Goal: Task Accomplishment & Management: Manage account settings

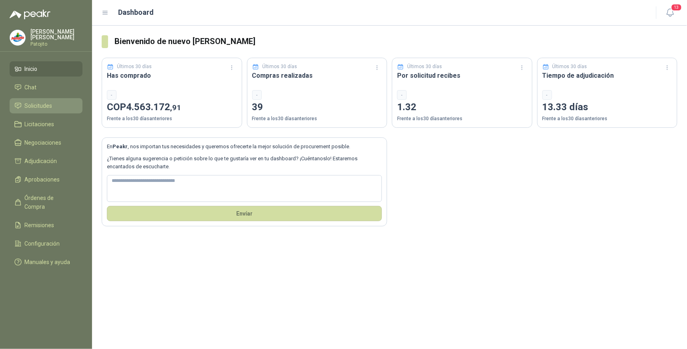
click at [43, 103] on span "Solicitudes" at bounding box center [39, 105] width 28 height 9
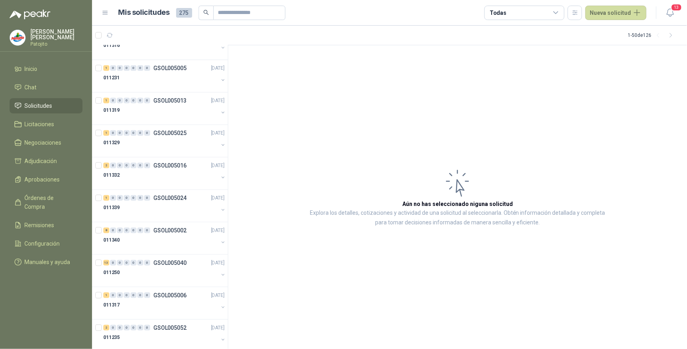
scroll to position [1330, 0]
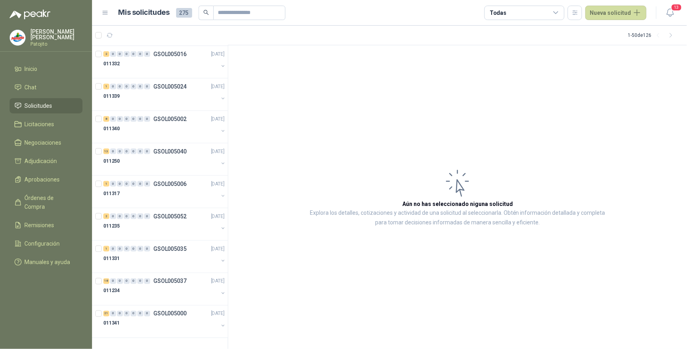
click at [183, 10] on span "275" at bounding box center [184, 13] width 16 height 10
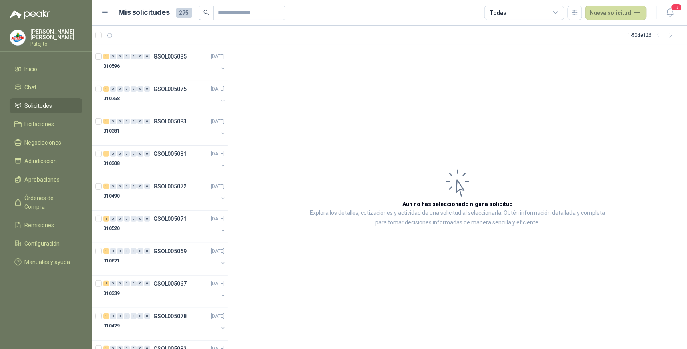
scroll to position [0, 0]
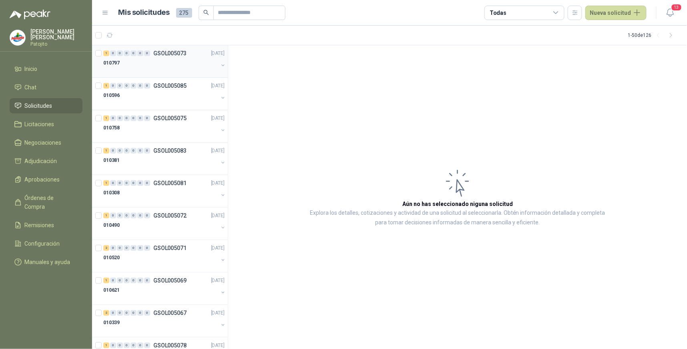
click at [104, 54] on div "1" at bounding box center [106, 53] width 6 height 6
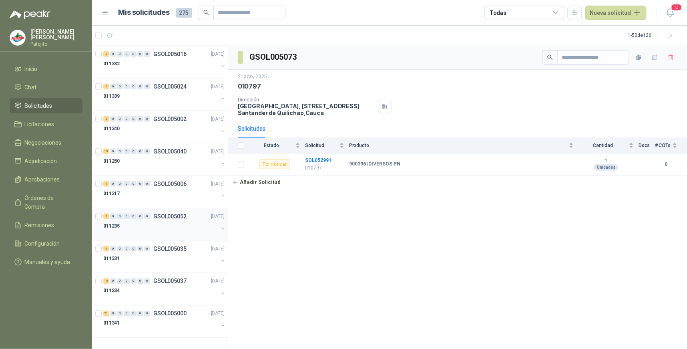
scroll to position [1107, 0]
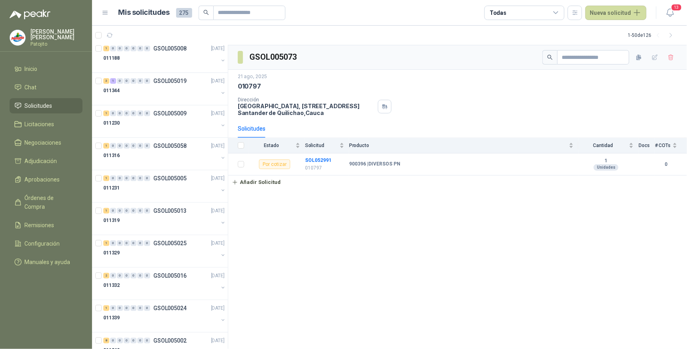
click at [181, 13] on span "275" at bounding box center [184, 13] width 16 height 10
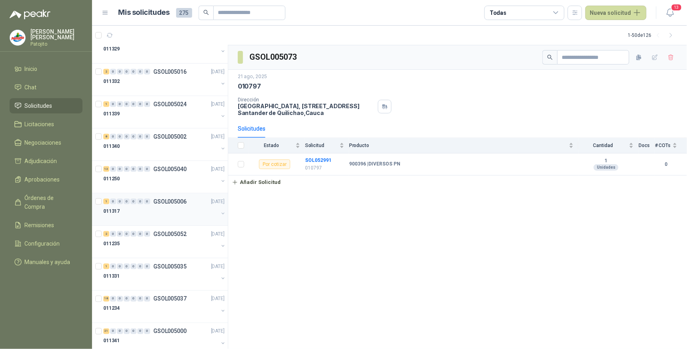
scroll to position [1330, 0]
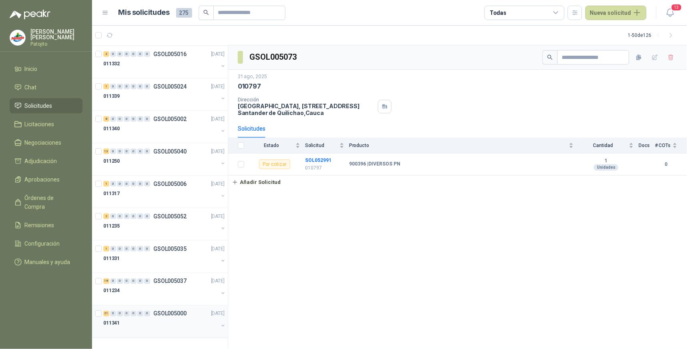
click at [104, 314] on div "21" at bounding box center [106, 314] width 6 height 6
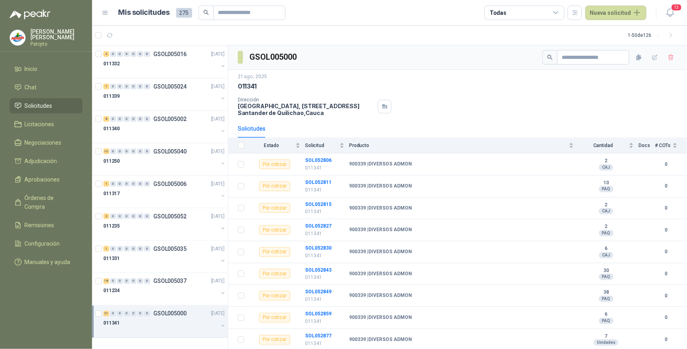
click at [31, 289] on menu "Briggitte Paola Venegas Gómez Patojito Inicio Chat Solicitudes Licitaciones Neg…" at bounding box center [46, 174] width 92 height 349
click at [51, 86] on li "Chat" at bounding box center [45, 87] width 63 height 9
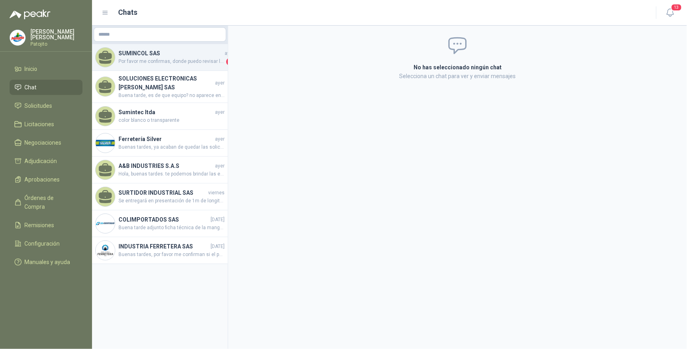
click at [185, 56] on h4 "SUMINCOL SAS" at bounding box center [170, 53] width 104 height 9
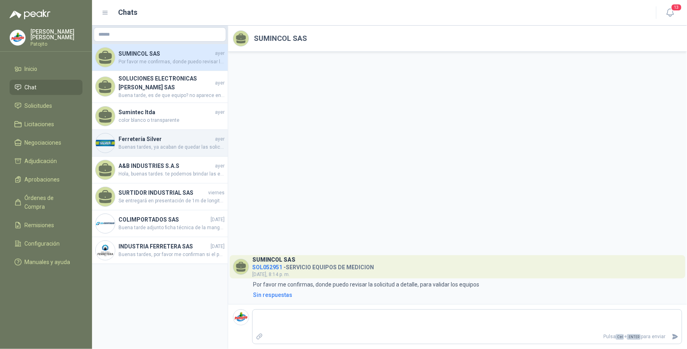
click at [195, 144] on span "Buenas tardes, ya acaban de quedar las solicitudes sin el costo de envío" at bounding box center [171, 147] width 106 height 8
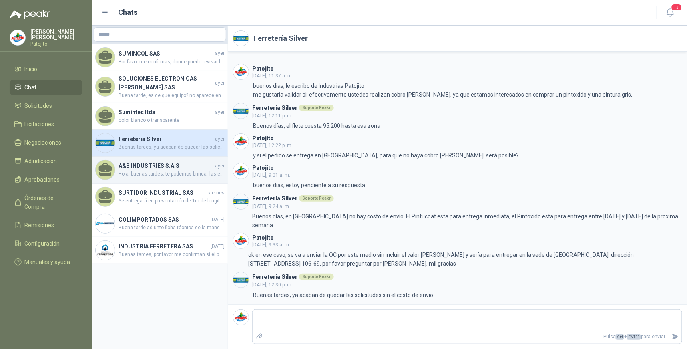
click at [187, 174] on span "Hola, buenas tardes. te podemos brindar las empaquetaduras y/o el cambio de las…" at bounding box center [171, 174] width 106 height 8
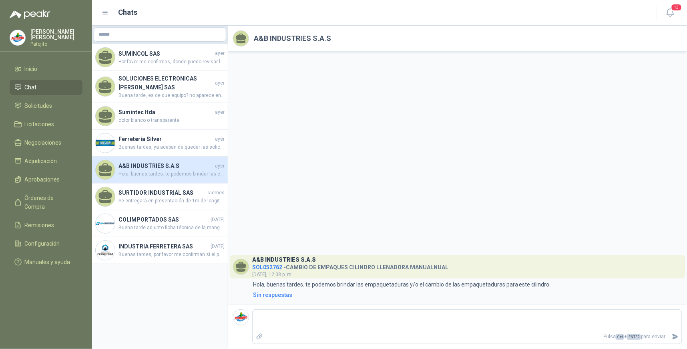
type textarea "*"
type textarea "**"
type textarea "****"
type textarea "***"
type textarea "**"
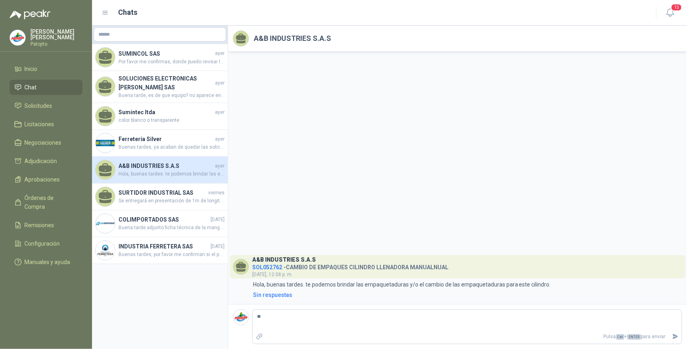
type textarea "*"
type textarea "**"
type textarea "***"
type textarea "****"
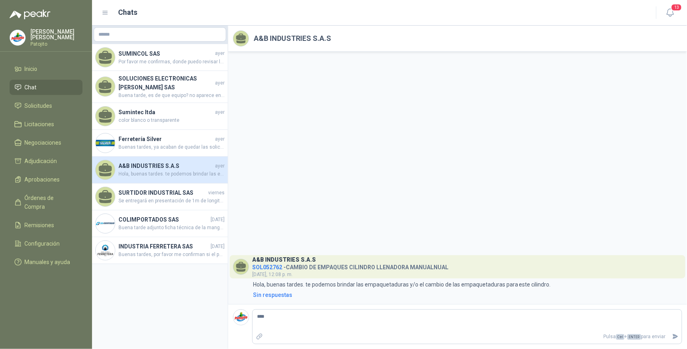
type textarea "*****"
type textarea "******"
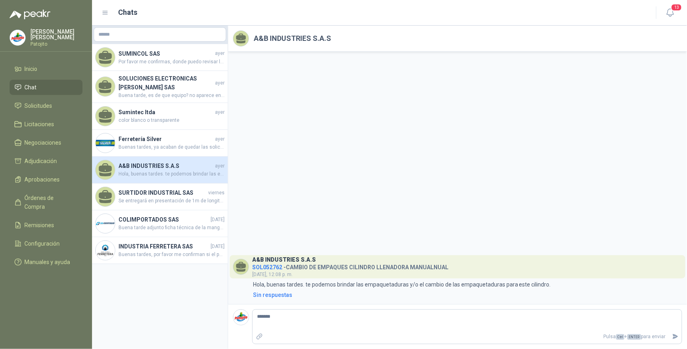
type textarea "********"
type textarea "*********"
type textarea "********"
type textarea "******"
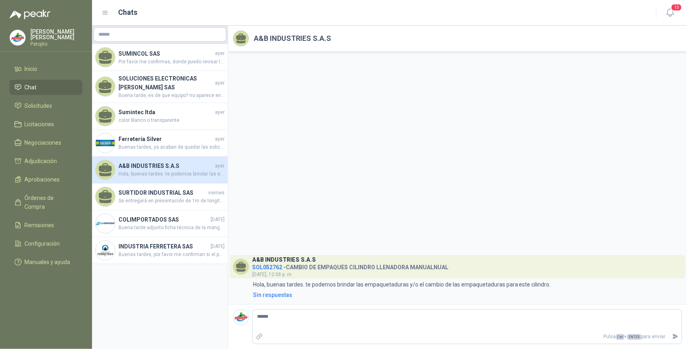
type textarea "******"
type textarea "********"
type textarea "*********"
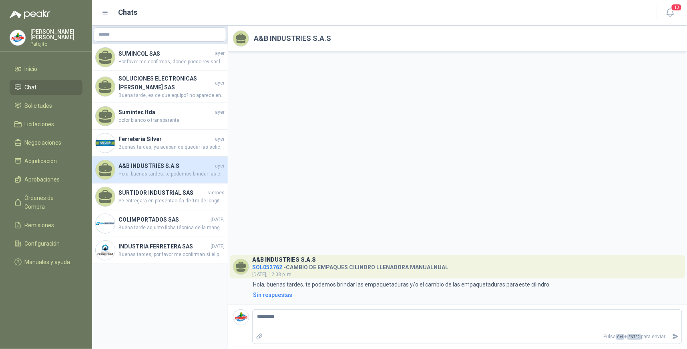
type textarea "**********"
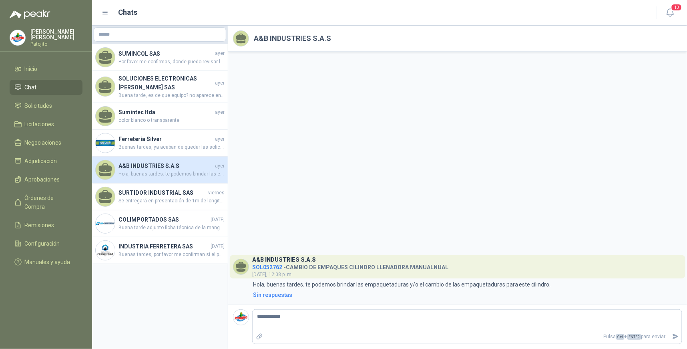
type textarea "**********"
type textarea "*********"
type textarea "********"
type textarea "*********"
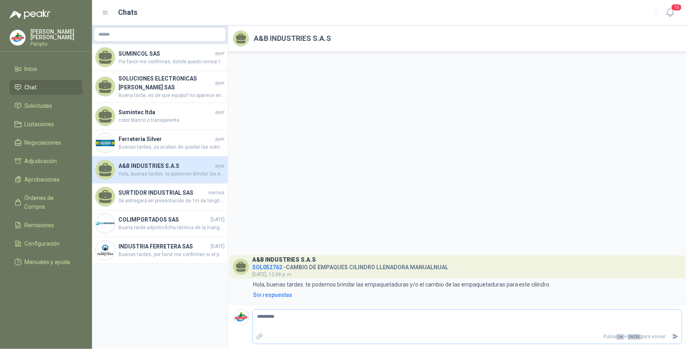
type textarea "**********"
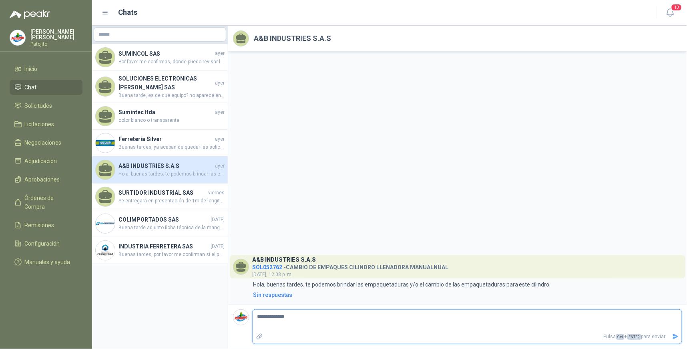
type textarea "**********"
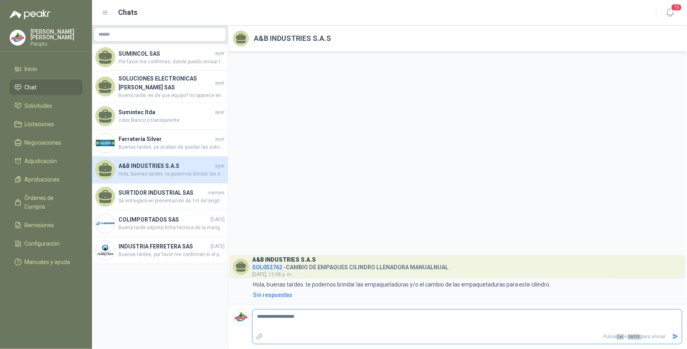
type textarea "**********"
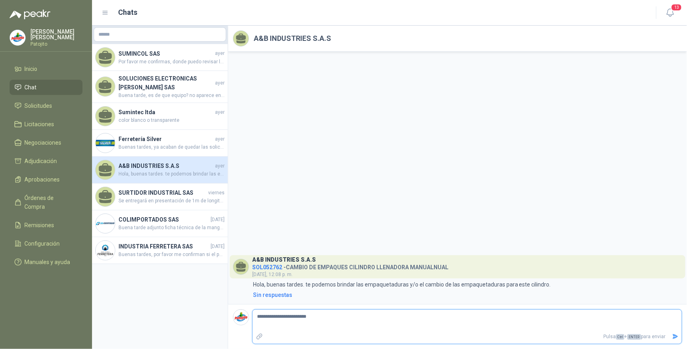
type textarea "**********"
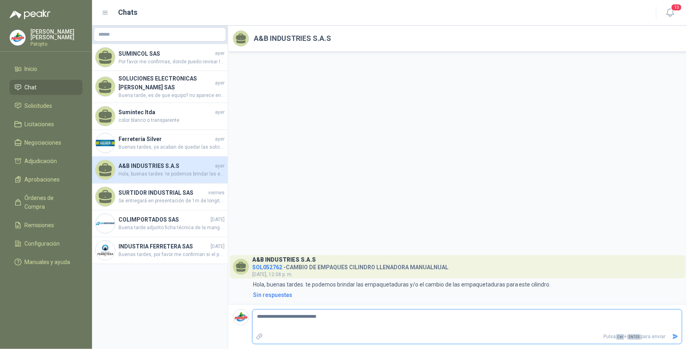
type textarea "**********"
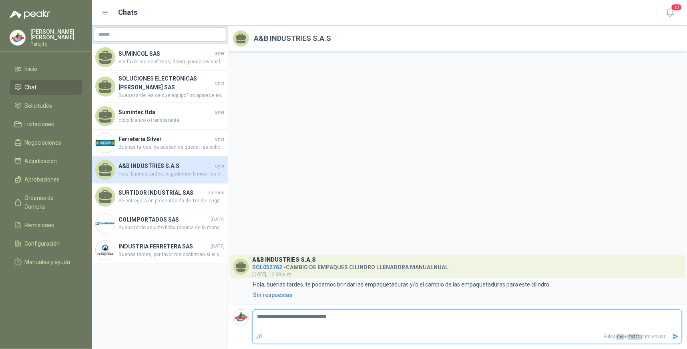
type textarea "**********"
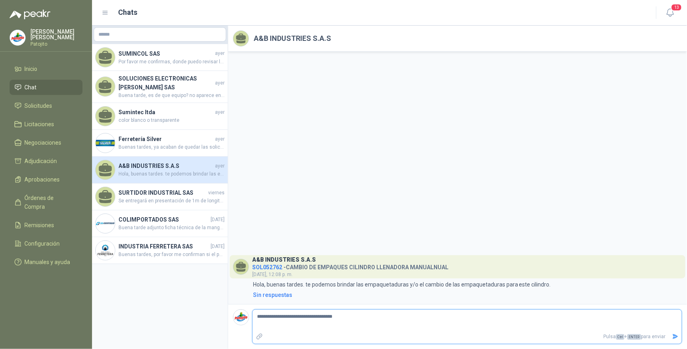
type textarea "**********"
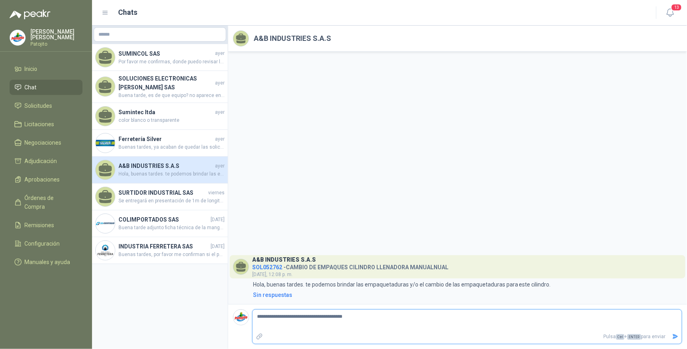
type textarea "**********"
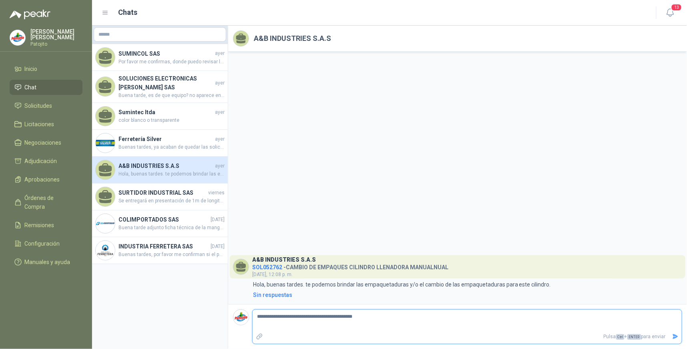
type textarea "**********"
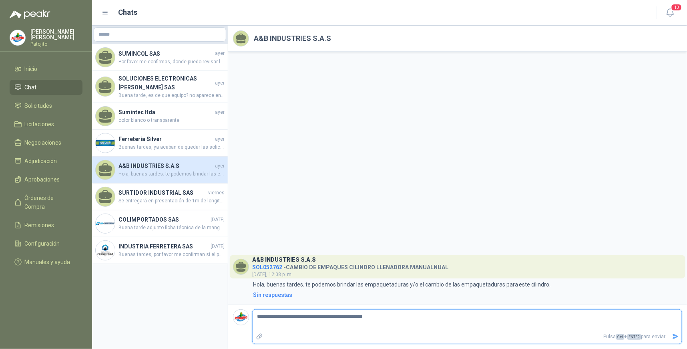
type textarea "**********"
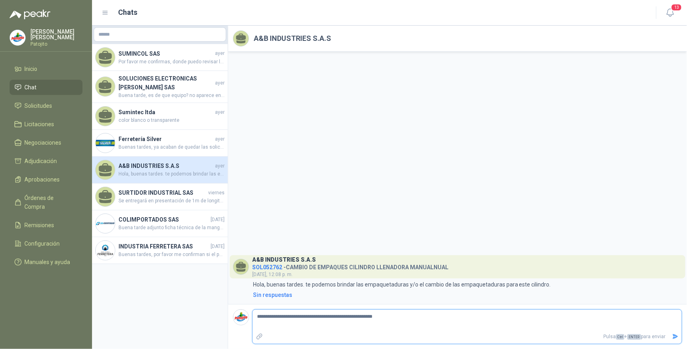
type textarea "**********"
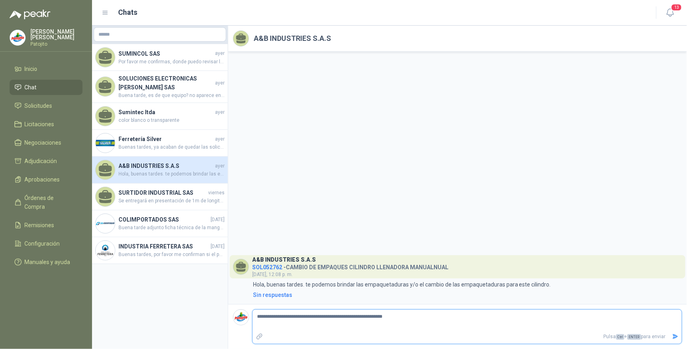
type textarea "**********"
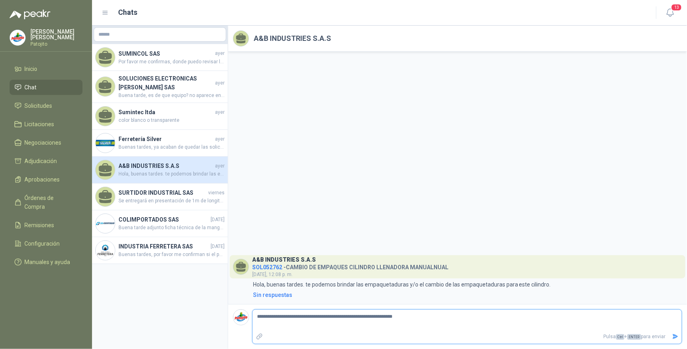
type textarea "**********"
click at [677, 337] on icon "Enviar" at bounding box center [676, 336] width 6 height 5
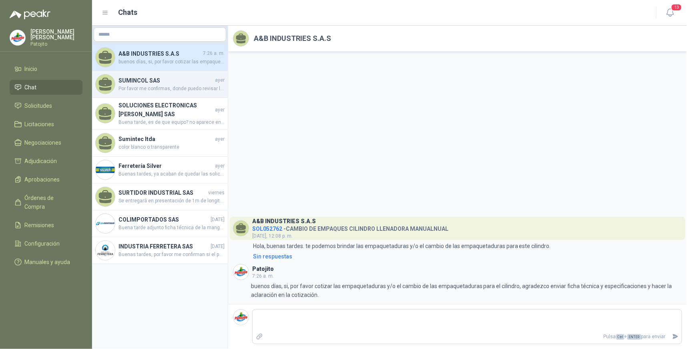
click at [183, 85] on span "Por favor me confirmas, donde puedo revisar la solicitud a detalle, para valida…" at bounding box center [171, 89] width 106 height 8
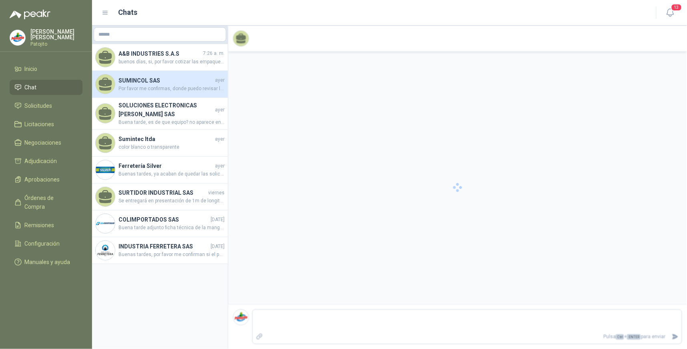
click at [183, 85] on span "Por favor me confirmas, donde puedo revisar la solicitud a detalle, para valida…" at bounding box center [171, 89] width 106 height 8
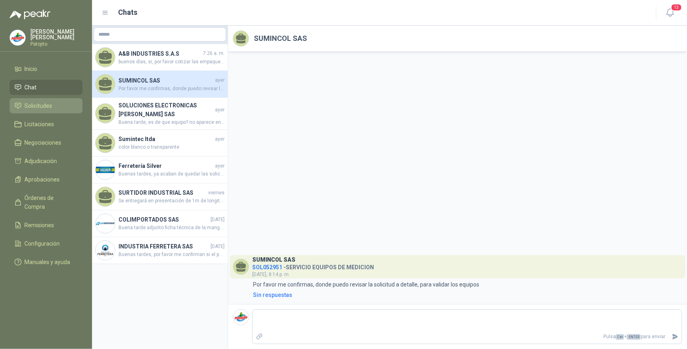
click at [53, 102] on li "Solicitudes" at bounding box center [45, 105] width 63 height 9
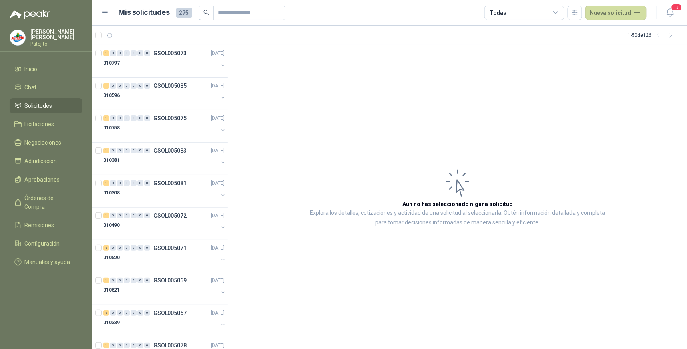
click at [185, 14] on span "275" at bounding box center [184, 13] width 16 height 10
click at [537, 14] on div "Todas" at bounding box center [524, 13] width 80 height 14
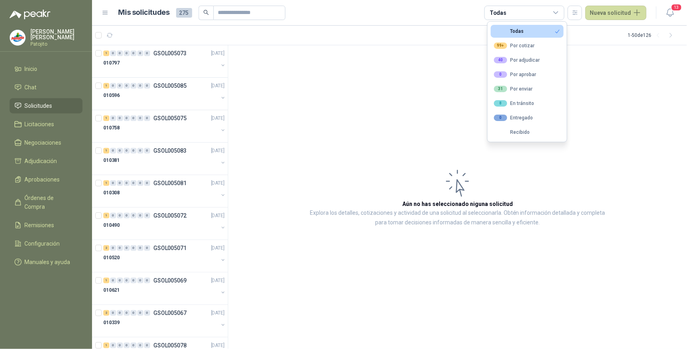
click at [534, 13] on div "Todas" at bounding box center [524, 13] width 80 height 14
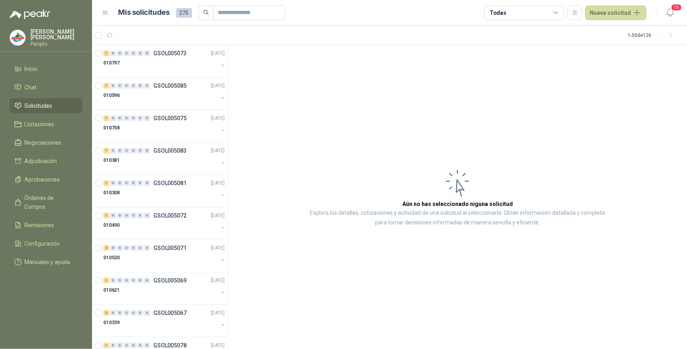
click at [558, 12] on icon at bounding box center [555, 12] width 7 height 7
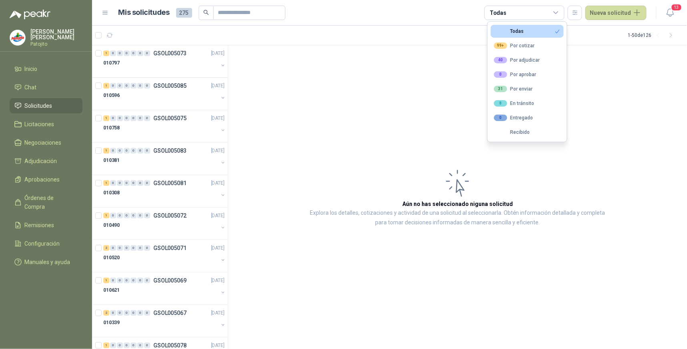
click at [537, 29] on button "Todas" at bounding box center [527, 31] width 73 height 13
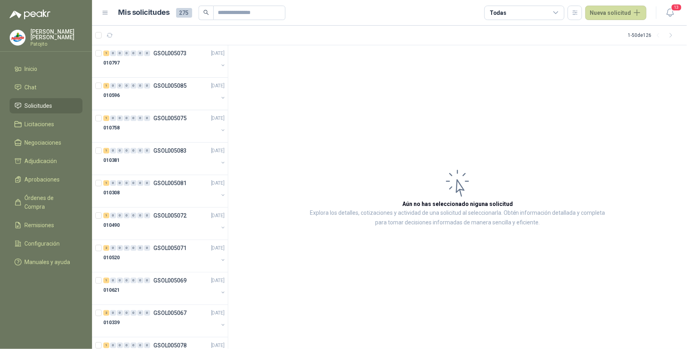
click at [557, 9] on icon at bounding box center [555, 12] width 7 height 7
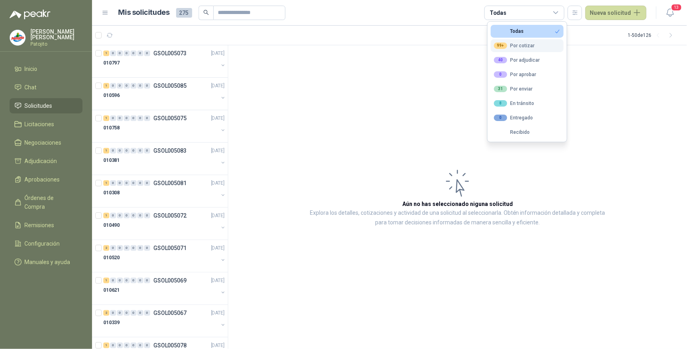
click at [532, 45] on div "99+ Por cotizar" at bounding box center [514, 45] width 41 height 6
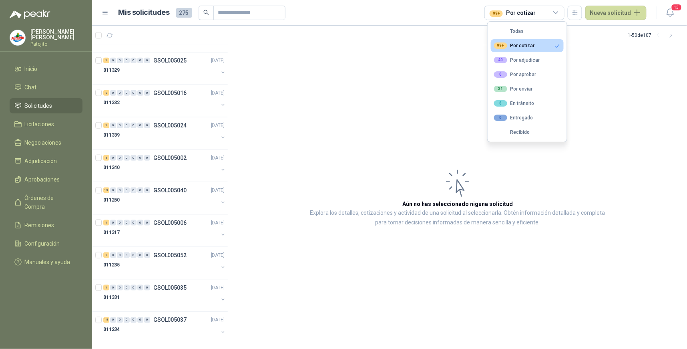
scroll to position [1330, 0]
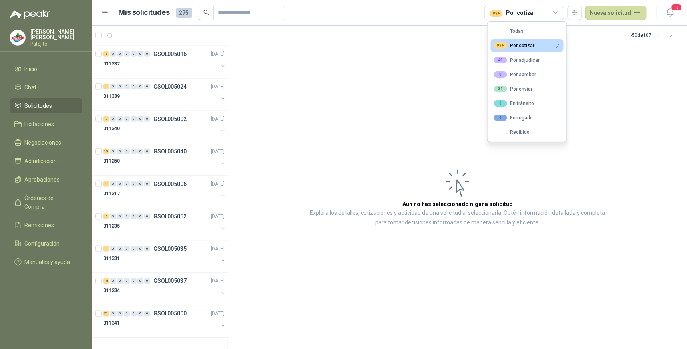
drag, startPoint x: 536, startPoint y: 60, endPoint x: 422, endPoint y: 85, distance: 116.3
click at [536, 60] on div "40 Por adjudicar" at bounding box center [517, 60] width 46 height 6
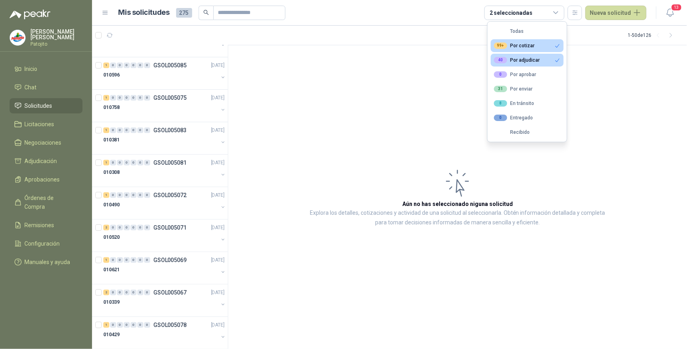
scroll to position [0, 0]
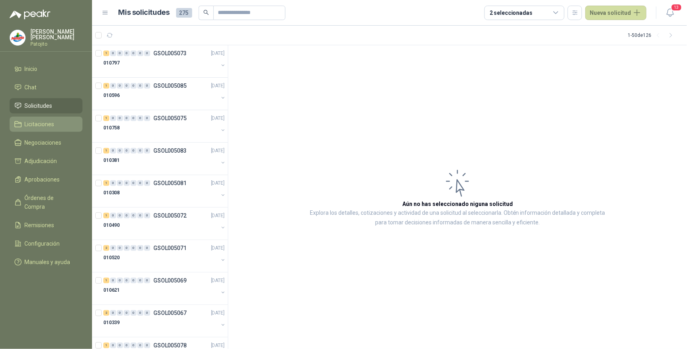
click at [57, 117] on link "Licitaciones" at bounding box center [46, 123] width 73 height 15
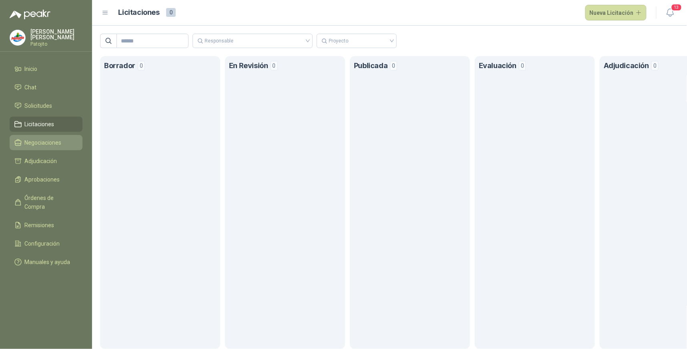
click at [57, 142] on span "Negociaciones" at bounding box center [43, 142] width 37 height 9
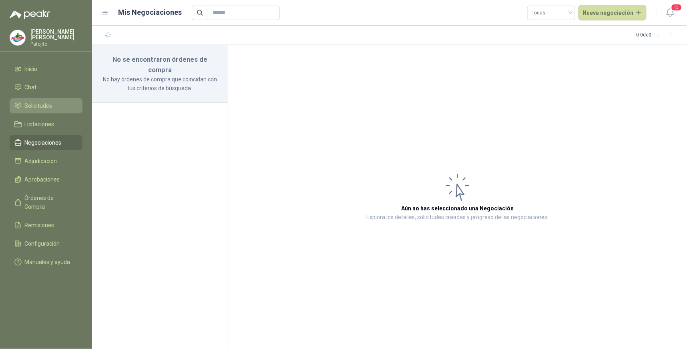
click at [50, 101] on span "Solicitudes" at bounding box center [39, 105] width 28 height 9
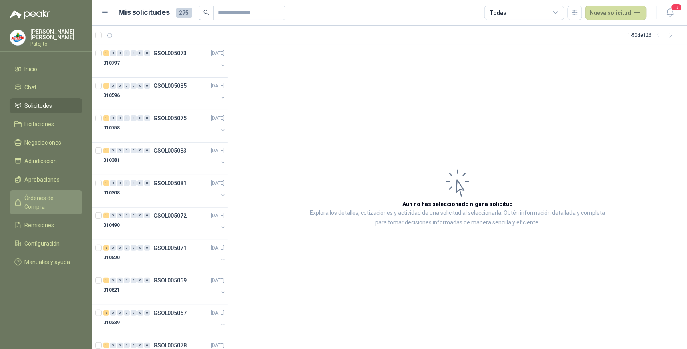
click at [46, 196] on span "Órdenes de Compra" at bounding box center [50, 202] width 50 height 18
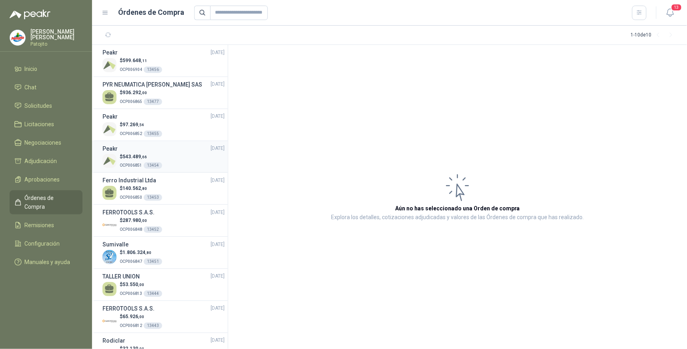
scroll to position [26, 0]
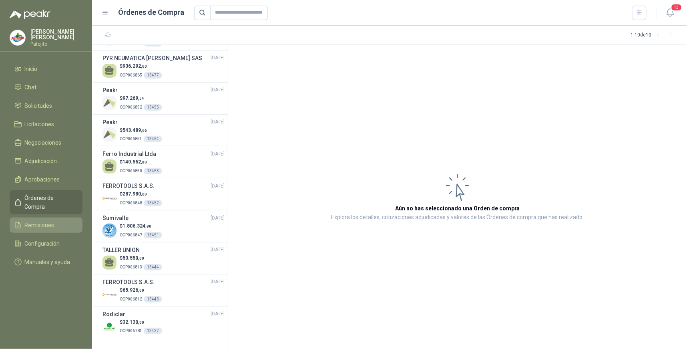
click at [48, 221] on span "Remisiones" at bounding box center [40, 225] width 30 height 9
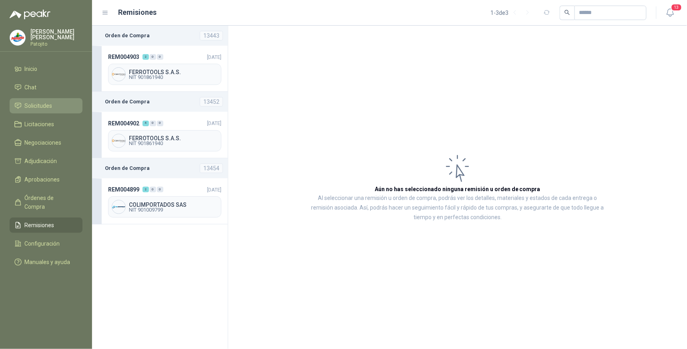
click at [44, 102] on span "Solicitudes" at bounding box center [39, 105] width 28 height 9
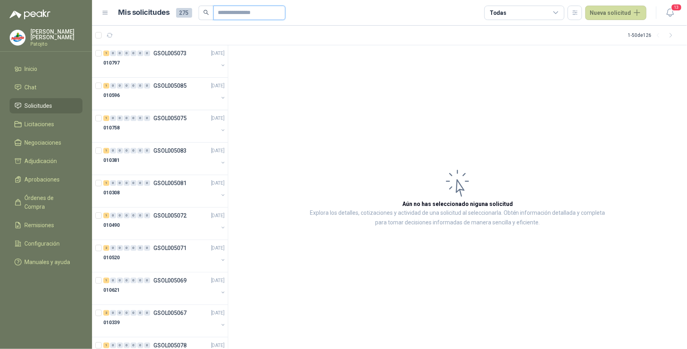
drag, startPoint x: 239, startPoint y: 14, endPoint x: 294, endPoint y: 0, distance: 56.4
click at [239, 14] on input "text" at bounding box center [246, 13] width 56 height 14
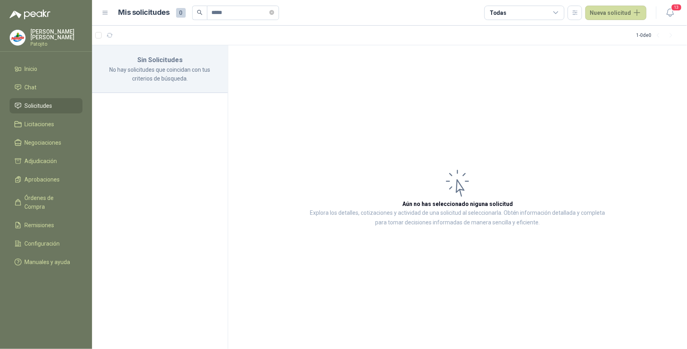
click at [562, 13] on div "Todas" at bounding box center [524, 13] width 80 height 14
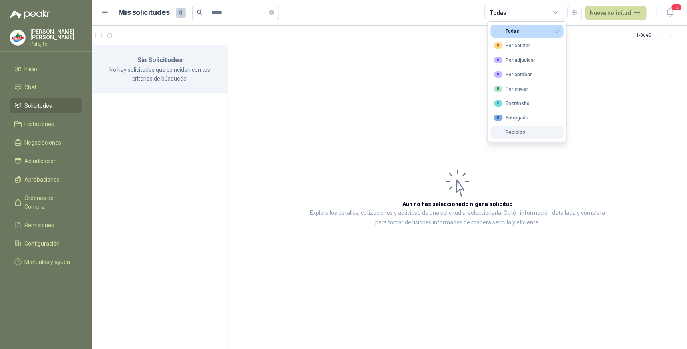
click at [518, 131] on div "Recibido" at bounding box center [510, 132] width 32 height 6
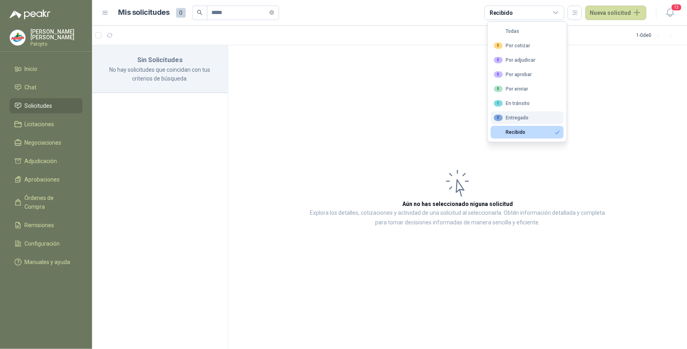
click at [522, 122] on button "0 Entregado" at bounding box center [527, 117] width 73 height 13
click at [528, 97] on button "0 En tránsito" at bounding box center [527, 103] width 73 height 13
click at [533, 87] on button "0 Por enviar" at bounding box center [527, 88] width 73 height 13
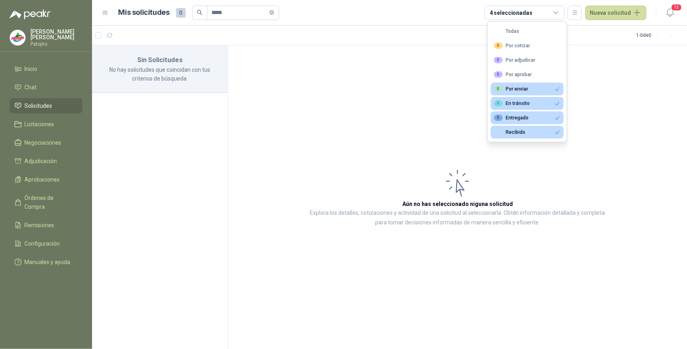
click at [557, 88] on icon "button" at bounding box center [557, 89] width 6 height 6
click at [557, 100] on icon "button" at bounding box center [557, 103] width 6 height 6
click at [558, 119] on icon "button" at bounding box center [557, 118] width 6 height 6
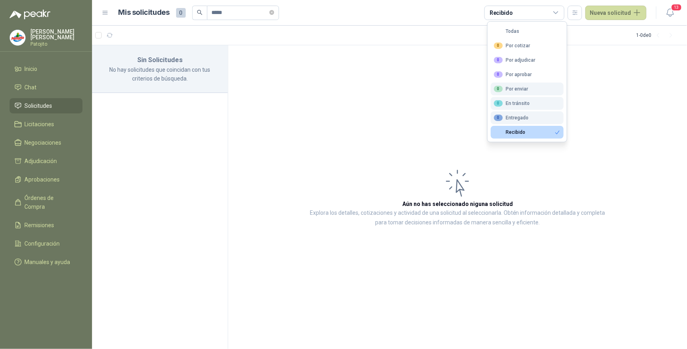
click at [559, 132] on icon "button" at bounding box center [557, 132] width 6 height 6
click at [611, 131] on article "Aún no has seleccionado niguna solicitud Explora los detalles, cotizaciones y a…" at bounding box center [457, 197] width 459 height 304
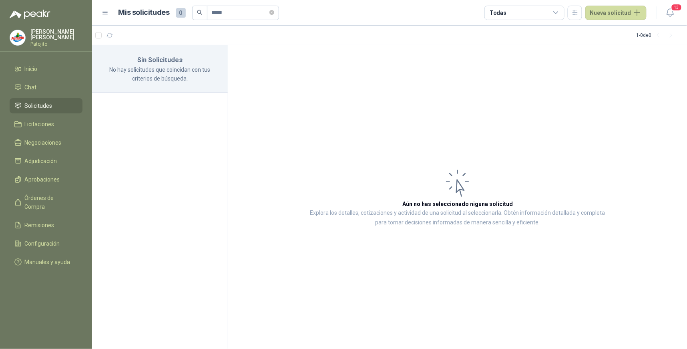
click at [34, 106] on span "Solicitudes" at bounding box center [39, 105] width 28 height 9
click at [35, 107] on span "Solicitudes" at bounding box center [39, 105] width 28 height 9
click at [50, 123] on span "Licitaciones" at bounding box center [40, 124] width 30 height 9
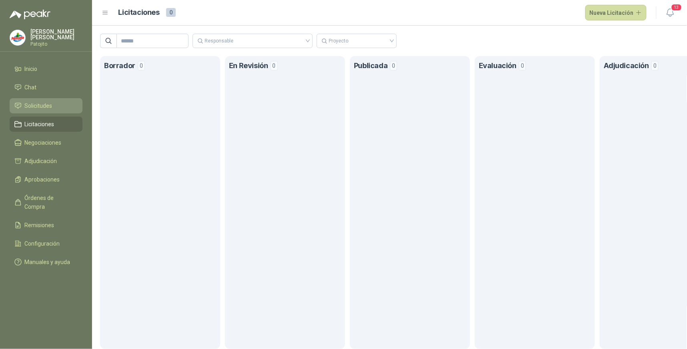
click at [56, 104] on li "Solicitudes" at bounding box center [45, 105] width 63 height 9
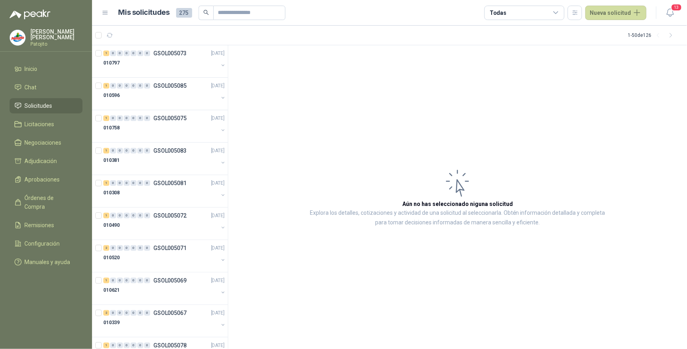
click at [185, 14] on span "275" at bounding box center [184, 13] width 16 height 10
click at [50, 158] on span "Adjudicación" at bounding box center [41, 160] width 32 height 9
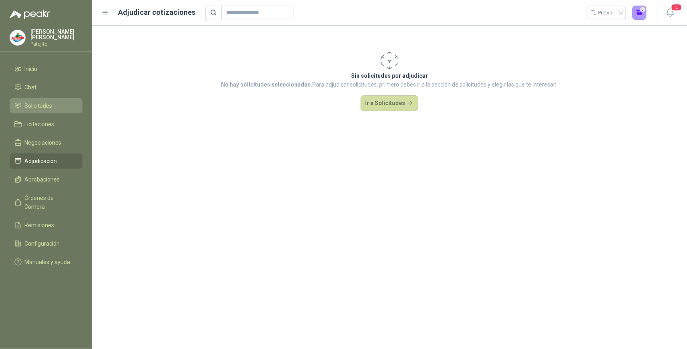
click at [57, 107] on li "Solicitudes" at bounding box center [45, 105] width 63 height 9
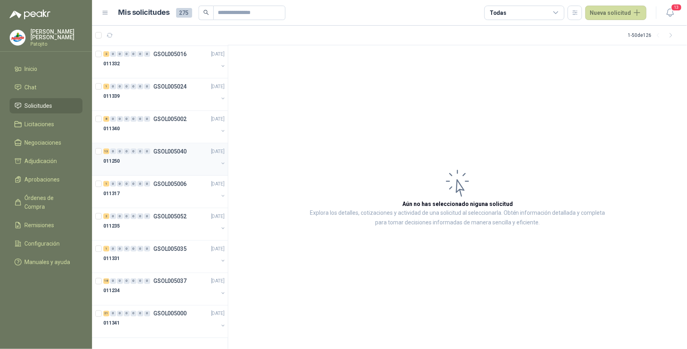
scroll to position [1063, 0]
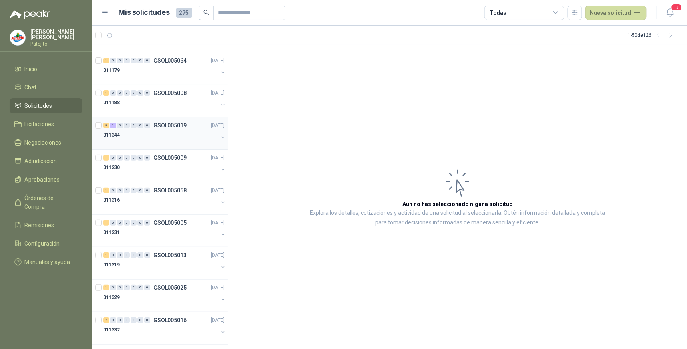
click at [113, 126] on div "1" at bounding box center [113, 125] width 6 height 6
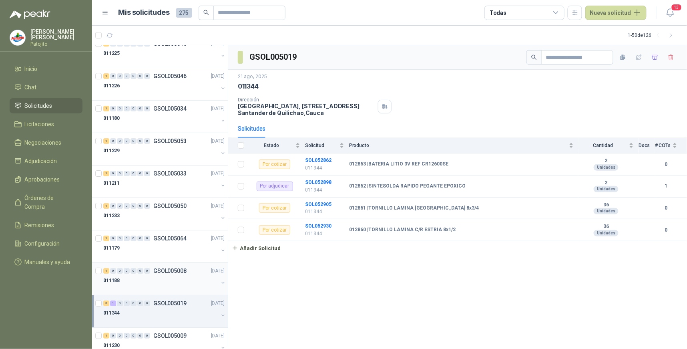
scroll to position [751, 0]
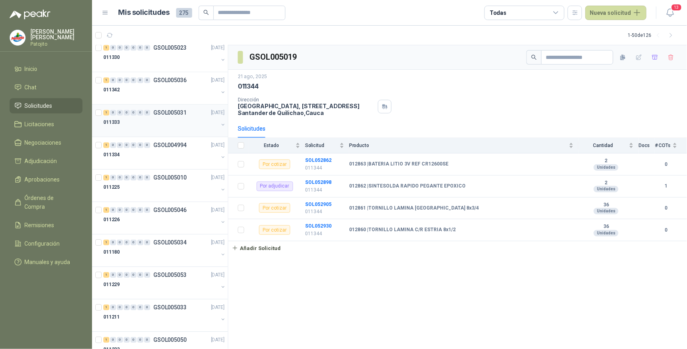
click at [158, 117] on div "011333" at bounding box center [160, 122] width 115 height 10
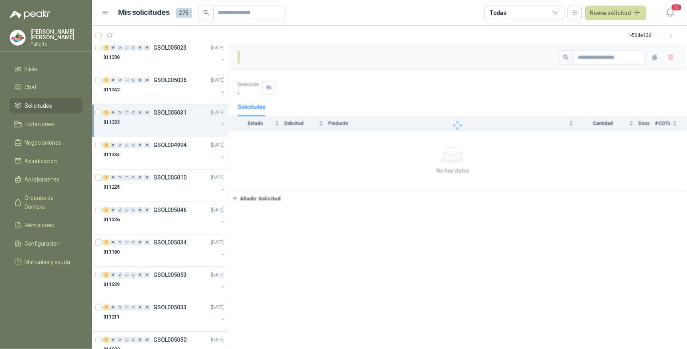
click at [104, 110] on div "1" at bounding box center [106, 113] width 6 height 6
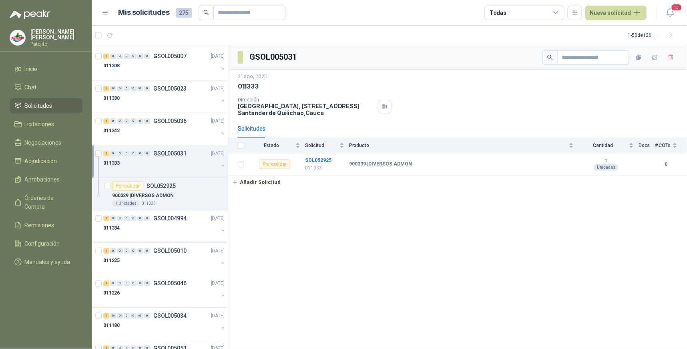
scroll to position [662, 0]
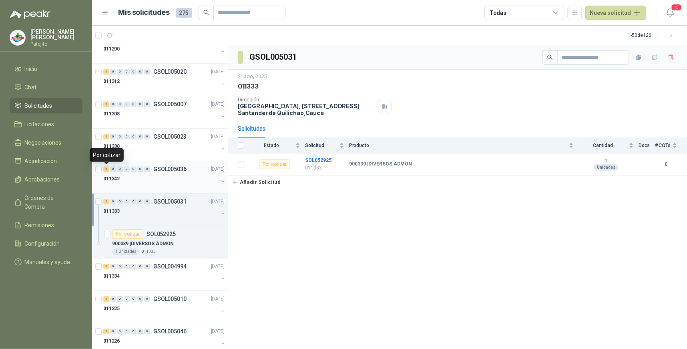
click at [107, 169] on div "1" at bounding box center [106, 169] width 6 height 6
click at [107, 134] on div "1" at bounding box center [106, 137] width 6 height 6
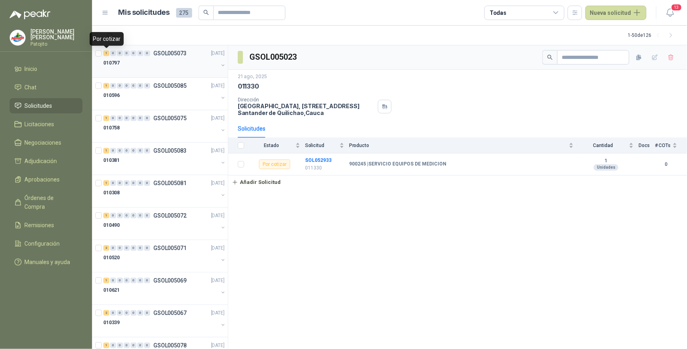
click at [106, 52] on div "1" at bounding box center [106, 53] width 6 height 6
click at [108, 33] on icon "button" at bounding box center [109, 35] width 7 height 7
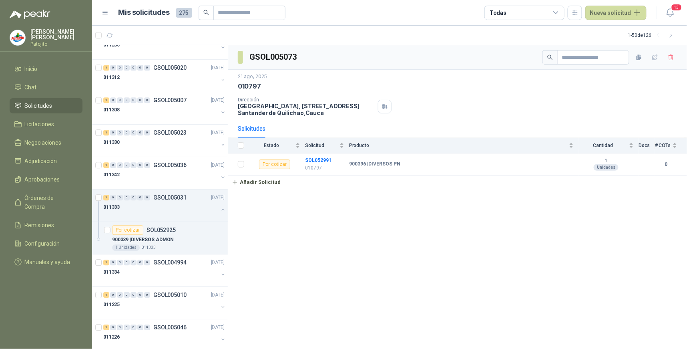
scroll to position [650, 0]
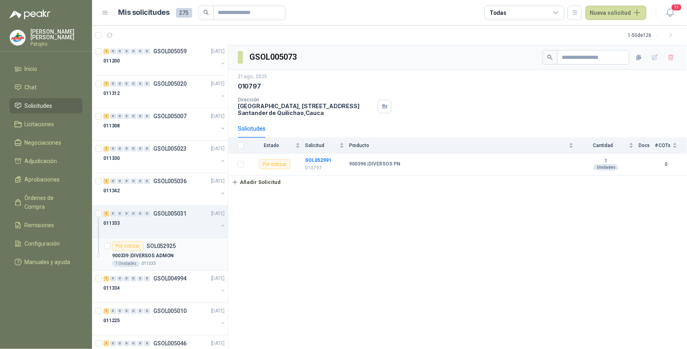
click at [186, 247] on div "Por cotizar SOL052925" at bounding box center [168, 246] width 112 height 10
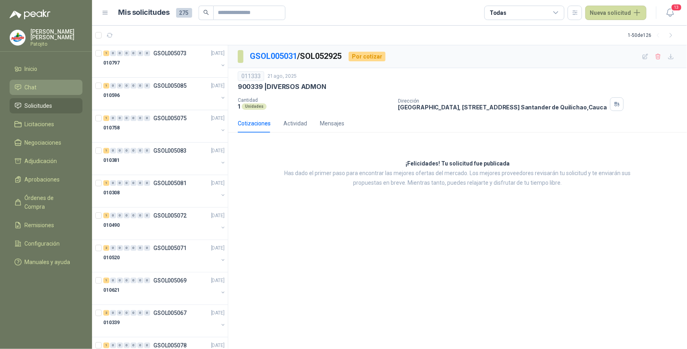
click at [54, 92] on link "Chat" at bounding box center [46, 87] width 73 height 15
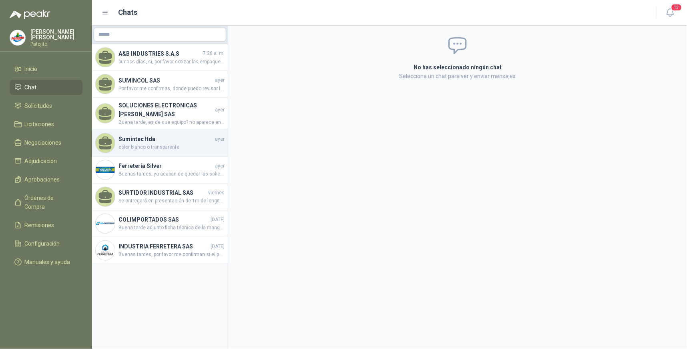
click at [183, 140] on h4 "Sumintec ltda" at bounding box center [165, 138] width 95 height 9
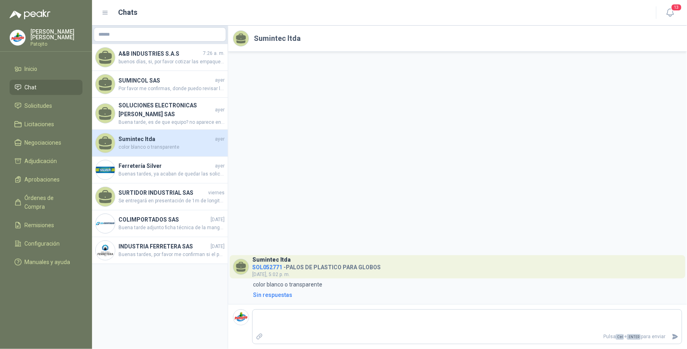
click at [175, 297] on aside "A&B INDUSTRIES S.A.S 7:26 a. m. buenos días, si, por favor cotizar las empaquet…" at bounding box center [160, 187] width 136 height 323
click at [184, 119] on span "Buena tarde, es de que equipo? no aparece en la descripcion" at bounding box center [171, 122] width 106 height 8
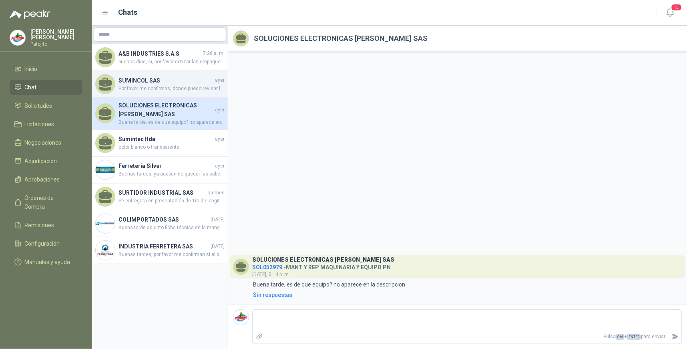
click at [158, 85] on span "Por favor me confirmas, donde puedo revisar la solicitud a detalle, para valida…" at bounding box center [171, 89] width 106 height 8
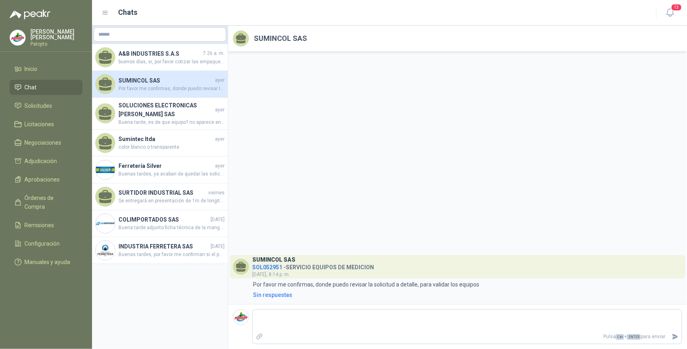
click at [174, 84] on h4 "SUMINCOL SAS" at bounding box center [165, 80] width 95 height 9
click at [181, 78] on h4 "SUMINCOL SAS" at bounding box center [165, 80] width 95 height 9
click at [166, 115] on h4 "SOLUCIONES ELECTRONICAS [PERSON_NAME] SAS" at bounding box center [165, 110] width 95 height 18
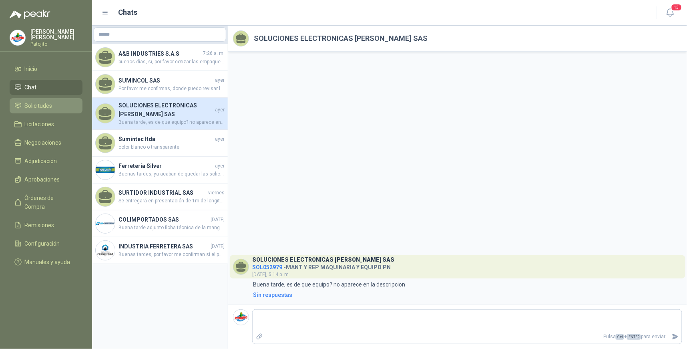
click at [66, 106] on li "Solicitudes" at bounding box center [45, 105] width 63 height 9
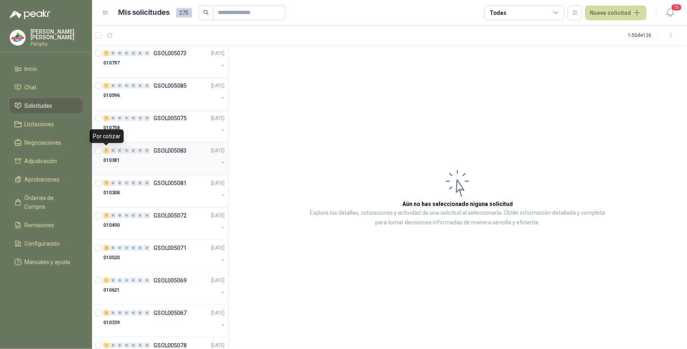
click at [107, 150] on div "1" at bounding box center [106, 151] width 6 height 6
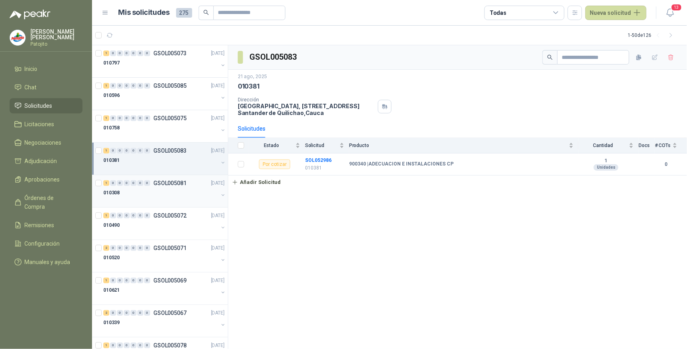
click at [106, 181] on div "1" at bounding box center [106, 183] width 6 height 6
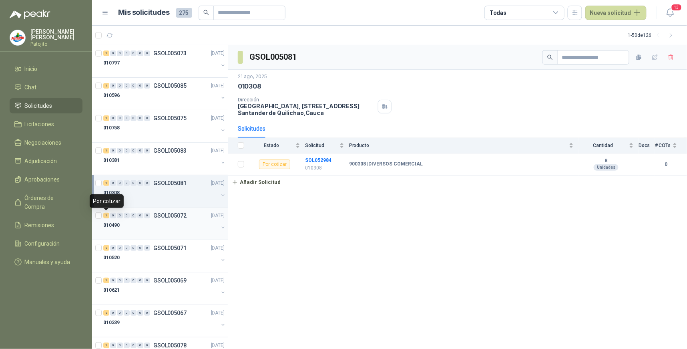
click at [109, 216] on div "1" at bounding box center [106, 216] width 6 height 6
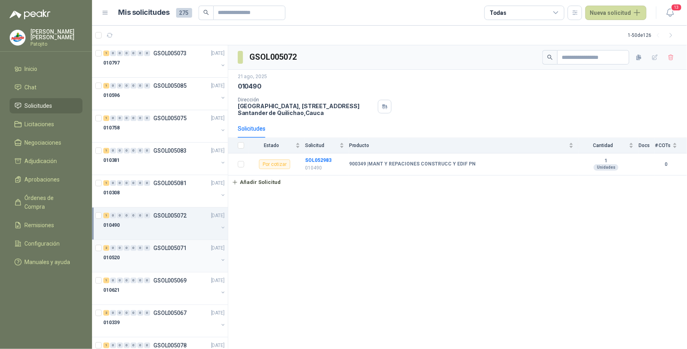
click at [106, 249] on div "2" at bounding box center [106, 248] width 6 height 6
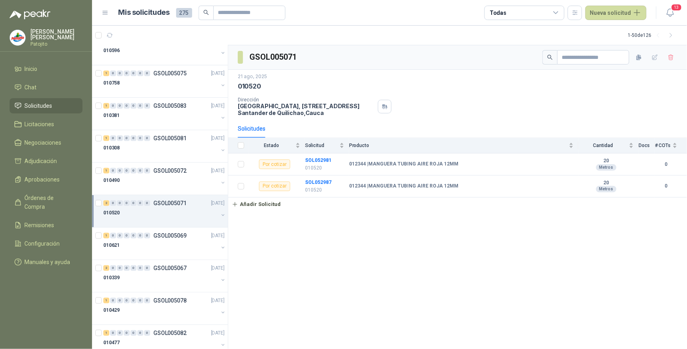
scroll to position [89, 0]
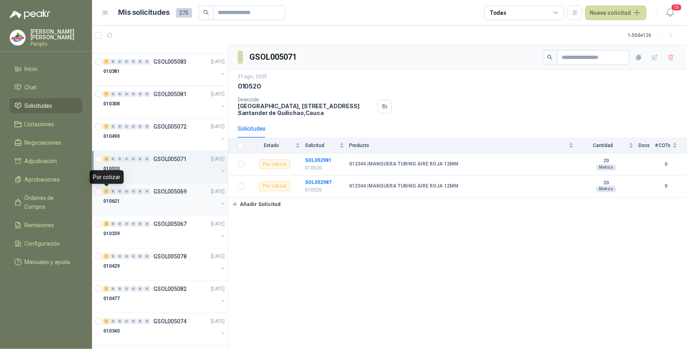
click at [107, 192] on div "1" at bounding box center [106, 192] width 6 height 6
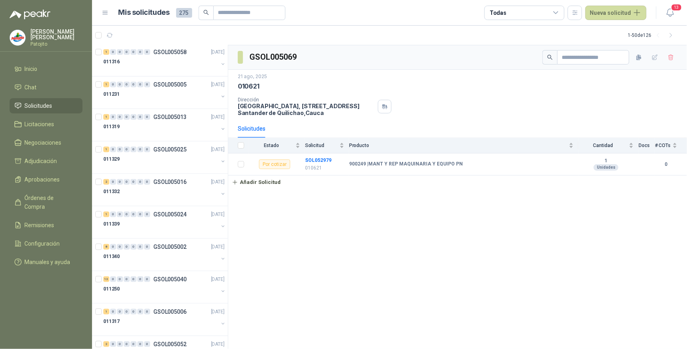
scroll to position [1330, 0]
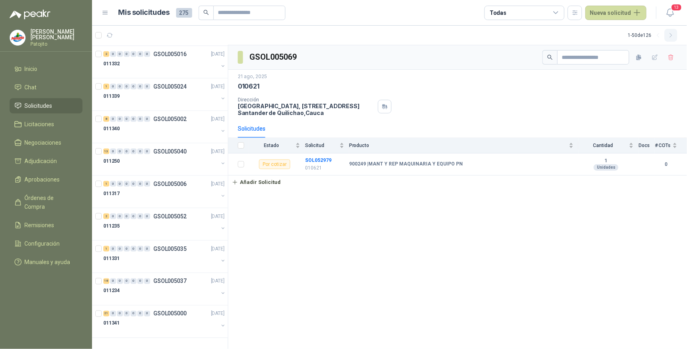
click at [670, 39] on button "button" at bounding box center [670, 35] width 13 height 13
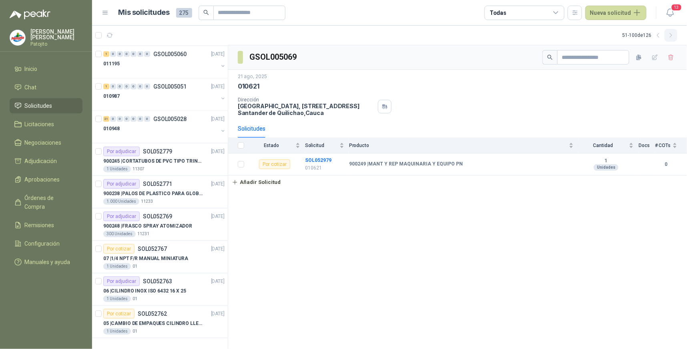
click at [671, 36] on icon "button" at bounding box center [671, 35] width 2 height 4
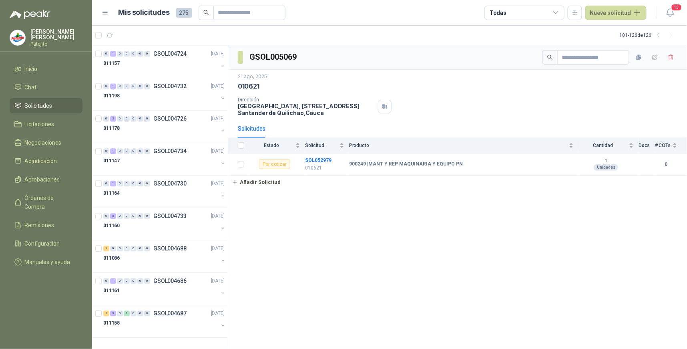
scroll to position [551, 0]
click at [113, 314] on div "3" at bounding box center [113, 314] width 6 height 6
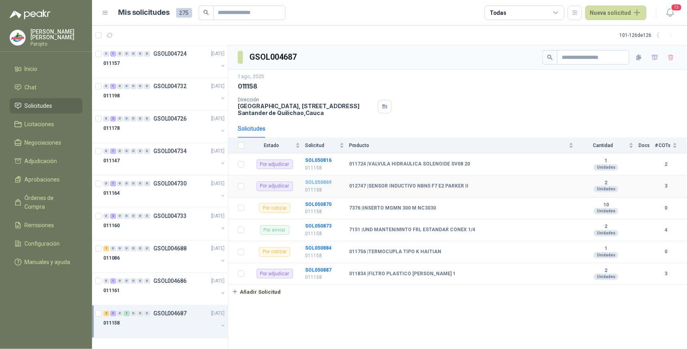
click at [326, 181] on b "SOL050869" at bounding box center [318, 182] width 26 height 6
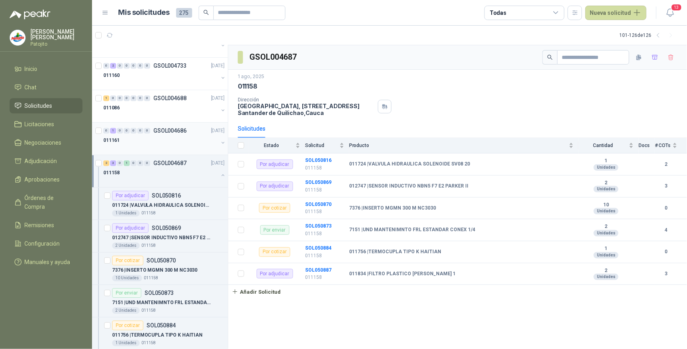
scroll to position [745, 0]
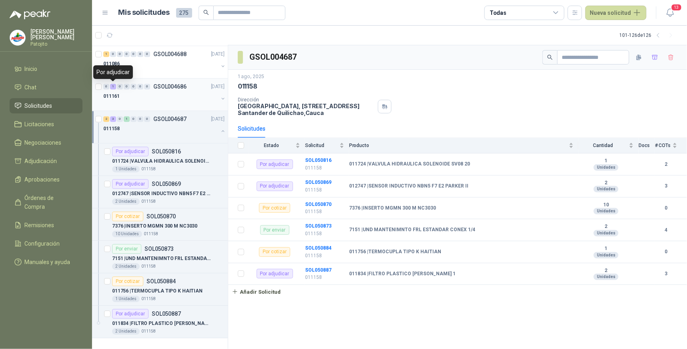
click at [112, 84] on div "1" at bounding box center [113, 87] width 6 height 6
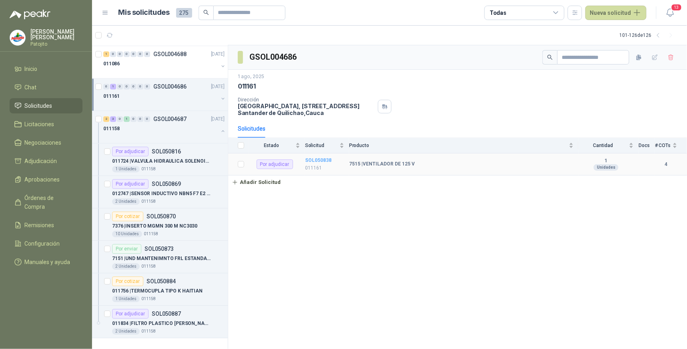
click at [330, 157] on b "SOL050838" at bounding box center [318, 160] width 26 height 6
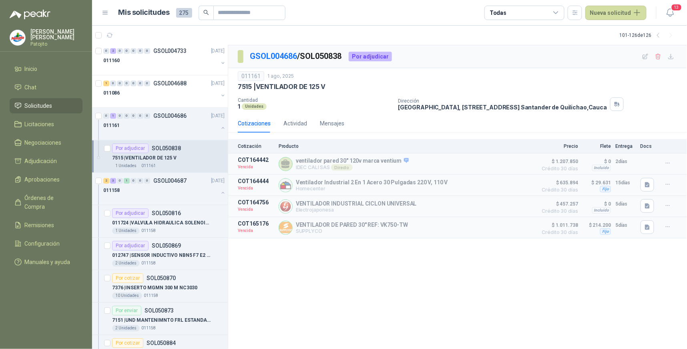
scroll to position [701, 0]
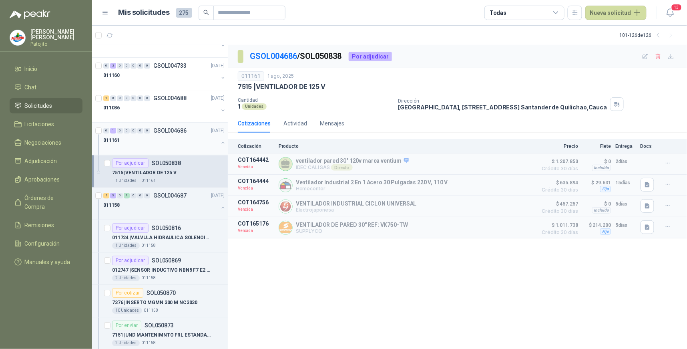
click at [112, 130] on div "1" at bounding box center [113, 131] width 6 height 6
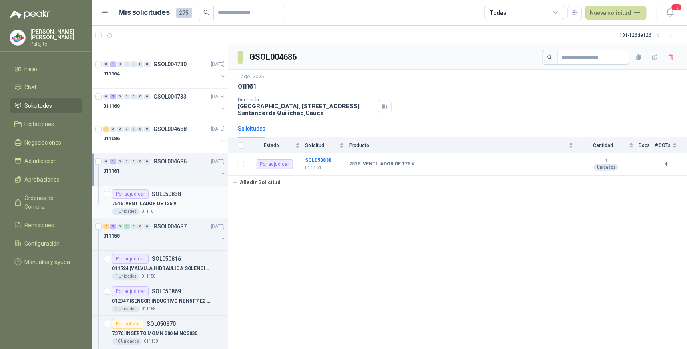
scroll to position [656, 0]
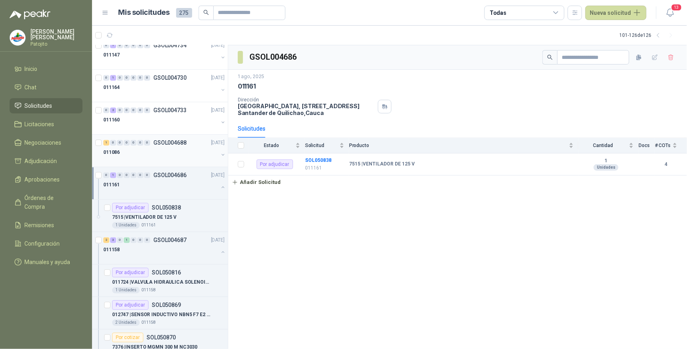
click at [106, 142] on div "1" at bounding box center [106, 143] width 6 height 6
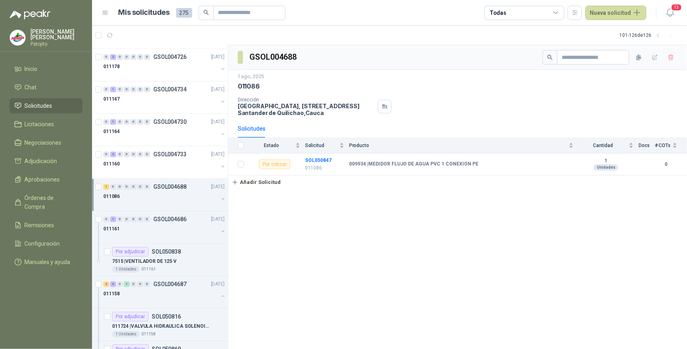
scroll to position [612, 0]
click at [112, 155] on div "2" at bounding box center [113, 155] width 6 height 6
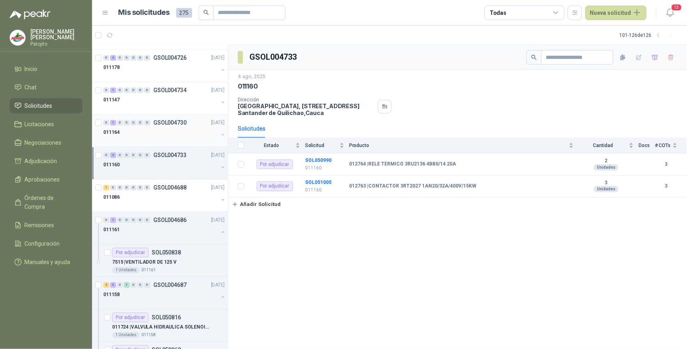
click at [113, 125] on div "1" at bounding box center [113, 123] width 6 height 6
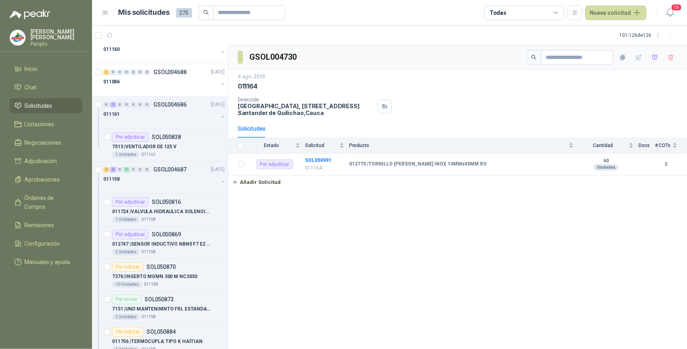
scroll to position [778, 0]
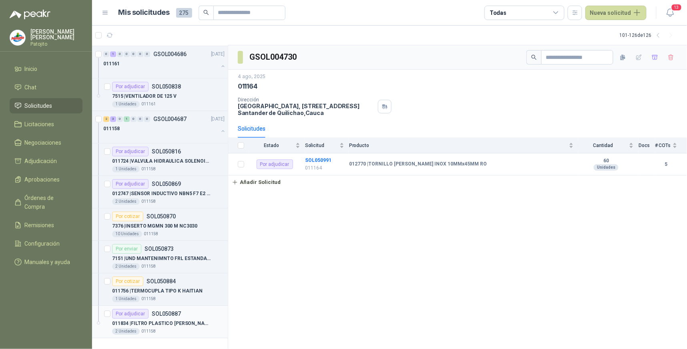
click at [158, 313] on p "SOL050887" at bounding box center [166, 314] width 29 height 6
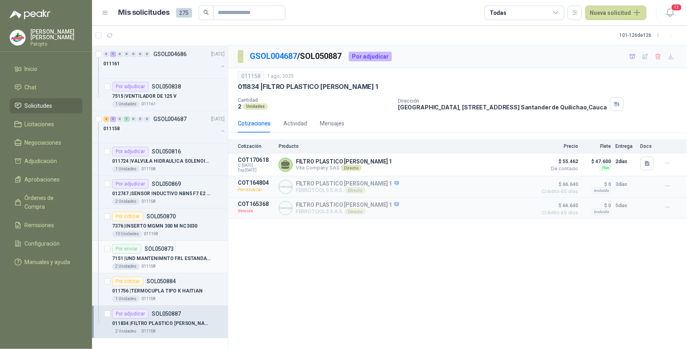
click at [154, 251] on p "SOL050873" at bounding box center [158, 249] width 29 height 6
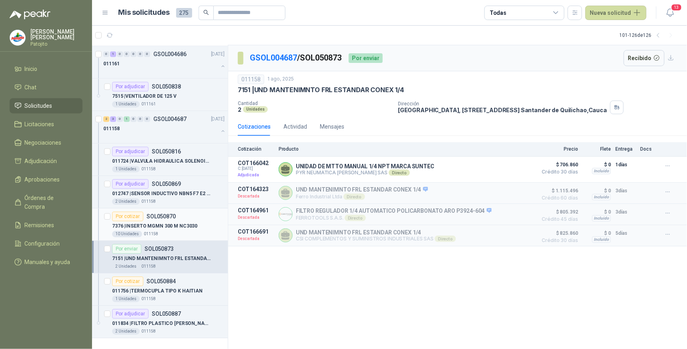
click at [143, 213] on div "Por cotizar SOL050870" at bounding box center [144, 216] width 64 height 10
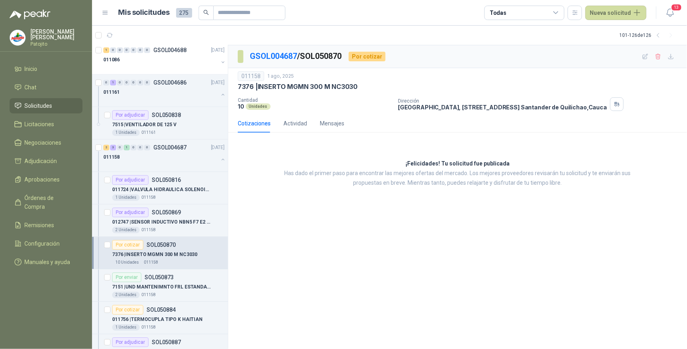
scroll to position [733, 0]
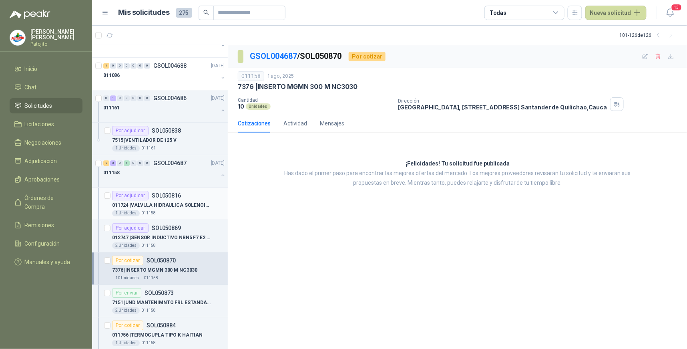
click at [136, 195] on div "Por adjudicar" at bounding box center [130, 196] width 36 height 10
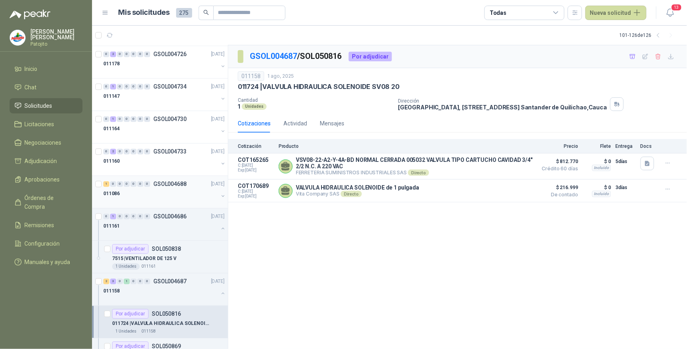
scroll to position [600, 0]
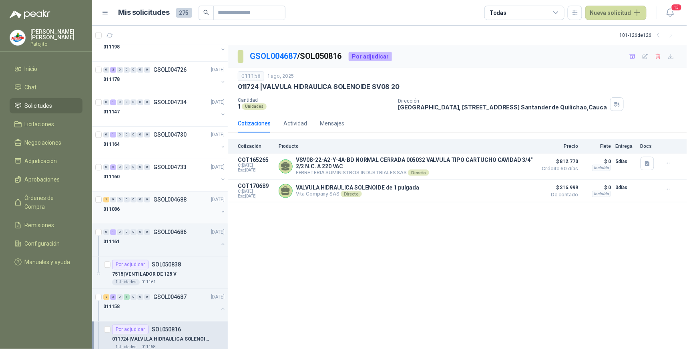
click at [108, 199] on div "1" at bounding box center [106, 200] width 6 height 6
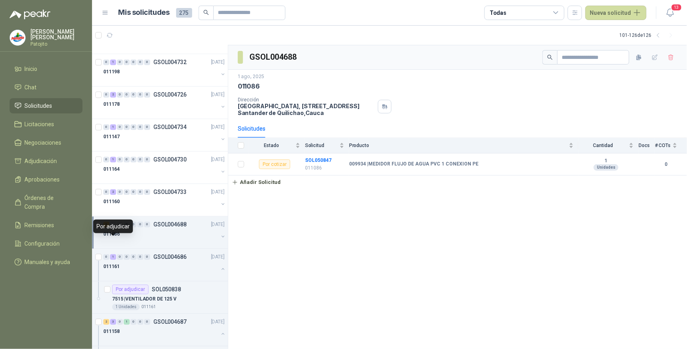
scroll to position [555, 0]
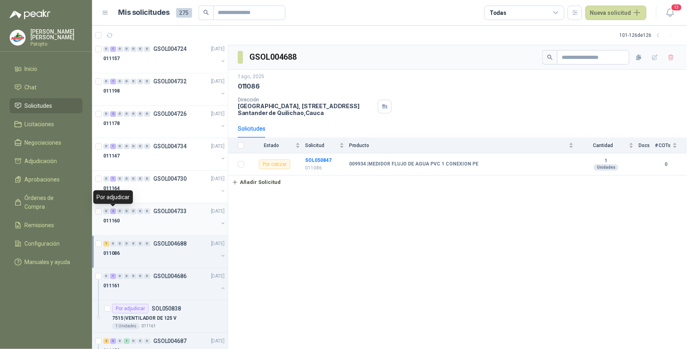
click at [112, 210] on div "2" at bounding box center [113, 212] width 6 height 6
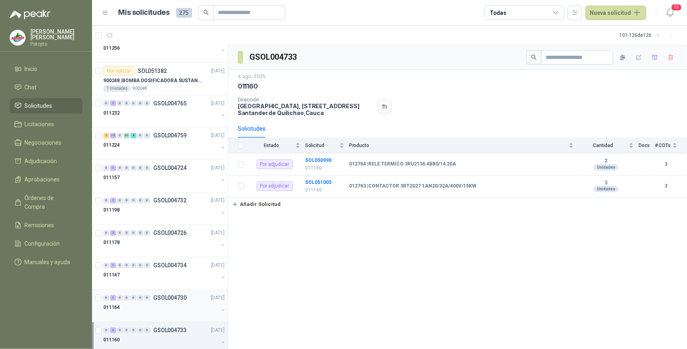
scroll to position [422, 0]
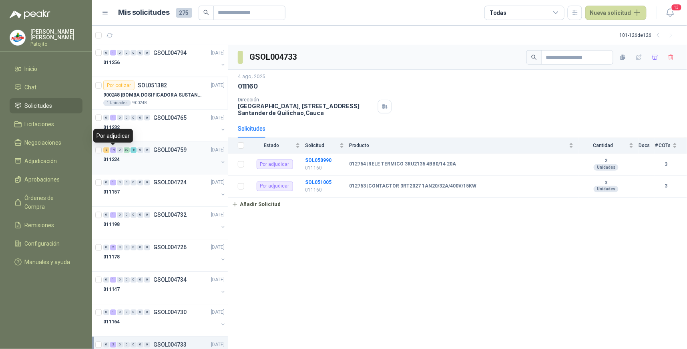
click at [115, 150] on div "14" at bounding box center [113, 150] width 6 height 6
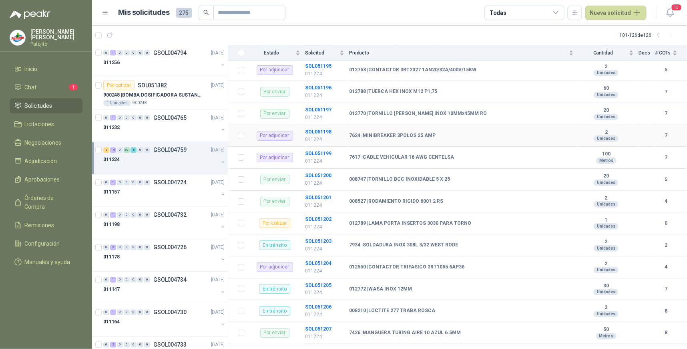
scroll to position [1001, 0]
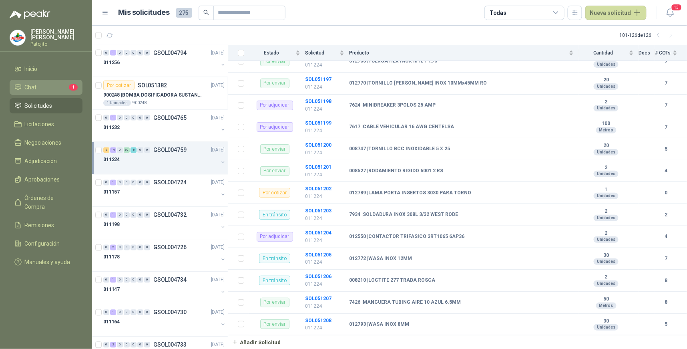
click at [48, 87] on li "Chat 1" at bounding box center [45, 87] width 63 height 9
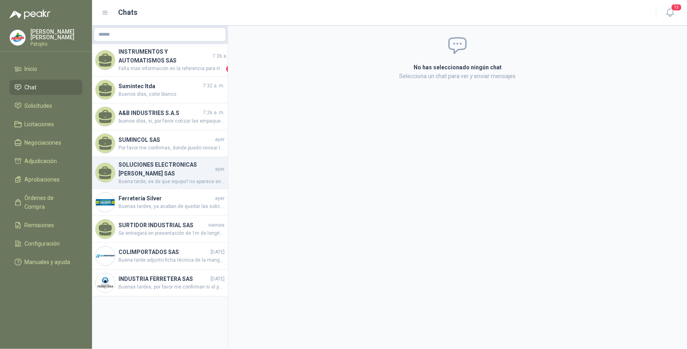
click at [161, 169] on h4 "SOLUCIONES ELECTRONICAS [PERSON_NAME] SAS" at bounding box center [165, 169] width 95 height 18
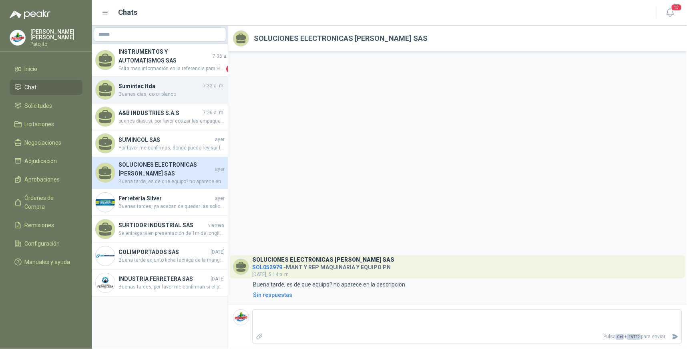
click at [173, 86] on h4 "Sumintec ltda" at bounding box center [159, 86] width 83 height 9
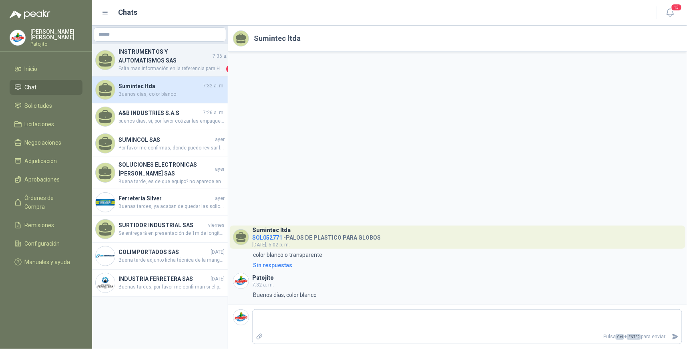
click at [157, 65] on span "Falta mas información en la referencia para Homologar. vendemos SHIMADEN ([GEOG…" at bounding box center [171, 69] width 106 height 8
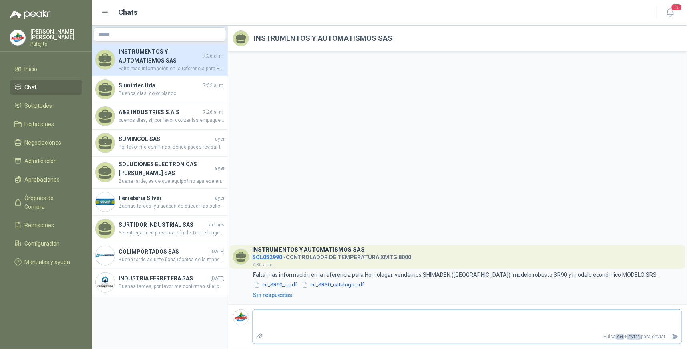
click at [350, 317] on textarea at bounding box center [467, 320] width 429 height 18
click at [473, 197] on div "INSTRUMENTOS Y AUTOMATISMOS SAS SOL052990 - CONTROLADOR DE TEMPERATURA XMTG 800…" at bounding box center [457, 178] width 459 height 252
click at [299, 317] on textarea "**********" at bounding box center [467, 320] width 429 height 18
click at [298, 317] on textarea "**********" at bounding box center [467, 320] width 429 height 18
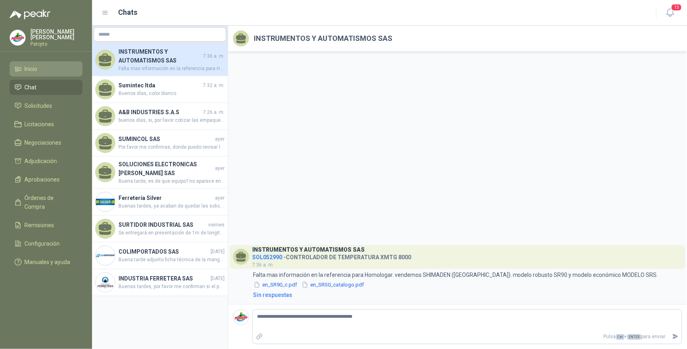
click at [47, 67] on li "Inicio" at bounding box center [45, 68] width 63 height 9
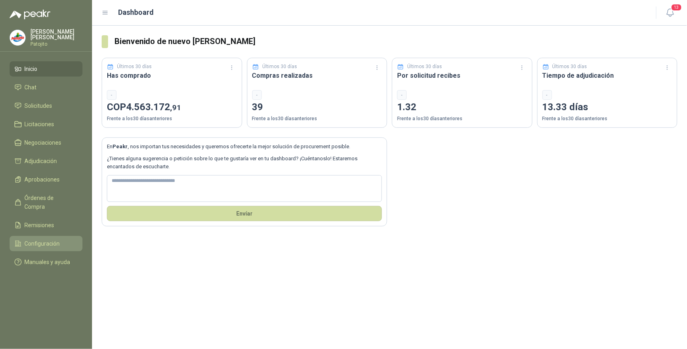
click at [54, 239] on span "Configuración" at bounding box center [42, 243] width 35 height 9
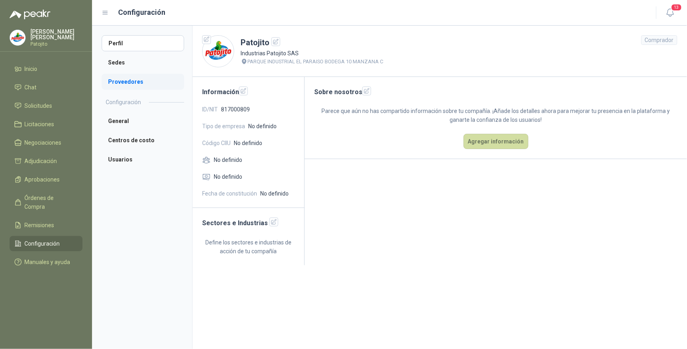
click at [122, 78] on li "Proveedores" at bounding box center [143, 82] width 82 height 16
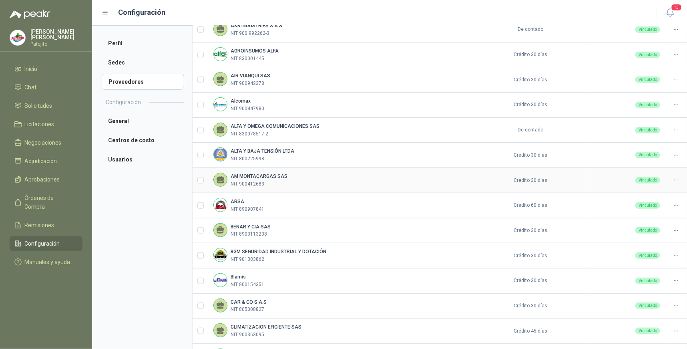
scroll to position [177, 0]
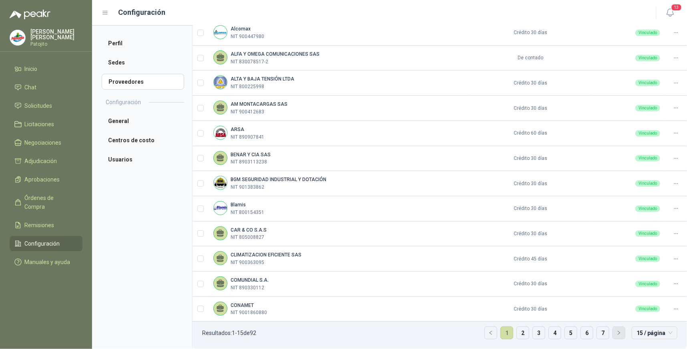
click at [613, 332] on button "button" at bounding box center [619, 333] width 12 height 12
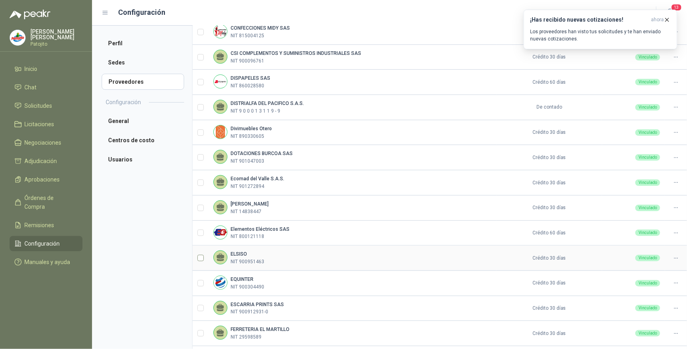
scroll to position [43, 0]
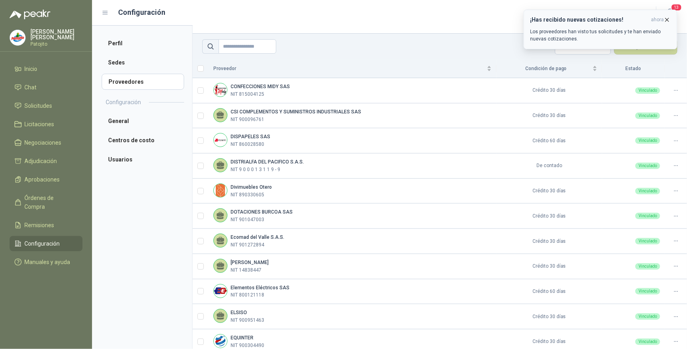
click at [599, 26] on div "¡Has recibido nuevas cotizaciones! ahora Los proveedores han visto tus solicitu…" at bounding box center [600, 29] width 140 height 26
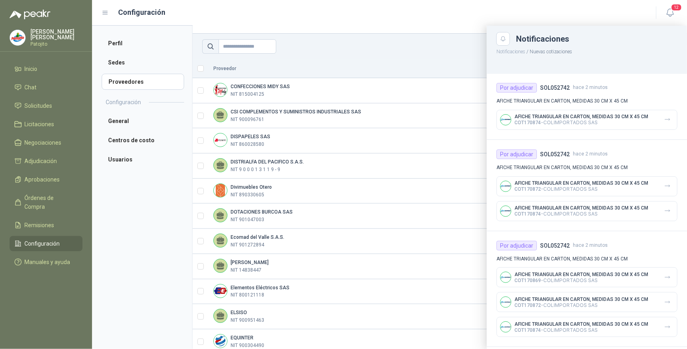
scroll to position [0, 0]
drag, startPoint x: 48, startPoint y: 103, endPoint x: 68, endPoint y: 83, distance: 28.0
click at [48, 102] on span "Solicitudes" at bounding box center [39, 105] width 28 height 9
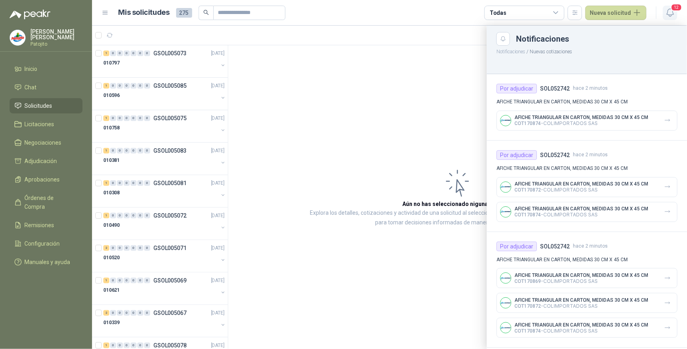
click at [667, 11] on icon "button" at bounding box center [670, 13] width 10 height 10
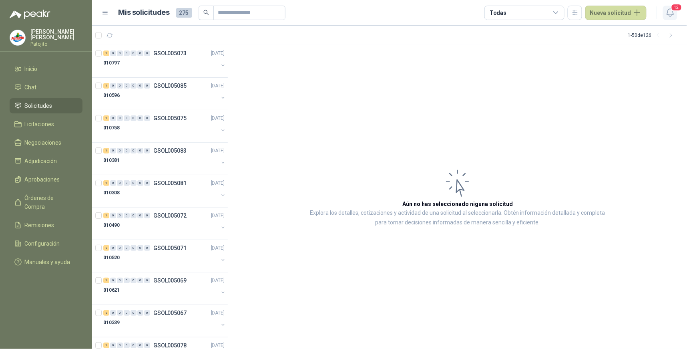
click at [674, 11] on icon "button" at bounding box center [670, 13] width 10 height 10
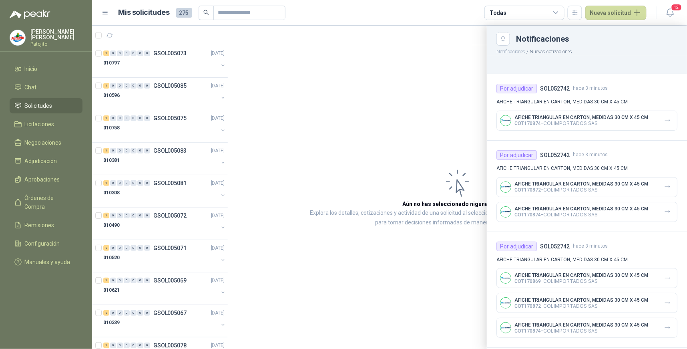
click at [640, 89] on div "Por adjudicar SOL052742 hace 3 minutos" at bounding box center [586, 89] width 181 height 10
click at [509, 36] on button "Close" at bounding box center [503, 39] width 14 height 14
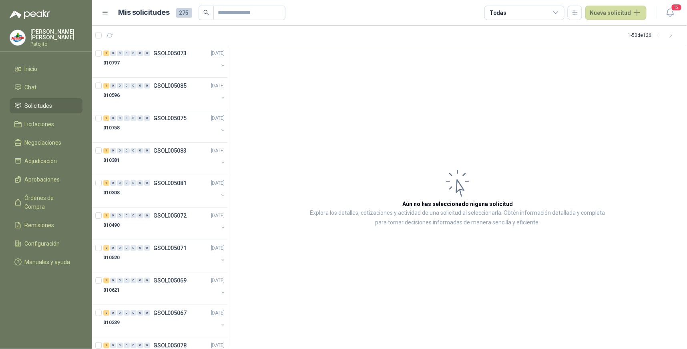
click at [493, 114] on article "Aún no has seleccionado niguna solicitud Explora los detalles, cotizaciones y a…" at bounding box center [457, 197] width 459 height 304
click at [110, 51] on div "0" at bounding box center [113, 53] width 6 height 6
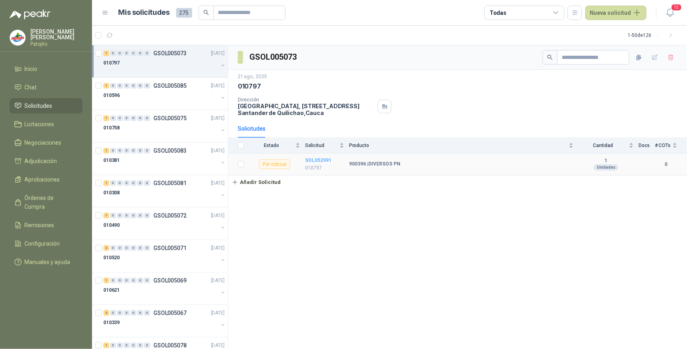
click at [321, 159] on b "SOL052991" at bounding box center [318, 160] width 26 height 6
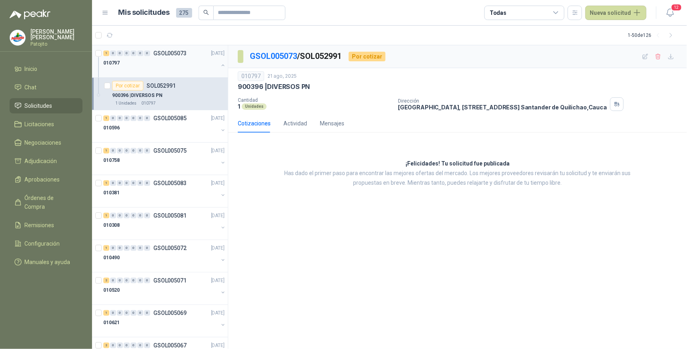
click at [188, 63] on div "010797" at bounding box center [160, 63] width 115 height 10
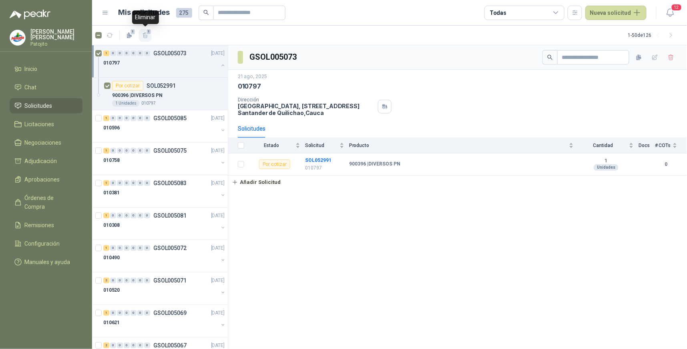
click at [142, 36] on icon "button" at bounding box center [145, 35] width 7 height 7
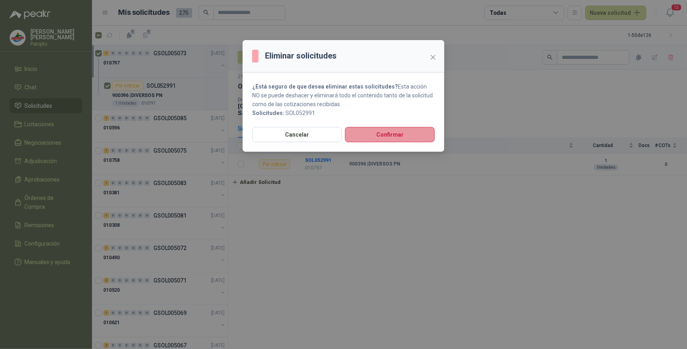
click at [391, 135] on button "Confirmar" at bounding box center [390, 134] width 90 height 15
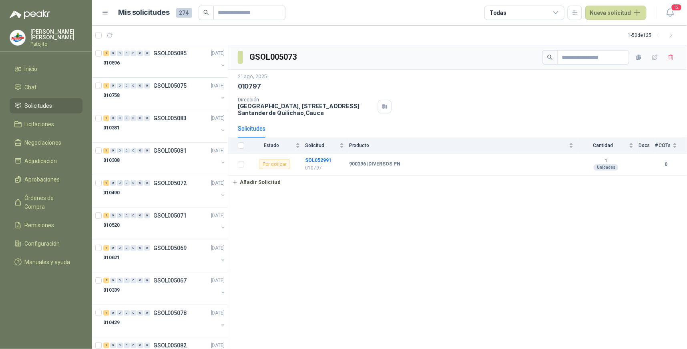
click at [458, 195] on div "GSOL005073 21 ago, 2025 010797 Dirección Parque Industrial el Paraiso, Bodega 1…" at bounding box center [457, 197] width 459 height 304
click at [341, 146] on div "Solicitud" at bounding box center [324, 145] width 39 height 8
click at [572, 145] on div "Producto" at bounding box center [461, 145] width 225 height 8
click at [570, 146] on div "Producto" at bounding box center [461, 145] width 225 height 8
click at [656, 57] on icon "button" at bounding box center [654, 56] width 5 height 5
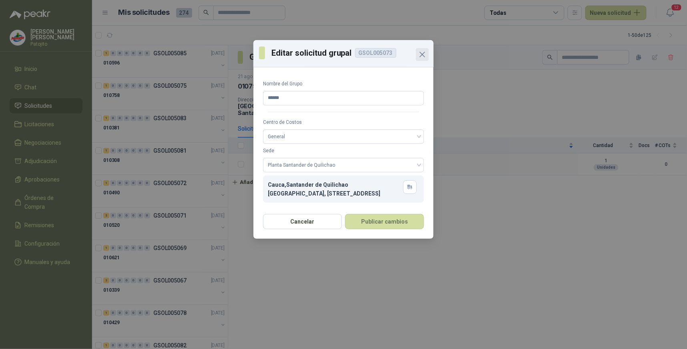
click at [423, 51] on icon "Close" at bounding box center [422, 55] width 10 height 10
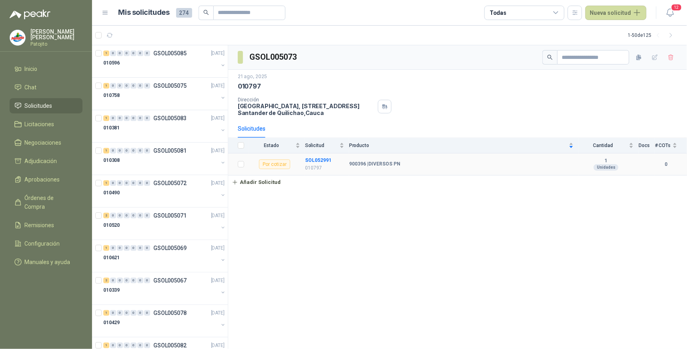
click at [392, 165] on b "900396 | DIVERSOS PN" at bounding box center [374, 164] width 51 height 6
click at [654, 58] on icon "button" at bounding box center [655, 57] width 7 height 7
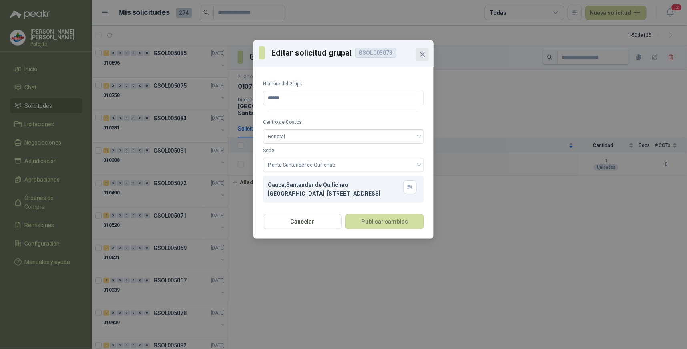
click at [419, 54] on icon "Close" at bounding box center [422, 55] width 10 height 10
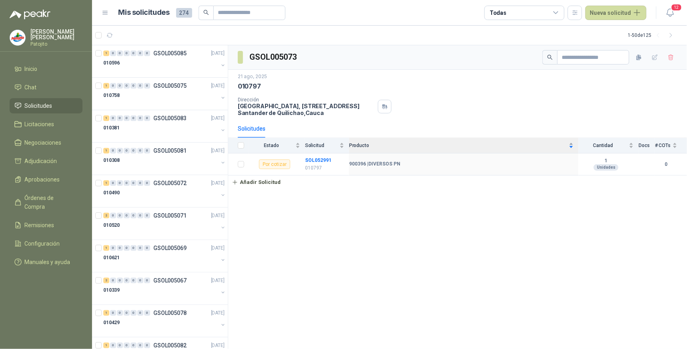
click at [570, 144] on div "Producto" at bounding box center [461, 145] width 225 height 8
drag, startPoint x: 340, startPoint y: 144, endPoint x: 342, endPoint y: 151, distance: 7.1
click at [340, 144] on div "Solicitud" at bounding box center [324, 145] width 39 height 8
click at [657, 57] on icon "button" at bounding box center [655, 57] width 7 height 7
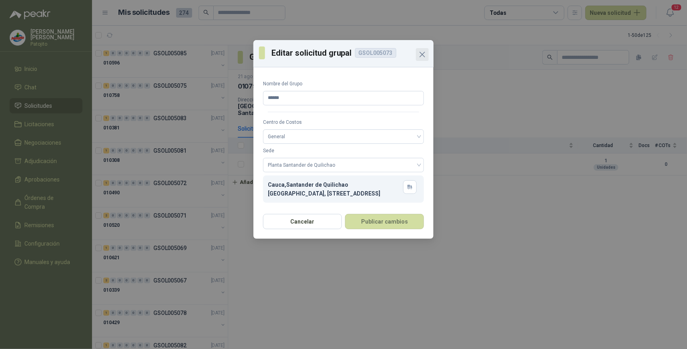
click at [419, 51] on icon "Close" at bounding box center [422, 55] width 10 height 10
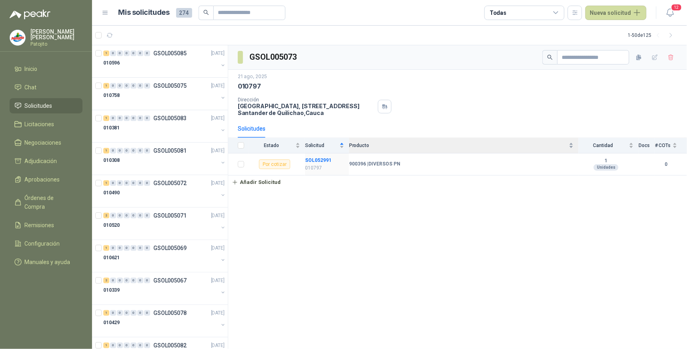
click at [574, 144] on div "Producto" at bounding box center [461, 145] width 225 height 8
click at [658, 58] on button "button" at bounding box center [654, 57] width 13 height 13
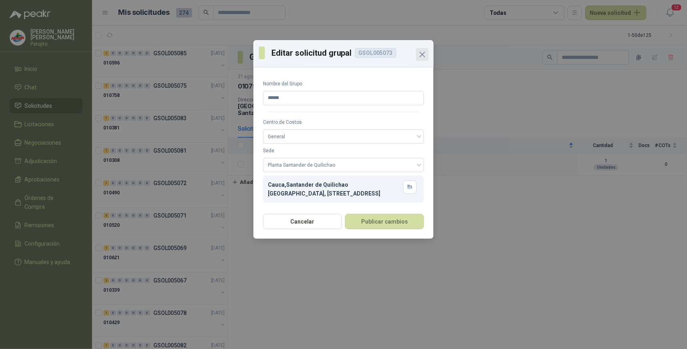
click at [421, 53] on icon "Close" at bounding box center [422, 55] width 10 height 10
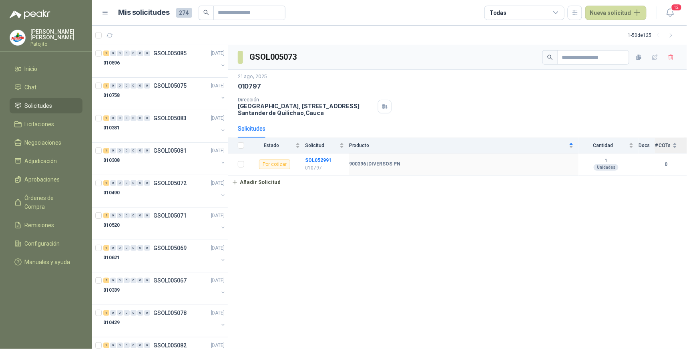
click at [675, 146] on div "# COTs" at bounding box center [666, 145] width 22 height 8
click at [656, 58] on icon "button" at bounding box center [655, 57] width 7 height 7
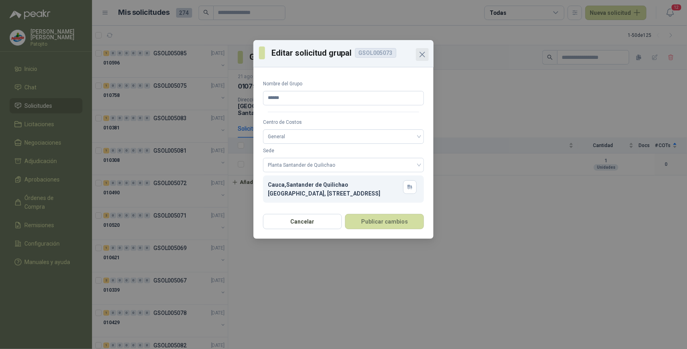
click at [425, 56] on icon "Close" at bounding box center [422, 55] width 10 height 10
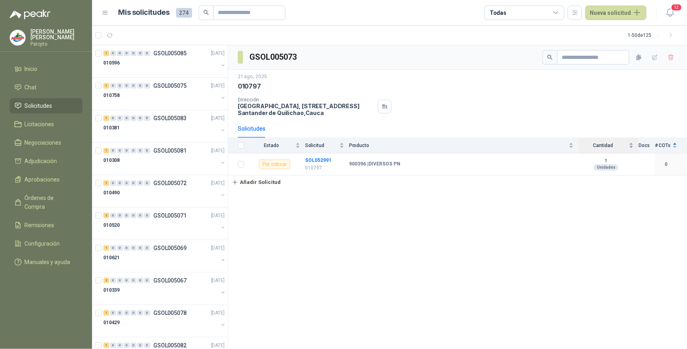
click at [634, 144] on div "Cantidad" at bounding box center [605, 145] width 55 height 8
click at [655, 56] on icon "button" at bounding box center [655, 57] width 7 height 7
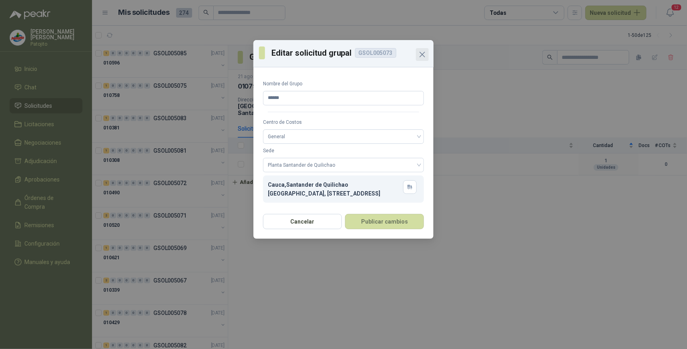
click at [421, 54] on icon "Close" at bounding box center [422, 55] width 10 height 10
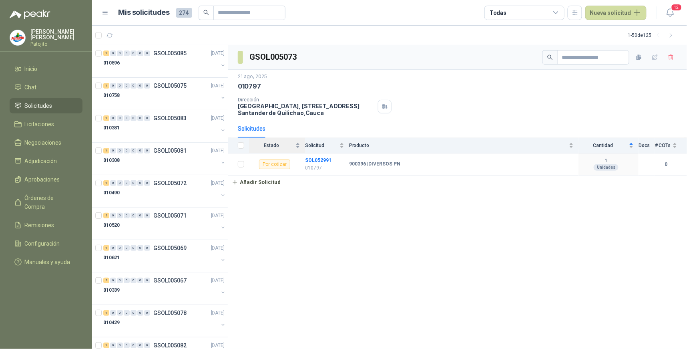
click at [296, 146] on div "Estado" at bounding box center [274, 145] width 51 height 8
click at [298, 142] on div "Estado" at bounding box center [274, 145] width 51 height 8
click at [651, 57] on button "button" at bounding box center [654, 57] width 13 height 13
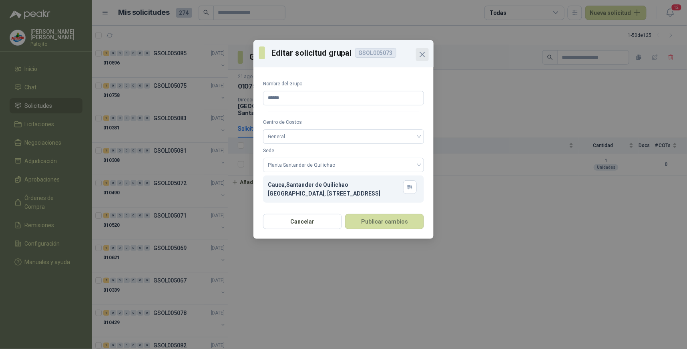
click at [421, 54] on icon "Close" at bounding box center [422, 55] width 10 height 10
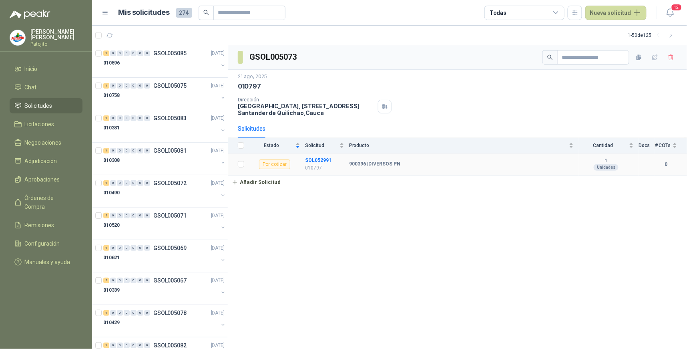
click at [393, 158] on td "900396 | DIVERSOS PN" at bounding box center [463, 164] width 229 height 22
click at [220, 65] on button "button" at bounding box center [223, 65] width 6 height 6
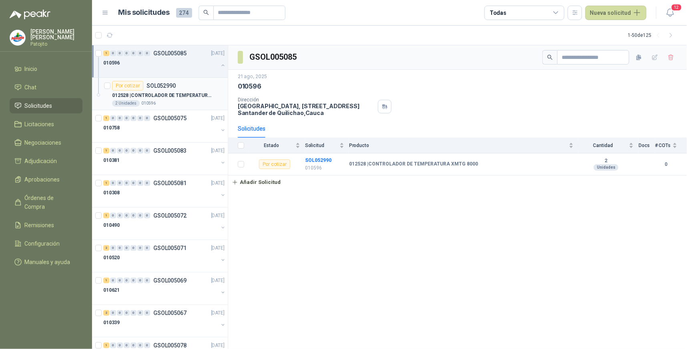
click at [159, 88] on p "SOL052990" at bounding box center [160, 86] width 29 height 6
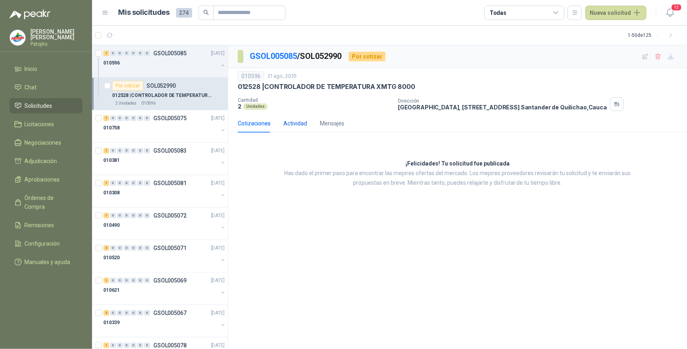
click at [299, 125] on div "Actividad" at bounding box center [295, 123] width 24 height 9
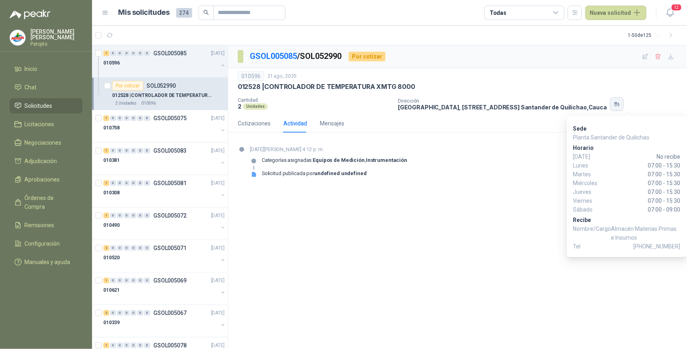
click at [620, 102] on icon "button" at bounding box center [617, 104] width 7 height 6
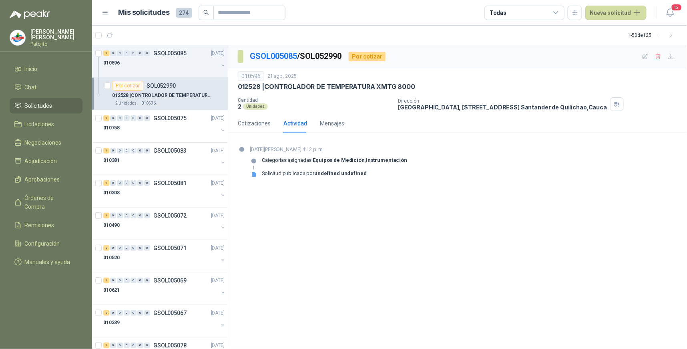
drag, startPoint x: 491, startPoint y: 175, endPoint x: 502, endPoint y: 170, distance: 11.8
click at [494, 174] on div "21 de agosto de 2025, 4:12 p. m. Categorías asignadas: Equipos de Medición , In…" at bounding box center [457, 164] width 439 height 38
click at [642, 56] on icon "button" at bounding box center [645, 56] width 7 height 7
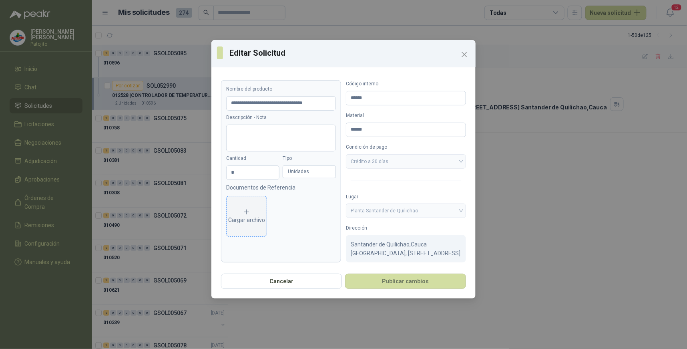
click at [255, 216] on div "Cargar archivo" at bounding box center [246, 216] width 37 height 16
click at [252, 217] on div "Cargar archivo" at bounding box center [246, 216] width 37 height 16
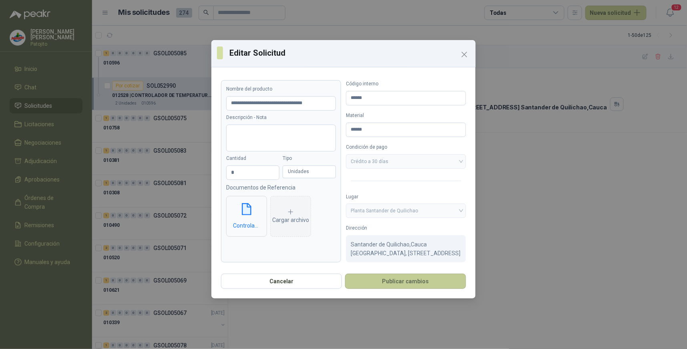
click at [419, 289] on button "Publicar cambios" at bounding box center [405, 280] width 121 height 15
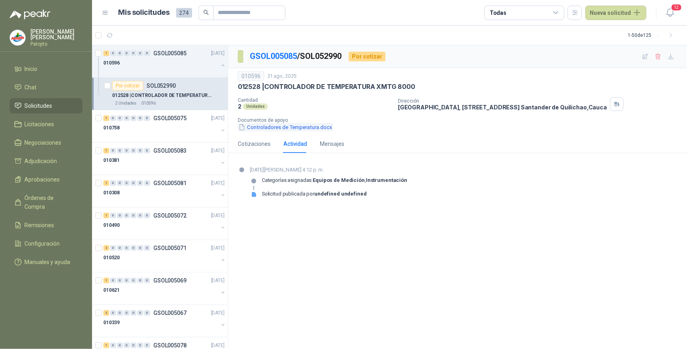
click at [315, 127] on button "Controladores de Temperatura.docx" at bounding box center [285, 127] width 95 height 8
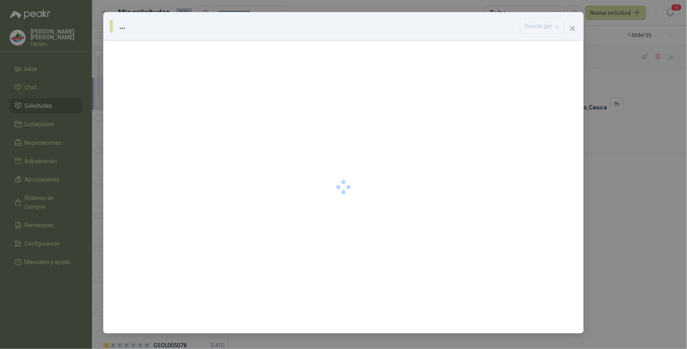
click at [315, 127] on div at bounding box center [343, 186] width 480 height 293
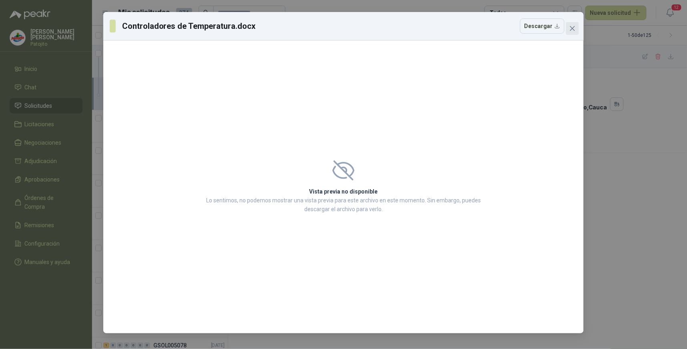
click at [573, 26] on icon "close" at bounding box center [572, 28] width 6 height 6
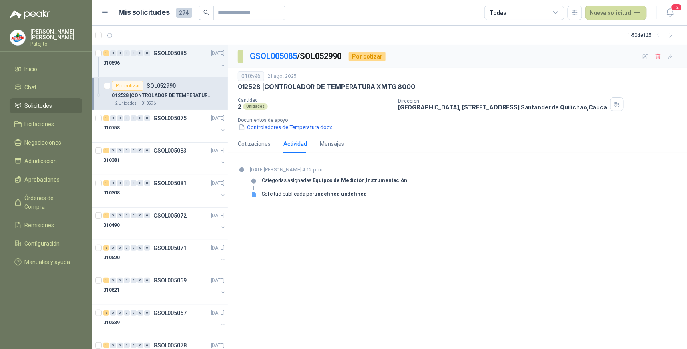
click at [457, 217] on div "GSOL005085 / SOL052990 Por cotizar 010596 21 ago, 2025 012528 | CONTROLADOR DE …" at bounding box center [457, 197] width 459 height 304
click at [108, 118] on div "1" at bounding box center [106, 118] width 6 height 6
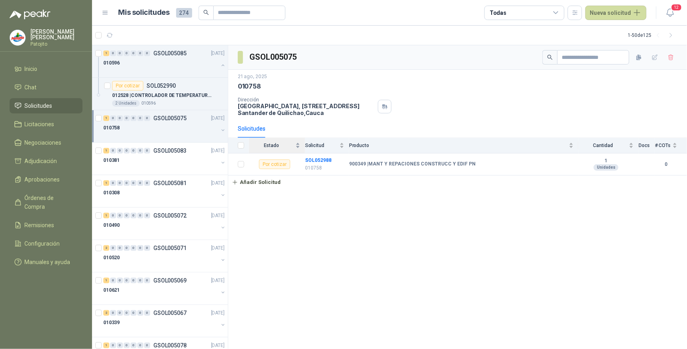
click at [296, 144] on div "Estado" at bounding box center [274, 145] width 51 height 8
click at [657, 54] on icon "button" at bounding box center [654, 56] width 5 height 5
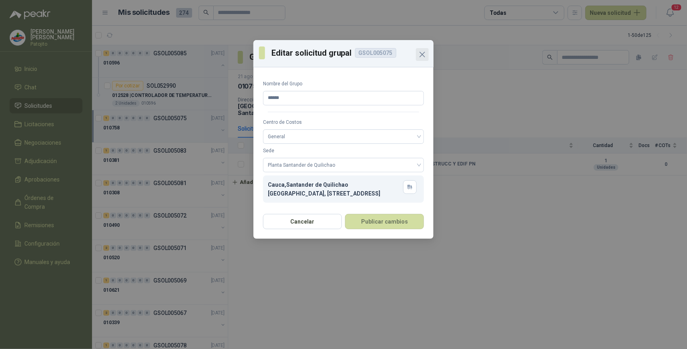
click at [425, 53] on icon "Close" at bounding box center [422, 55] width 10 height 10
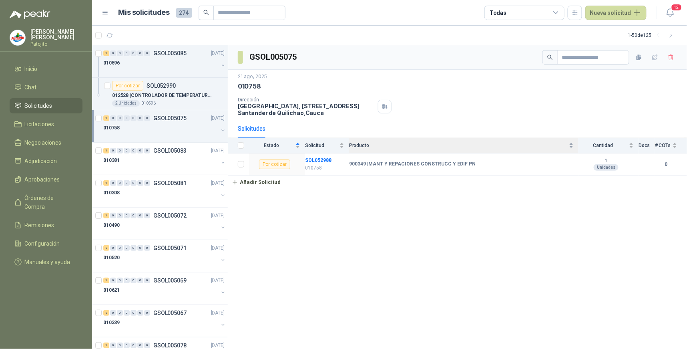
click at [385, 147] on span "Producto" at bounding box center [458, 145] width 218 height 6
drag, startPoint x: 383, startPoint y: 146, endPoint x: 343, endPoint y: 237, distance: 99.0
click at [343, 237] on div "GSOL005075 21 ago, 2025 010758 Dirección Parque Industrial el Paraiso, Bodega 1…" at bounding box center [457, 197] width 459 height 304
click at [366, 161] on b "900349 | MANT Y REPACIONES CONSTRUCC Y EDIF PN" at bounding box center [412, 164] width 126 height 6
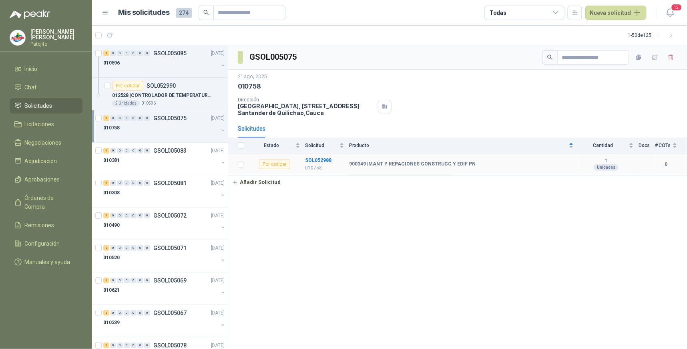
drag, startPoint x: 366, startPoint y: 161, endPoint x: 428, endPoint y: 191, distance: 69.1
click at [450, 193] on div "GSOL005075 21 ago, 2025 010758 Dirección Parque Industrial el Paraiso, Bodega 1…" at bounding box center [457, 197] width 459 height 304
click at [325, 157] on b "SOL052988" at bounding box center [318, 160] width 26 height 6
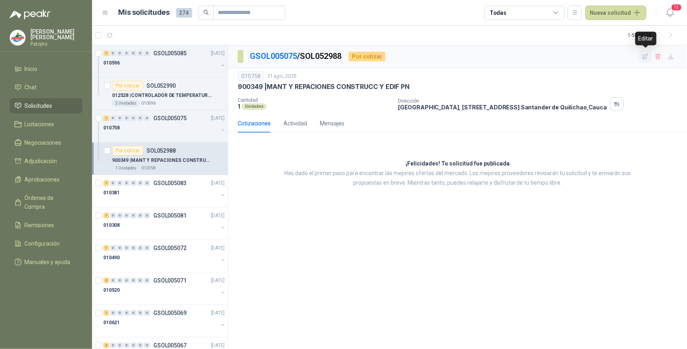
click at [645, 57] on icon "button" at bounding box center [645, 56] width 5 height 5
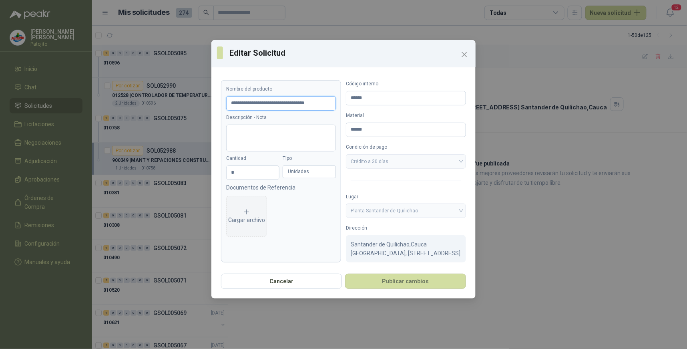
drag, startPoint x: 333, startPoint y: 103, endPoint x: 218, endPoint y: 96, distance: 115.0
click at [218, 96] on div "**********" at bounding box center [343, 169] width 264 height 198
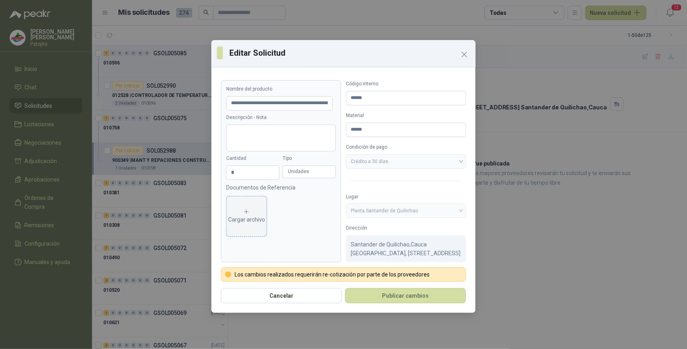
click at [251, 217] on div "Cargar archivo" at bounding box center [246, 216] width 37 height 16
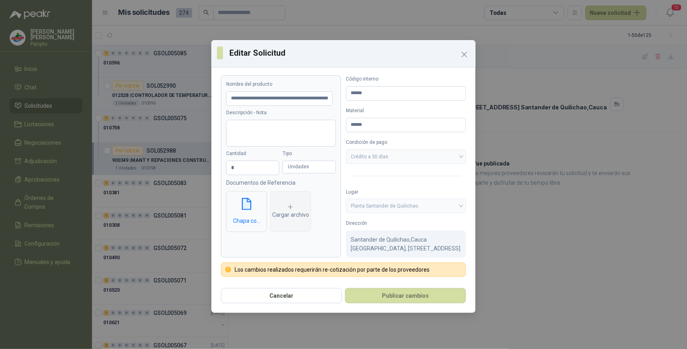
scroll to position [13, 0]
click at [419, 293] on button "Publicar cambios" at bounding box center [405, 295] width 121 height 15
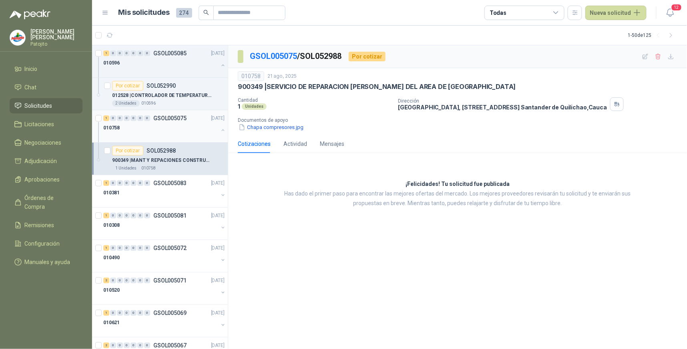
click at [107, 119] on div "1" at bounding box center [106, 118] width 6 height 6
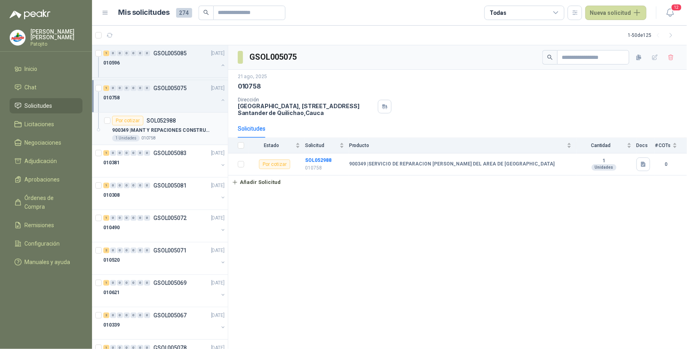
scroll to position [44, 0]
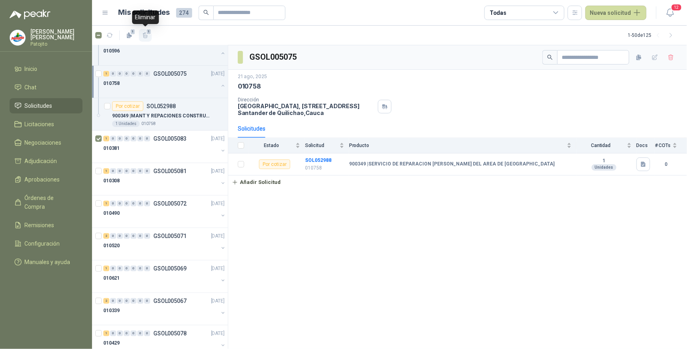
click at [147, 36] on icon "button" at bounding box center [145, 35] width 7 height 7
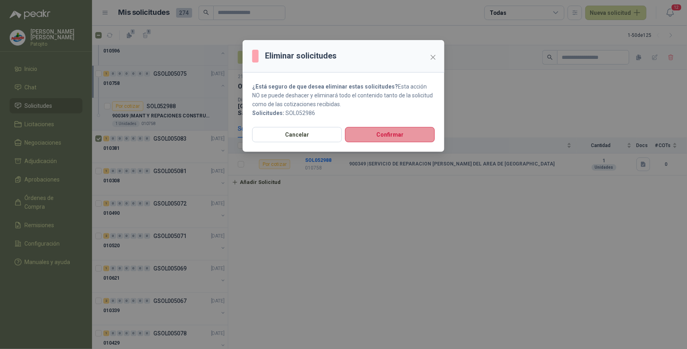
click at [391, 134] on button "Confirmar" at bounding box center [390, 134] width 90 height 15
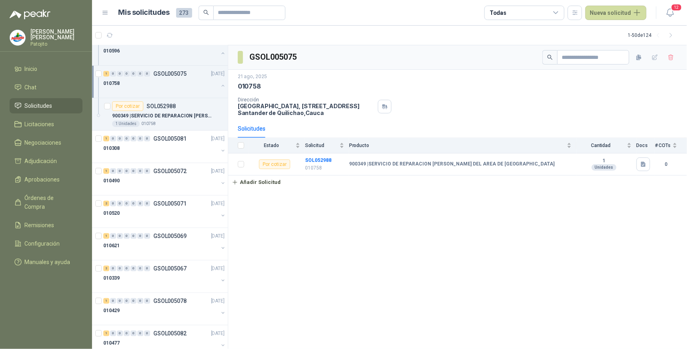
click at [506, 217] on div "GSOL005075 21 ago, 2025 010758 Dirección Parque Industrial el Paraiso, Bodega 1…" at bounding box center [457, 197] width 459 height 304
click at [520, 247] on div "GSOL005075 21 ago, 2025 010758 Dirección Parque Industrial el Paraiso, Bodega 1…" at bounding box center [457, 197] width 459 height 304
click at [531, 210] on div "GSOL005075 21 ago, 2025 010758 Dirección Parque Industrial el Paraiso, Bodega 1…" at bounding box center [457, 197] width 459 height 304
click at [110, 174] on div "1 0 0 0 0 0 0 GSOL005072 21/08/25" at bounding box center [164, 171] width 123 height 10
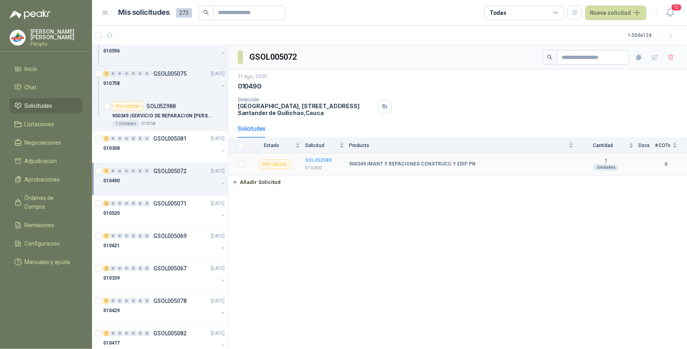
click at [325, 159] on b "SOL052983" at bounding box center [318, 160] width 26 height 6
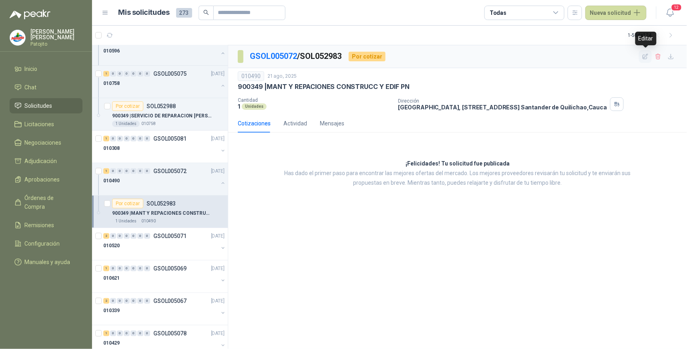
click at [649, 58] on button "button" at bounding box center [645, 56] width 13 height 13
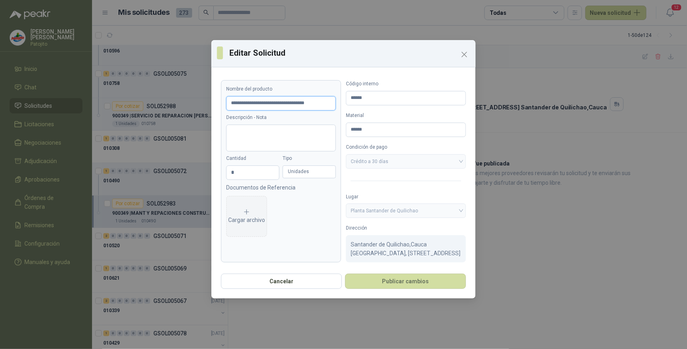
drag, startPoint x: 331, startPoint y: 102, endPoint x: 160, endPoint y: 86, distance: 170.8
click at [160, 86] on div "**********" at bounding box center [343, 174] width 687 height 349
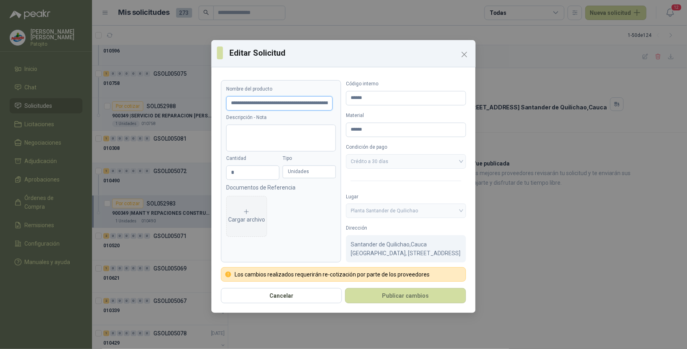
click at [311, 102] on input "**********" at bounding box center [279, 103] width 106 height 14
click at [252, 137] on textarea "Descripción - Nota" at bounding box center [281, 137] width 110 height 27
click at [247, 219] on div "Cargar archivo" at bounding box center [246, 216] width 37 height 16
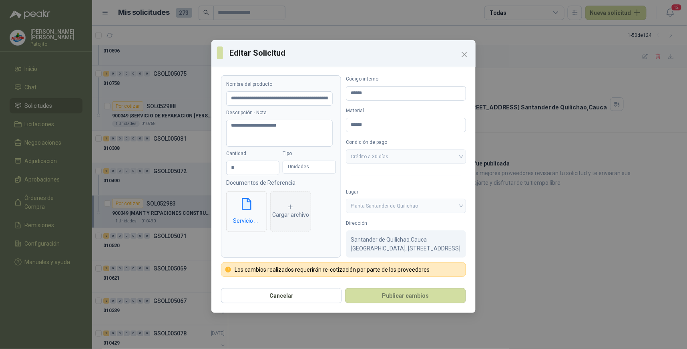
scroll to position [13, 0]
click at [391, 295] on button "Publicar cambios" at bounding box center [405, 295] width 121 height 15
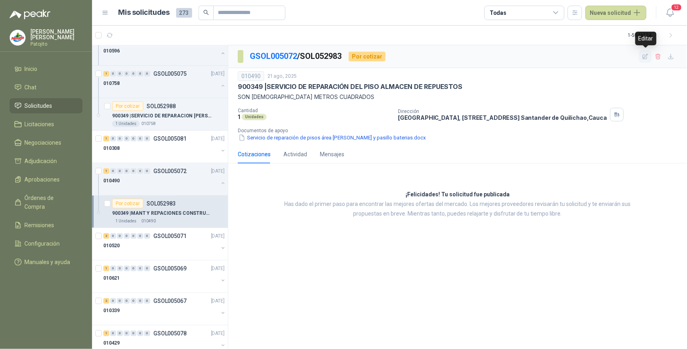
click at [645, 59] on icon "button" at bounding box center [645, 56] width 7 height 7
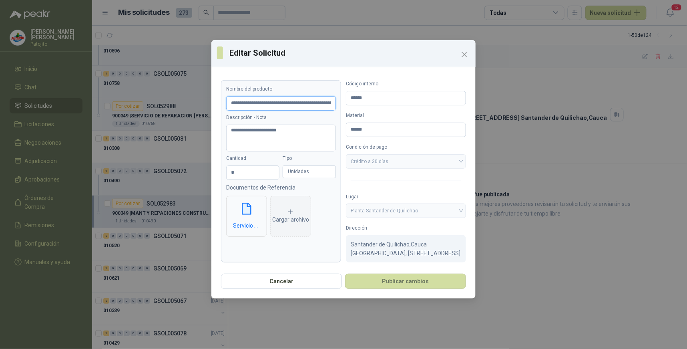
click at [323, 105] on input "**********" at bounding box center [281, 103] width 110 height 14
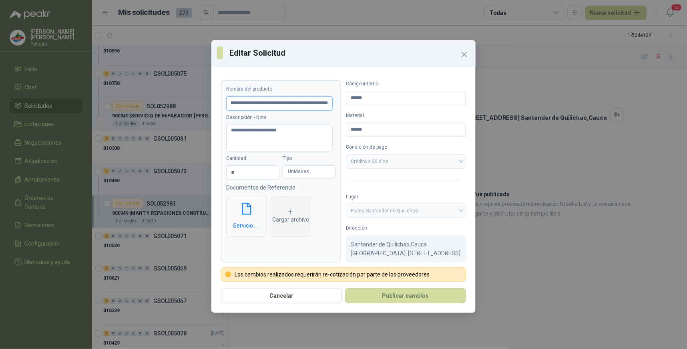
scroll to position [0, 94]
click at [583, 239] on div "**********" at bounding box center [343, 174] width 687 height 349
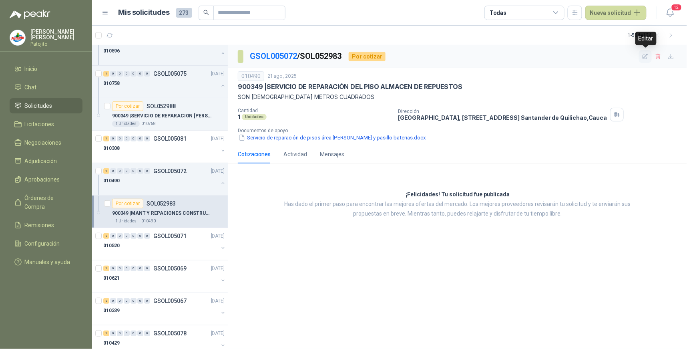
click at [643, 55] on icon "button" at bounding box center [645, 56] width 5 height 5
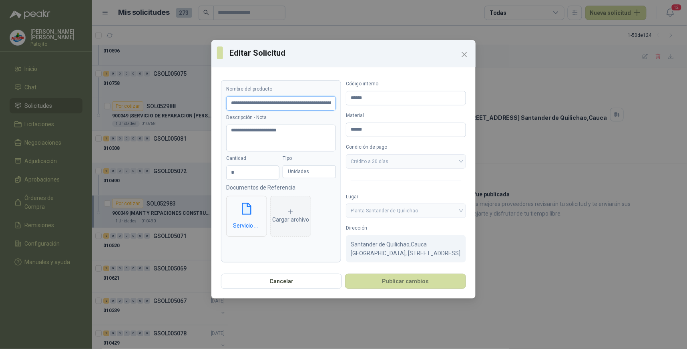
drag, startPoint x: 303, startPoint y: 102, endPoint x: 332, endPoint y: 104, distance: 28.9
click at [304, 102] on input "**********" at bounding box center [281, 103] width 110 height 14
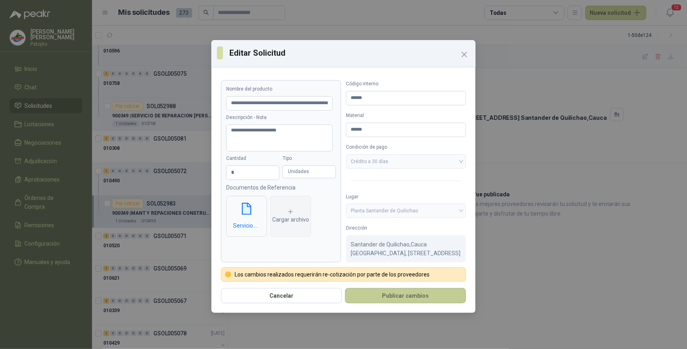
click at [405, 295] on button "Publicar cambios" at bounding box center [405, 295] width 121 height 15
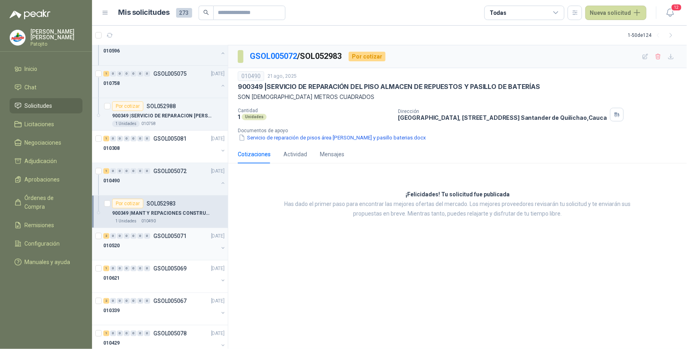
click at [105, 234] on div "2" at bounding box center [106, 236] width 6 height 6
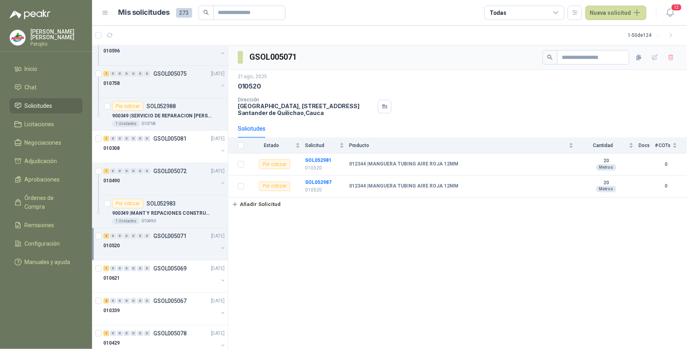
click at [579, 287] on div "GSOL005071 21 ago, 2025 010520 Dirección Parque Industrial el Paraiso, Bodega 1…" at bounding box center [457, 197] width 459 height 304
click at [325, 159] on b "SOL052981" at bounding box center [318, 160] width 26 height 6
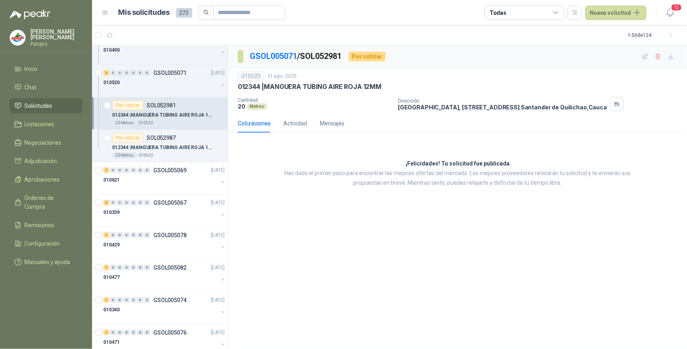
scroll to position [222, 0]
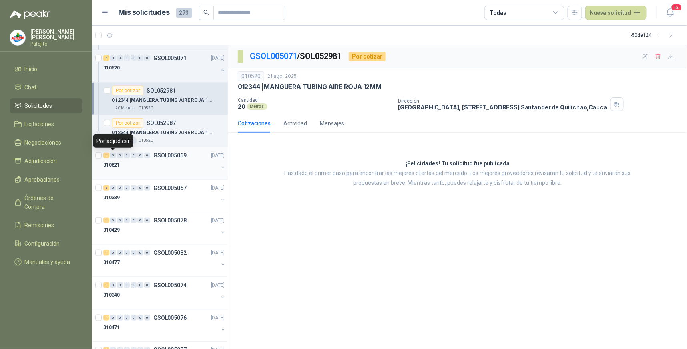
click at [116, 159] on div "1 0 0 0 0 0 0 GSOL005069 21/08/25" at bounding box center [164, 155] width 123 height 10
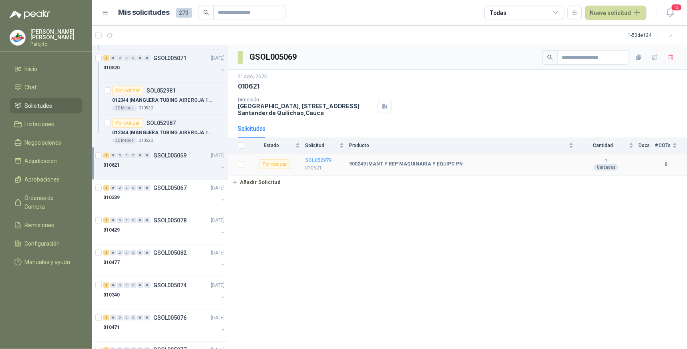
click at [326, 157] on b "SOL052979" at bounding box center [318, 160] width 26 height 6
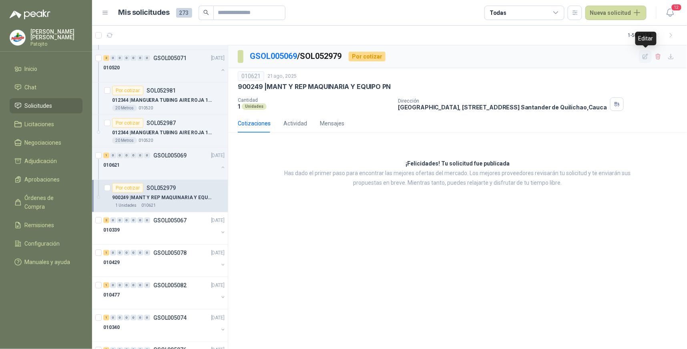
click at [646, 55] on icon "button" at bounding box center [645, 56] width 5 height 5
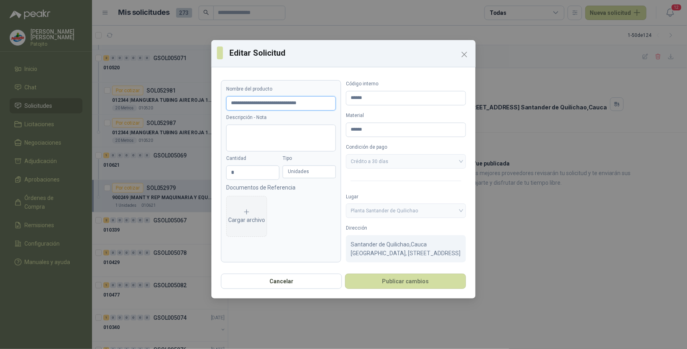
drag, startPoint x: 320, startPoint y: 103, endPoint x: 149, endPoint y: 86, distance: 172.2
click at [149, 86] on div "**********" at bounding box center [343, 174] width 687 height 349
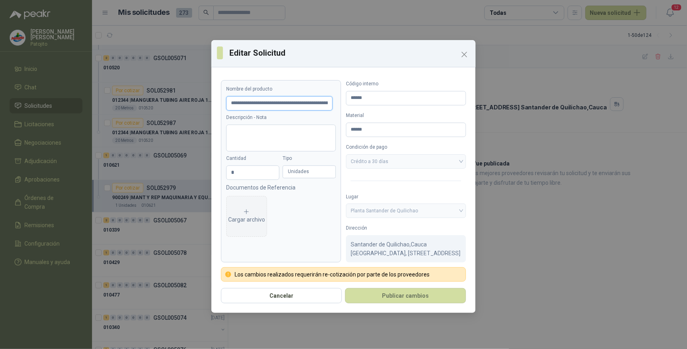
click at [285, 103] on input "**********" at bounding box center [279, 103] width 106 height 14
click at [409, 297] on button "Publicar cambios" at bounding box center [405, 295] width 121 height 15
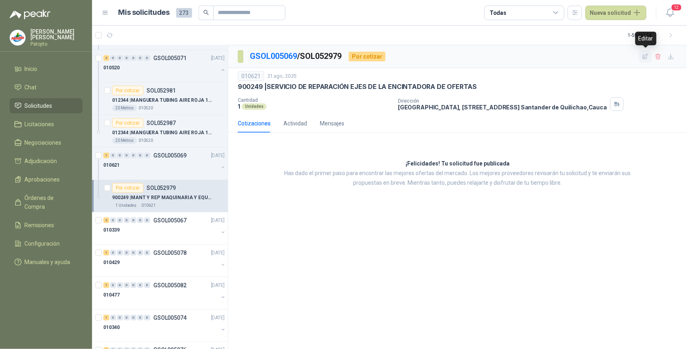
click at [643, 56] on icon "button" at bounding box center [645, 56] width 7 height 7
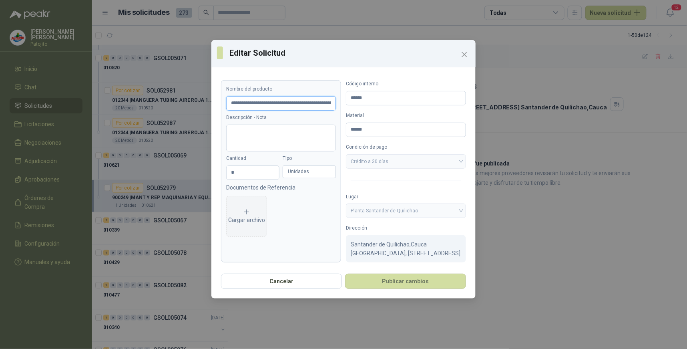
drag, startPoint x: 322, startPoint y: 103, endPoint x: 377, endPoint y: 105, distance: 55.7
click at [322, 103] on input "**********" at bounding box center [281, 103] width 110 height 14
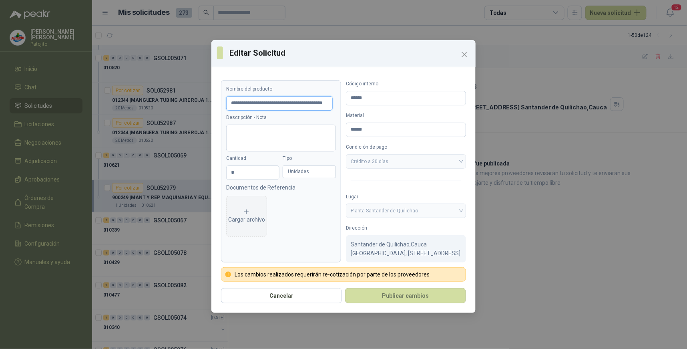
scroll to position [0, 21]
click at [397, 293] on button "Publicar cambios" at bounding box center [405, 295] width 121 height 15
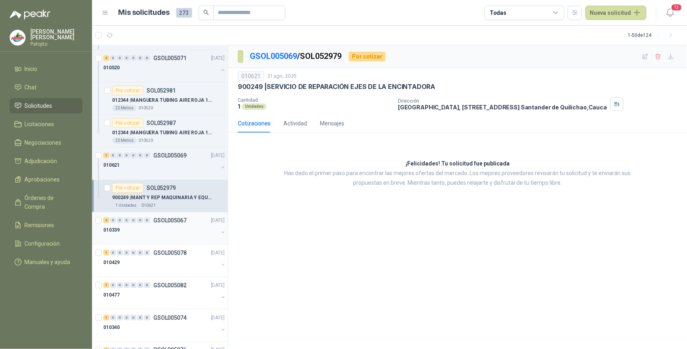
click at [138, 227] on div "010339" at bounding box center [160, 230] width 115 height 10
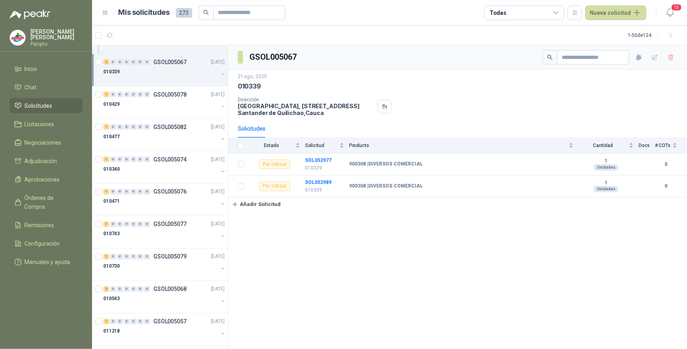
scroll to position [400, 0]
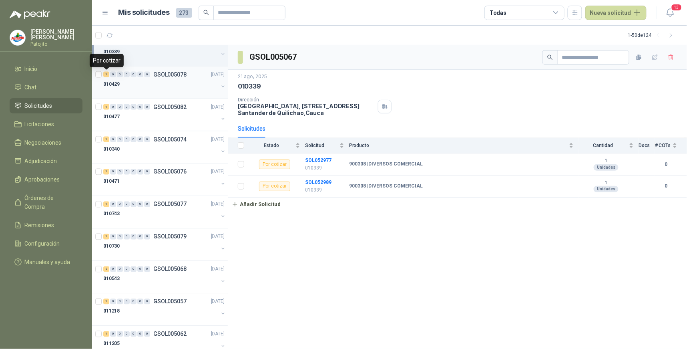
click at [106, 75] on div "1" at bounding box center [106, 75] width 6 height 6
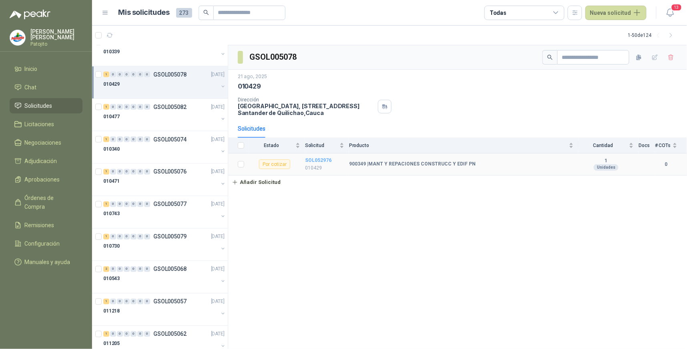
click at [326, 160] on b "SOL052976" at bounding box center [318, 160] width 26 height 6
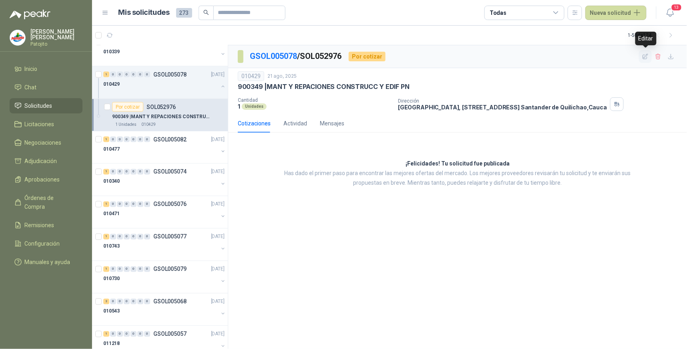
click at [643, 57] on icon "button" at bounding box center [645, 56] width 5 height 5
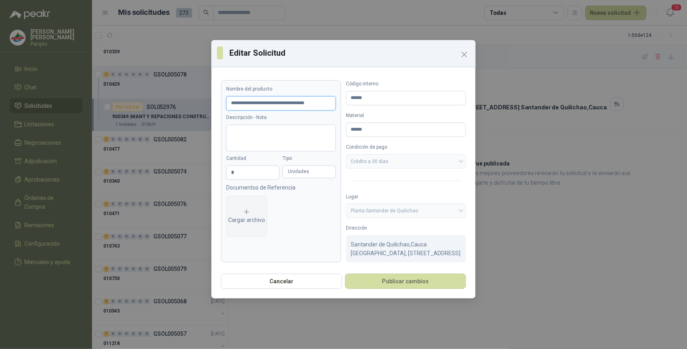
click at [333, 104] on input "**********" at bounding box center [281, 103] width 110 height 14
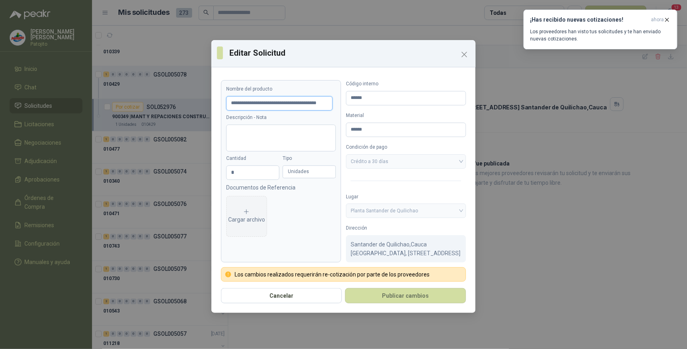
click at [329, 104] on input "**********" at bounding box center [279, 103] width 106 height 14
click at [321, 103] on input "**********" at bounding box center [279, 103] width 106 height 14
click at [327, 103] on input "**********" at bounding box center [279, 103] width 106 height 14
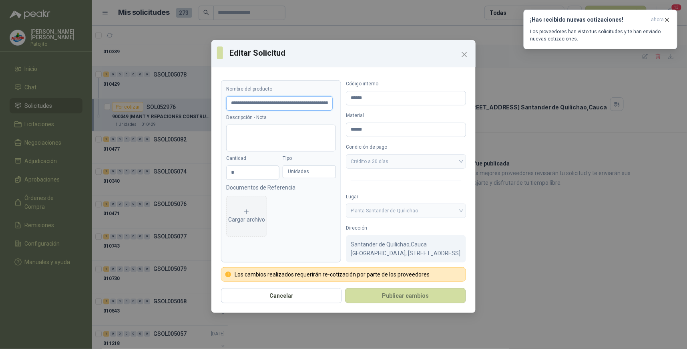
click at [323, 103] on input "**********" at bounding box center [279, 103] width 106 height 14
click at [317, 102] on input "**********" at bounding box center [279, 103] width 106 height 14
click at [421, 294] on button "Publicar cambios" at bounding box center [405, 295] width 121 height 15
drag, startPoint x: 310, startPoint y: 104, endPoint x: 317, endPoint y: 104, distance: 7.2
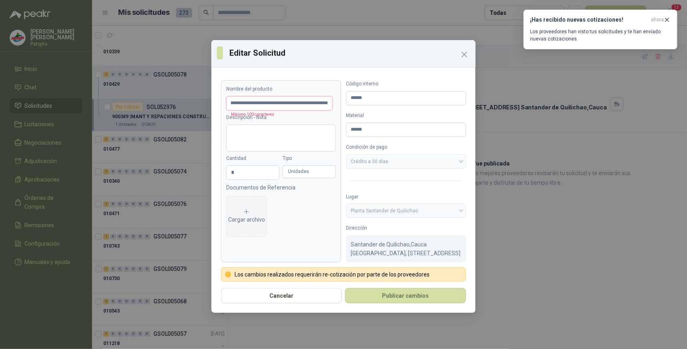
click at [311, 104] on input "**********" at bounding box center [279, 103] width 106 height 14
click at [429, 291] on button "Publicar cambios" at bounding box center [405, 295] width 121 height 15
click at [273, 98] on input "**********" at bounding box center [279, 103] width 106 height 14
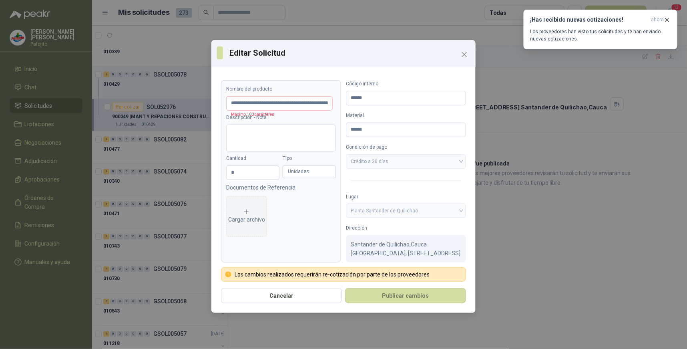
drag, startPoint x: 278, startPoint y: 101, endPoint x: 369, endPoint y: 66, distance: 97.1
click at [369, 66] on div "Editar Solicitud" at bounding box center [343, 53] width 264 height 27
click at [310, 102] on input "**********" at bounding box center [279, 103] width 106 height 14
drag, startPoint x: 277, startPoint y: 102, endPoint x: 327, endPoint y: 199, distance: 109.4
click at [327, 199] on div "Cargar archivo" at bounding box center [281, 214] width 110 height 45
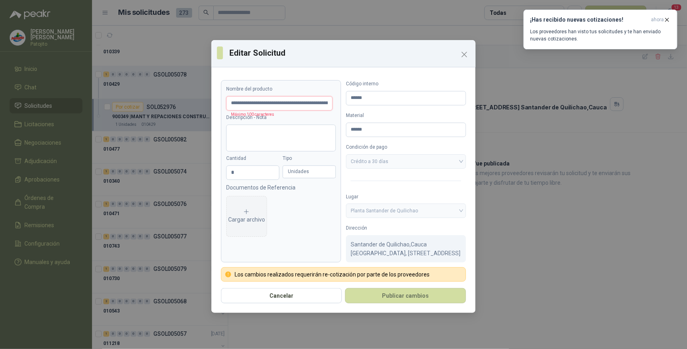
click at [291, 104] on input "**********" at bounding box center [279, 103] width 106 height 14
click at [255, 104] on input "**********" at bounding box center [279, 103] width 106 height 14
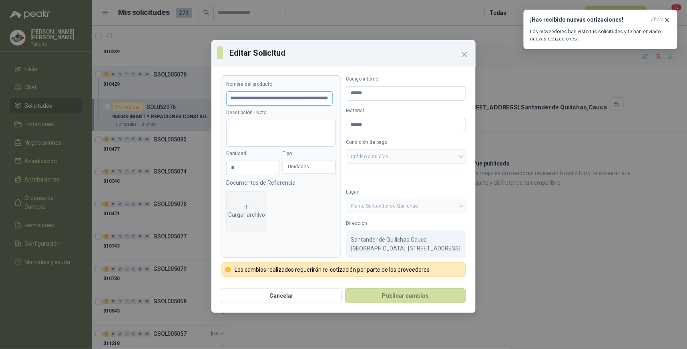
scroll to position [13, 0]
click at [410, 297] on button "Publicar cambios" at bounding box center [405, 295] width 121 height 15
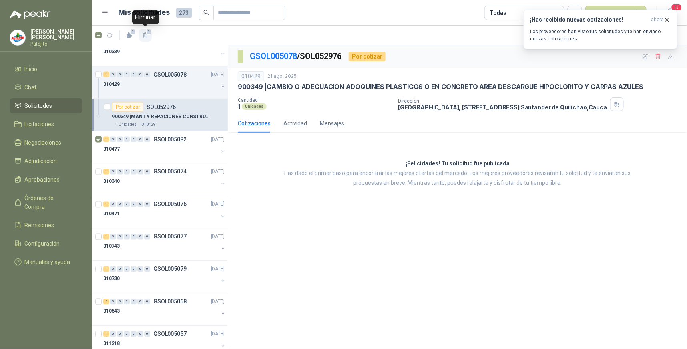
click at [141, 35] on button "1" at bounding box center [145, 35] width 13 height 13
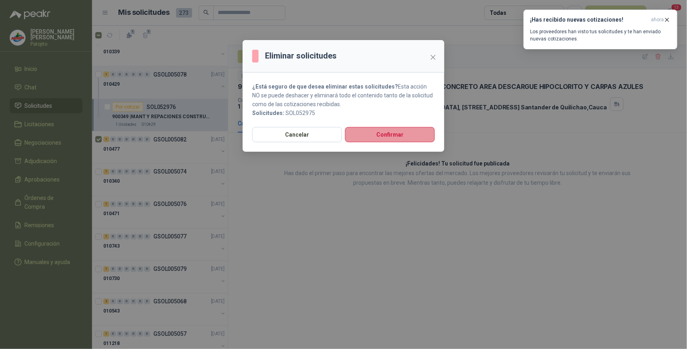
click at [371, 132] on button "Confirmar" at bounding box center [390, 134] width 90 height 15
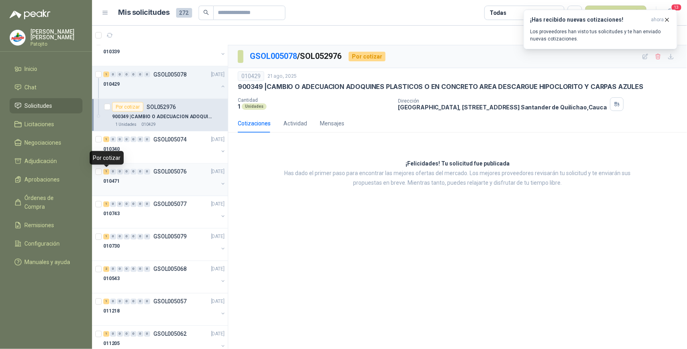
click at [108, 171] on div "1" at bounding box center [106, 172] width 6 height 6
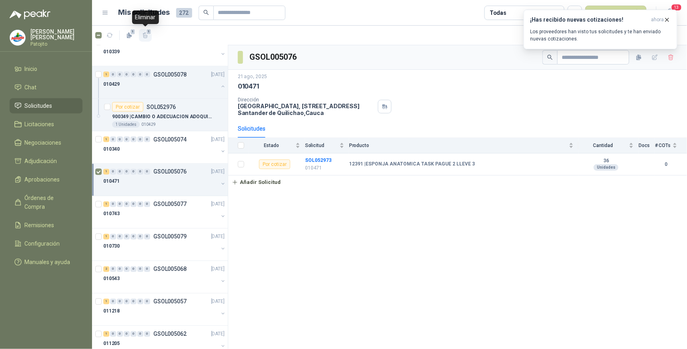
click at [145, 38] on icon "button" at bounding box center [145, 35] width 4 height 6
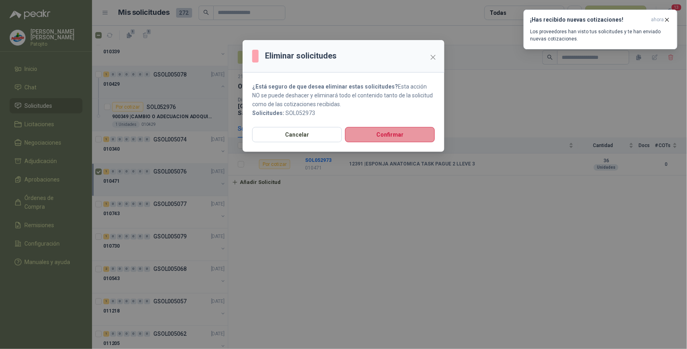
click at [397, 134] on button "Confirmar" at bounding box center [390, 134] width 90 height 15
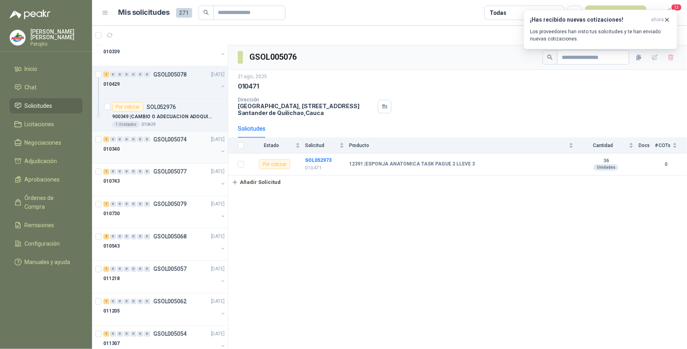
click at [110, 145] on div "010340" at bounding box center [160, 149] width 115 height 10
click at [107, 171] on div "1" at bounding box center [106, 172] width 6 height 6
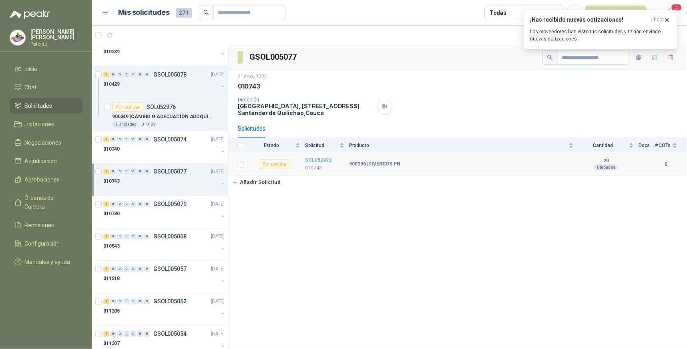
click at [319, 159] on b "SOL052972" at bounding box center [318, 160] width 26 height 6
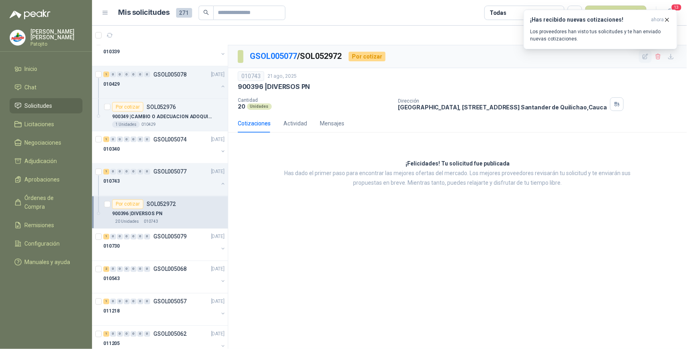
click at [644, 57] on icon "button" at bounding box center [645, 56] width 5 height 5
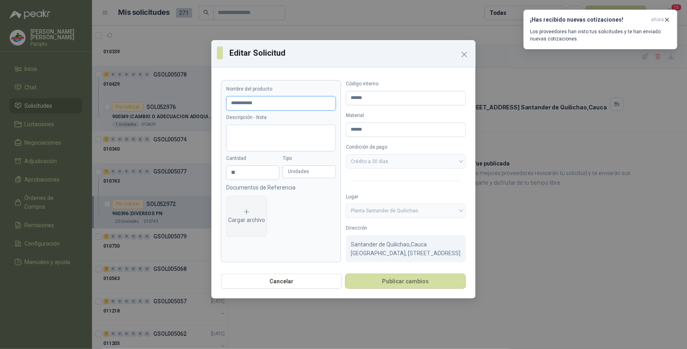
click at [269, 103] on input "**********" at bounding box center [281, 103] width 110 height 14
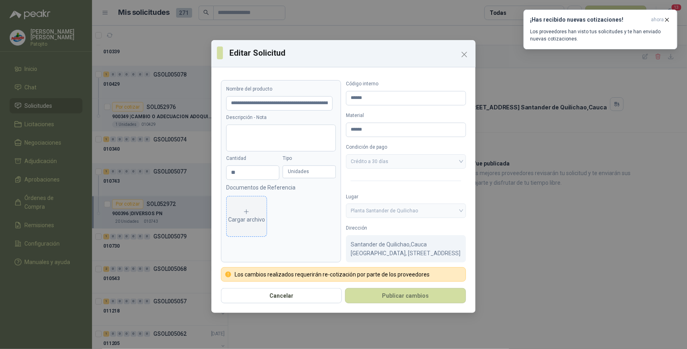
click at [251, 226] on span "Cargar archivo" at bounding box center [247, 216] width 40 height 40
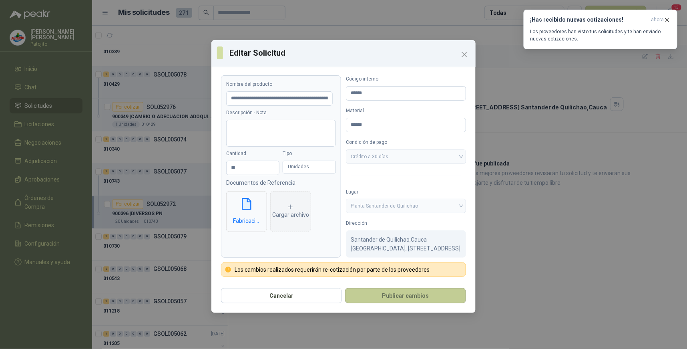
click at [428, 298] on button "Publicar cambios" at bounding box center [405, 295] width 121 height 15
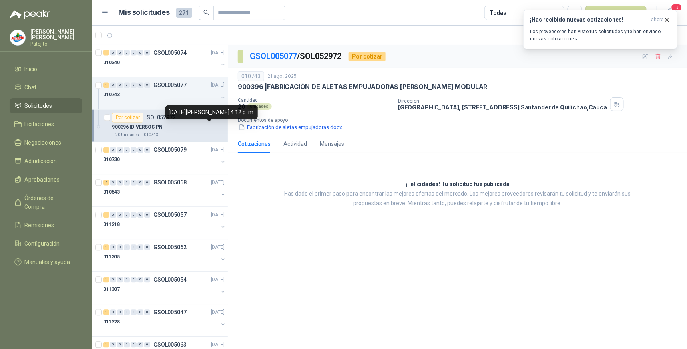
scroll to position [489, 0]
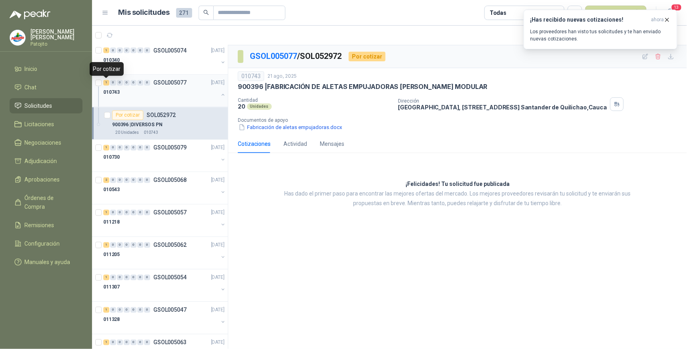
click at [106, 84] on div "1" at bounding box center [106, 83] width 6 height 6
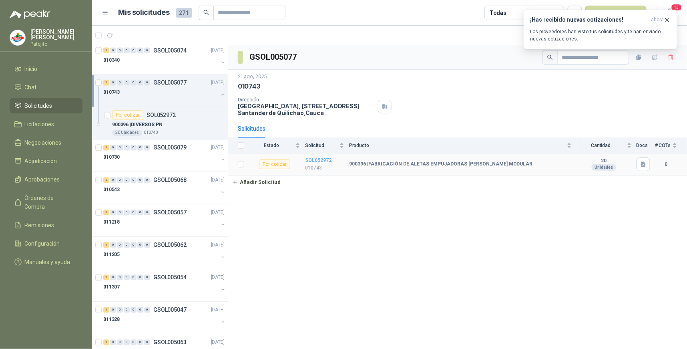
click at [309, 159] on b "SOL052972" at bounding box center [318, 160] width 26 height 6
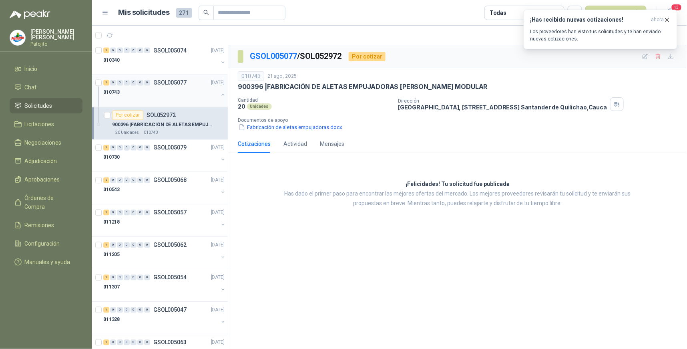
click at [106, 84] on div "1" at bounding box center [106, 83] width 6 height 6
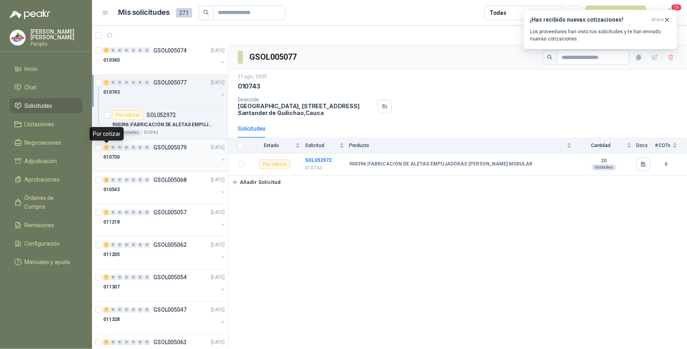
click at [108, 147] on div "1" at bounding box center [106, 148] width 6 height 6
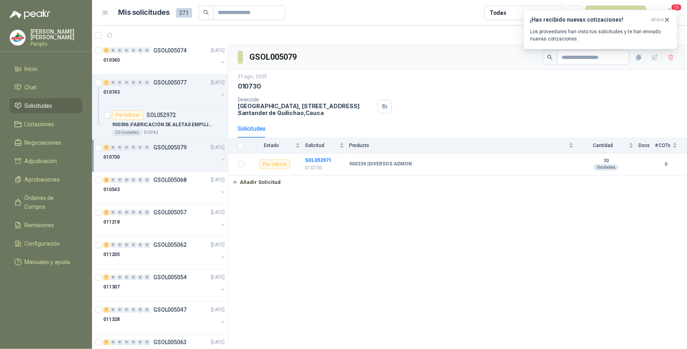
click at [447, 223] on div "GSOL005079 21 ago, 2025 010730 Dirección Parque Industrial el Paraiso, Bodega 1…" at bounding box center [457, 197] width 459 height 304
click at [518, 189] on div "GSOL005079 21 ago, 2025 010730 Dirección Parque Industrial el Paraiso, Bodega 1…" at bounding box center [457, 197] width 459 height 304
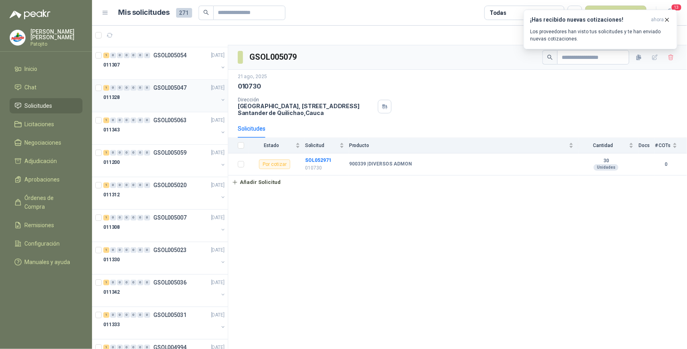
scroll to position [756, 0]
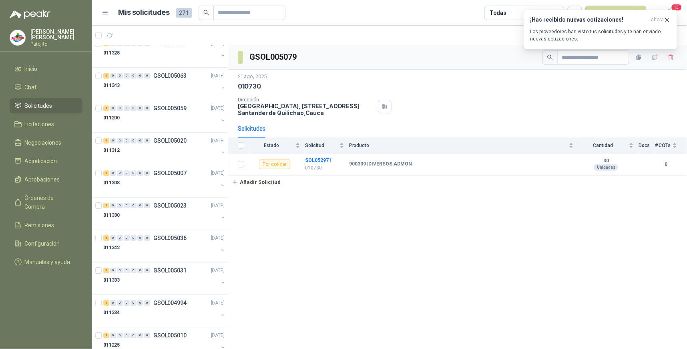
click at [510, 257] on div "GSOL005079 21 ago, 2025 010730 Dirección Parque Industrial el Paraiso, Bodega 1…" at bounding box center [457, 197] width 459 height 304
click at [118, 110] on div "0" at bounding box center [120, 108] width 6 height 6
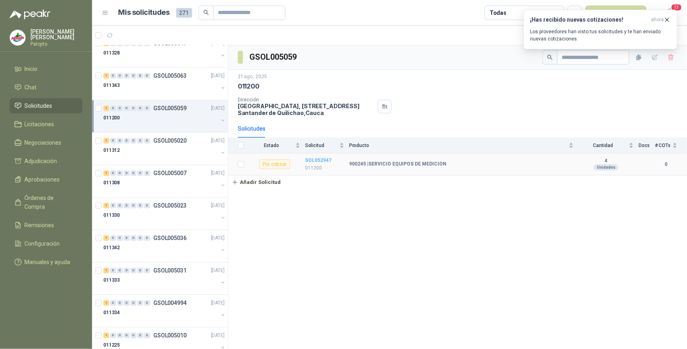
click at [323, 158] on b "SOL052947" at bounding box center [318, 160] width 26 height 6
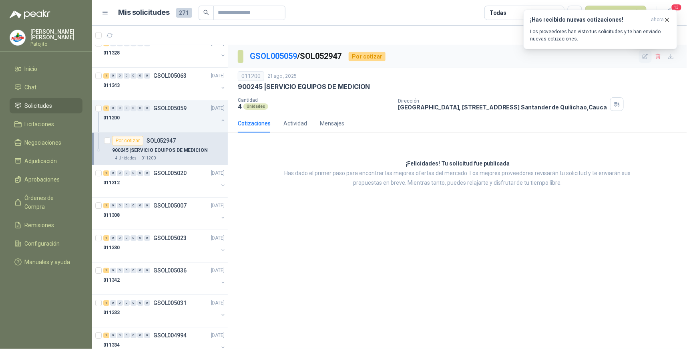
click at [647, 58] on icon "button" at bounding box center [645, 56] width 7 height 7
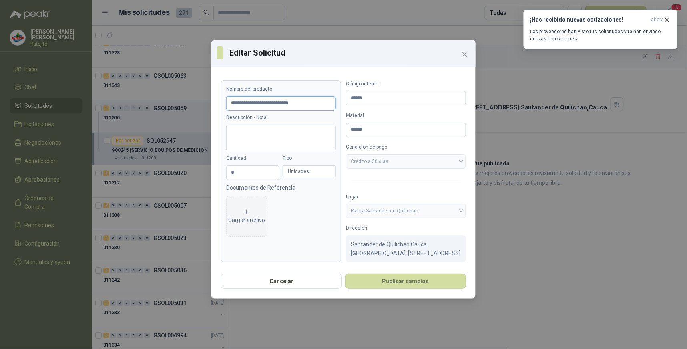
drag, startPoint x: 311, startPoint y: 103, endPoint x: 181, endPoint y: 101, distance: 130.5
click at [181, 101] on div "**********" at bounding box center [343, 174] width 687 height 349
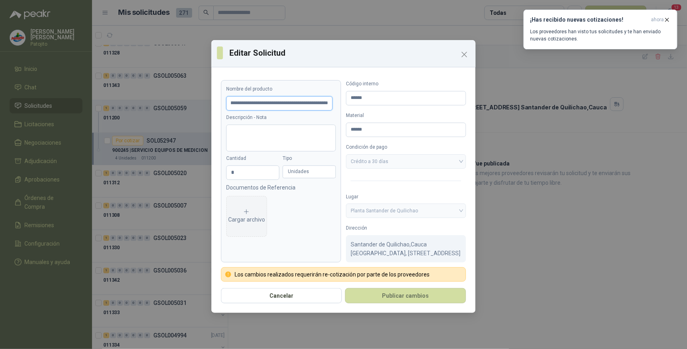
scroll to position [0, 31]
drag, startPoint x: 298, startPoint y: 101, endPoint x: 313, endPoint y: 197, distance: 97.3
click at [312, 227] on div "Cargar archivo" at bounding box center [281, 214] width 110 height 45
click at [318, 101] on input "**********" at bounding box center [279, 103] width 106 height 14
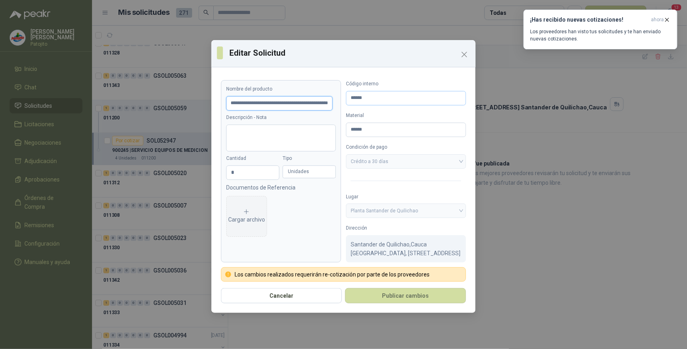
scroll to position [0, 31]
click at [397, 294] on button "Publicar cambios" at bounding box center [405, 295] width 121 height 15
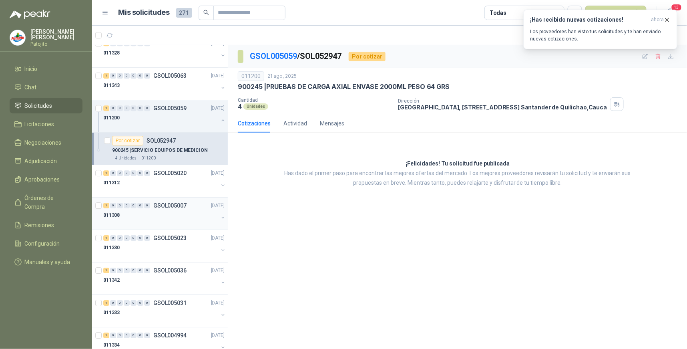
click at [106, 206] on div "1" at bounding box center [106, 206] width 6 height 6
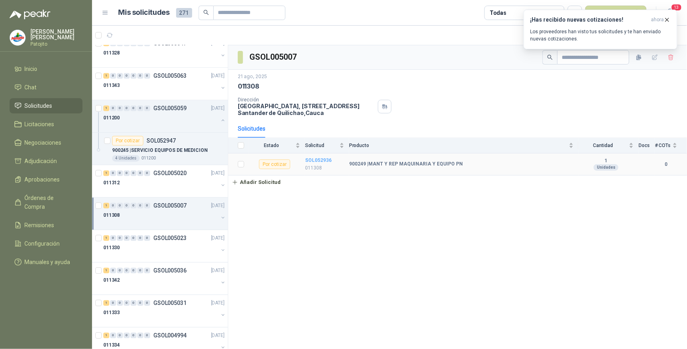
click at [325, 159] on b "SOL052936" at bounding box center [318, 160] width 26 height 6
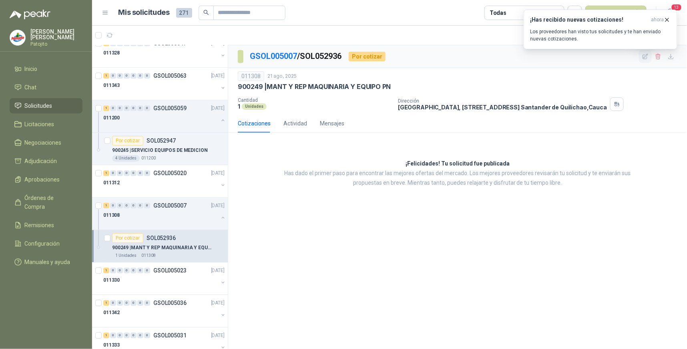
click at [649, 56] on button "button" at bounding box center [645, 56] width 13 height 13
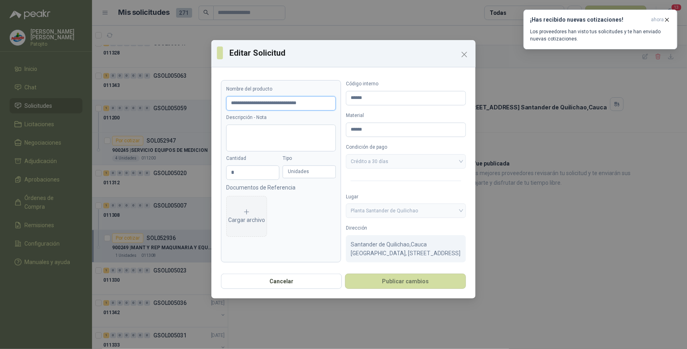
drag, startPoint x: 325, startPoint y: 103, endPoint x: 203, endPoint y: 99, distance: 122.1
click at [202, 104] on div "**********" at bounding box center [343, 174] width 687 height 349
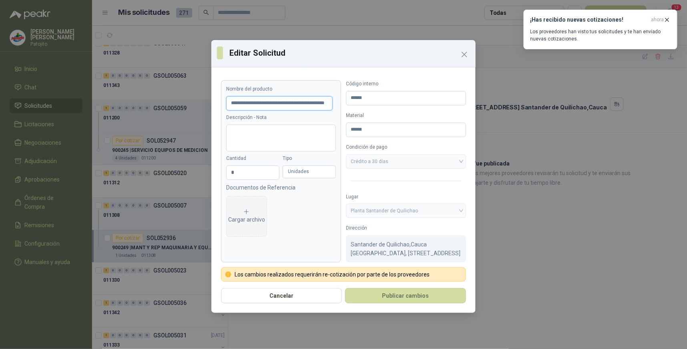
click at [311, 104] on input "**********" at bounding box center [279, 103] width 106 height 14
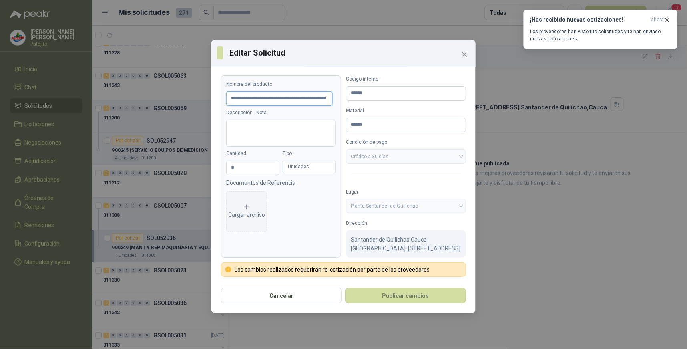
scroll to position [13, 0]
click at [412, 293] on button "Publicar cambios" at bounding box center [405, 295] width 121 height 15
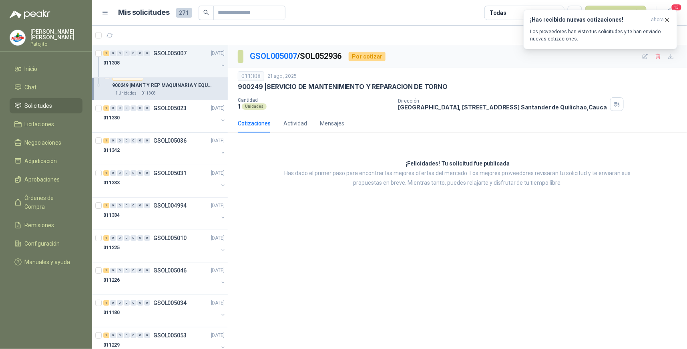
scroll to position [934, 0]
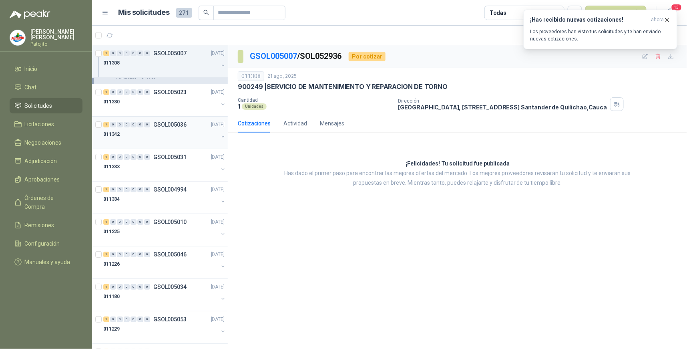
click at [120, 136] on div "011342" at bounding box center [160, 134] width 115 height 10
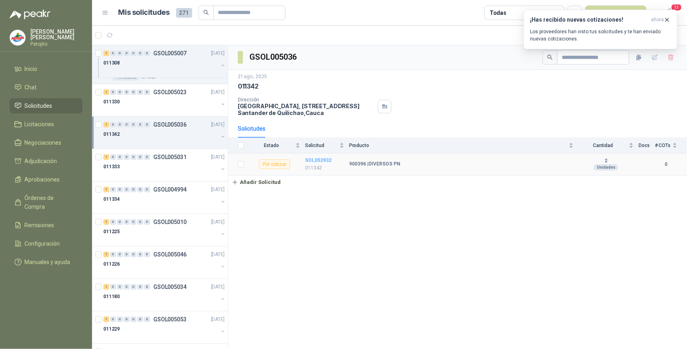
click at [311, 158] on b "SOL052932" at bounding box center [318, 160] width 26 height 6
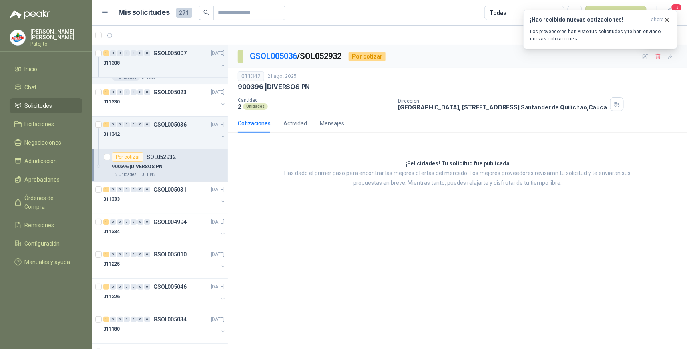
click at [648, 49] on div "¡Has recibido nuevas cotizaciones! ahora Los proveedores han visto tus solicitu…" at bounding box center [601, 30] width 154 height 40
click at [644, 49] on div "¡Has recibido nuevas cotizaciones! ahora Los proveedores han visto tus solicitu…" at bounding box center [601, 30] width 154 height 40
click at [643, 58] on icon "button" at bounding box center [645, 56] width 5 height 5
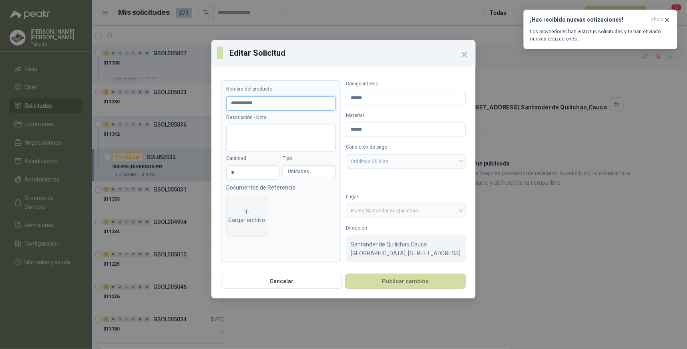
click at [293, 102] on input "**********" at bounding box center [281, 103] width 110 height 14
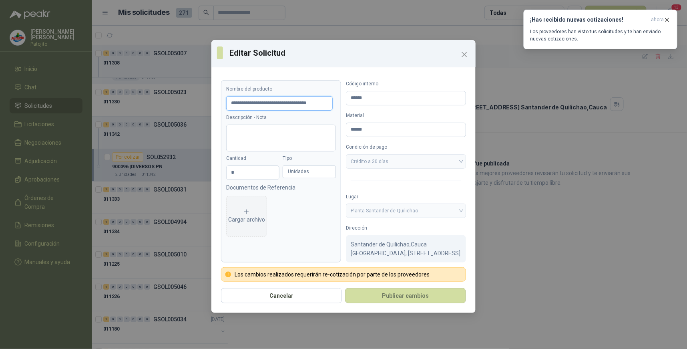
scroll to position [0, 12]
click at [260, 217] on div "Cargar archivo" at bounding box center [246, 216] width 37 height 16
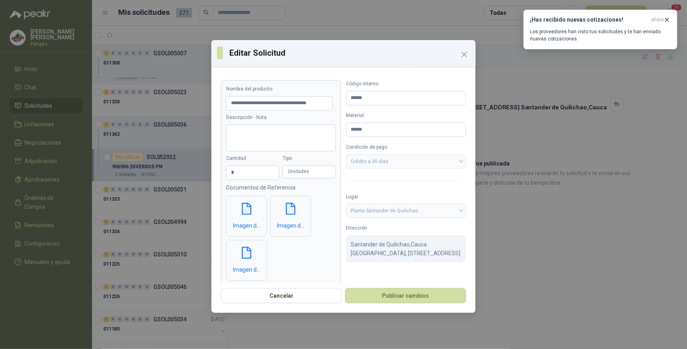
scroll to position [28, 0]
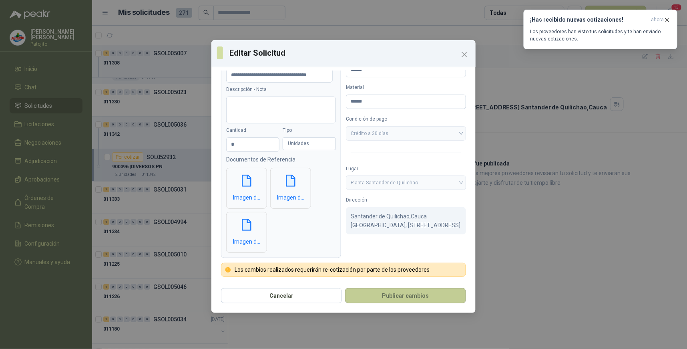
click at [433, 293] on button "Publicar cambios" at bounding box center [405, 295] width 121 height 15
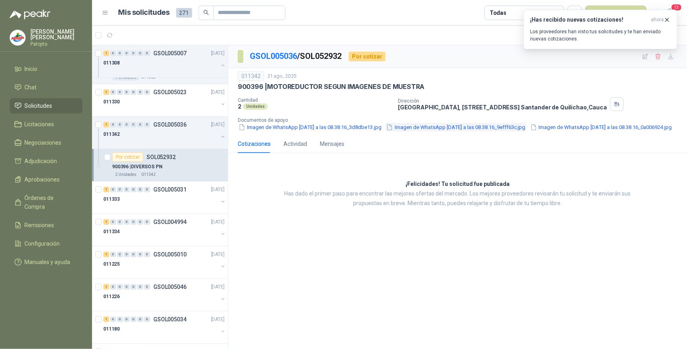
click at [423, 130] on button "Imagen de WhatsApp 2025-08-21 a las 08.38.16_9efff63c.jpg" at bounding box center [455, 127] width 141 height 8
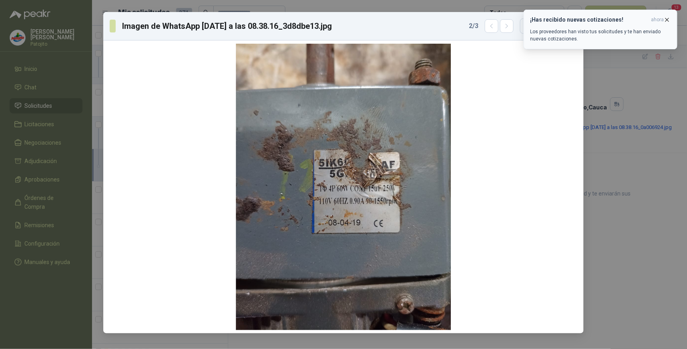
click at [663, 21] on span "ahora" at bounding box center [657, 19] width 13 height 7
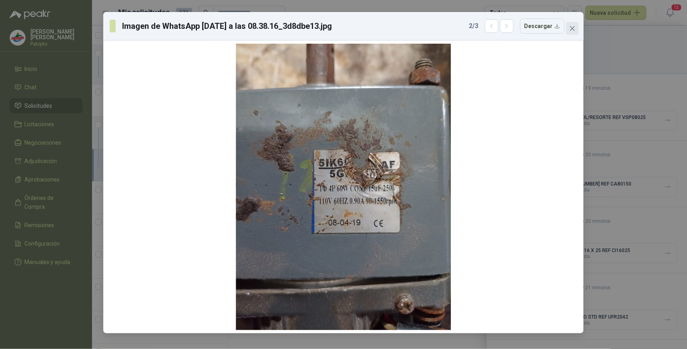
click at [569, 28] on icon "close" at bounding box center [572, 28] width 6 height 6
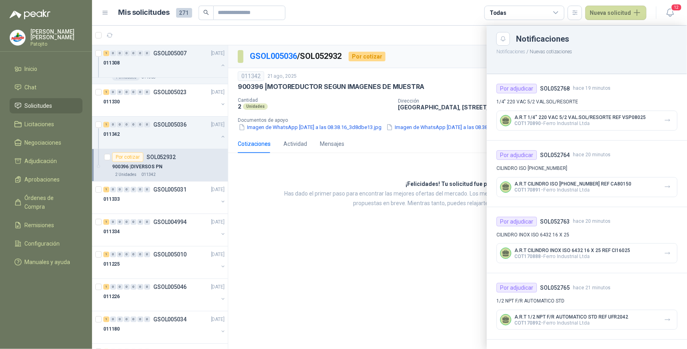
click at [263, 130] on div at bounding box center [389, 187] width 595 height 323
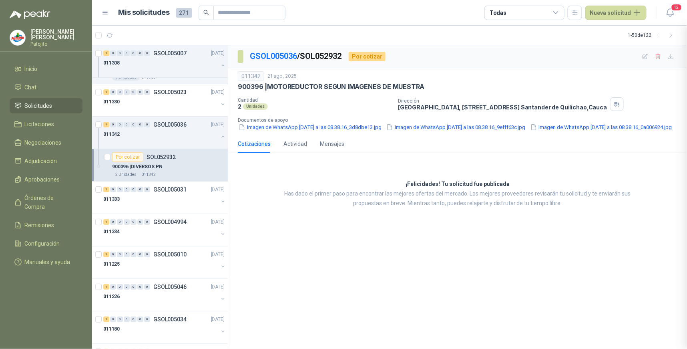
click at [263, 130] on div at bounding box center [389, 187] width 595 height 323
drag, startPoint x: 263, startPoint y: 130, endPoint x: 322, endPoint y: 179, distance: 76.8
click at [322, 179] on div "¡Felicidades! Tu solicitud fue publicada Has dado el primer paso para encontrar…" at bounding box center [457, 193] width 459 height 69
click at [382, 130] on button "Imagen de WhatsApp 2025-08-21 a las 08.38.16_3d8dbe13.jpg" at bounding box center [310, 127] width 144 height 8
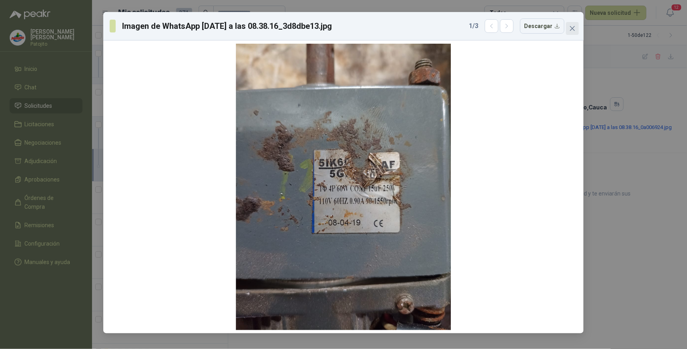
click at [571, 28] on icon "close" at bounding box center [572, 28] width 6 height 6
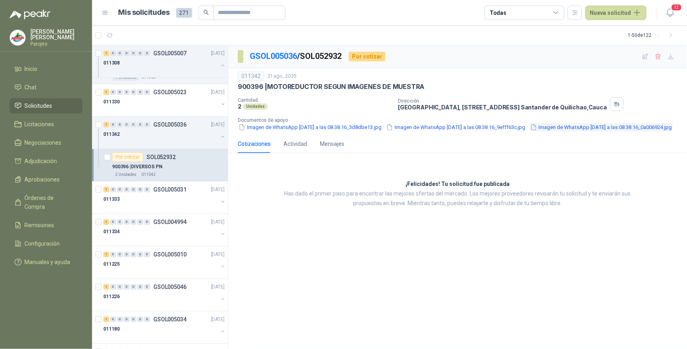
click at [530, 131] on button "Imagen de WhatsApp 2025-08-21 a las 08.38.16_0a006924.jpg" at bounding box center [601, 127] width 143 height 8
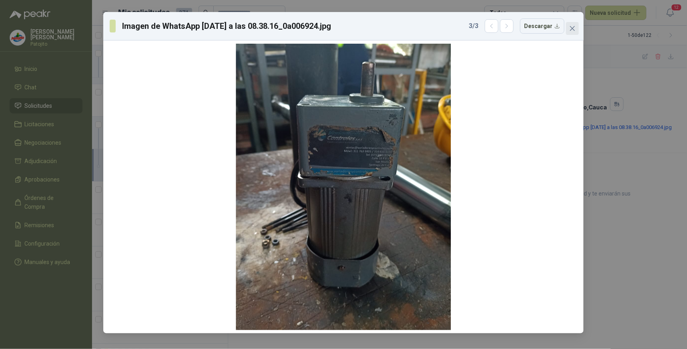
click at [574, 30] on icon "close" at bounding box center [572, 28] width 6 height 6
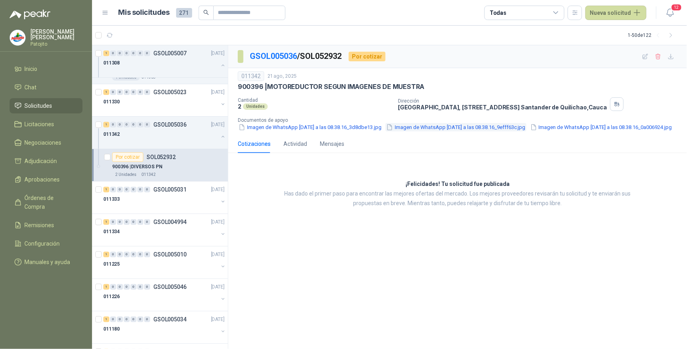
click at [526, 126] on button "Imagen de WhatsApp 2025-08-21 a las 08.38.16_9efff63c.jpg" at bounding box center [455, 127] width 141 height 8
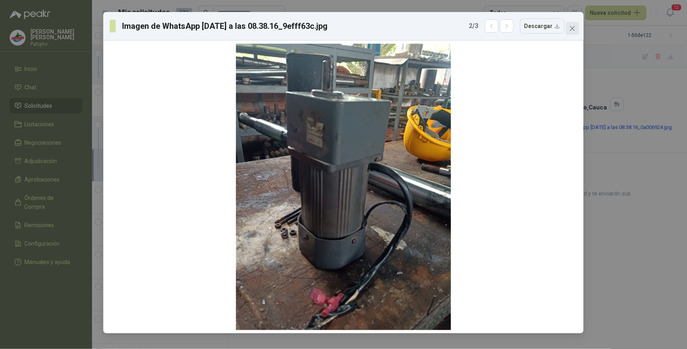
click at [574, 31] on icon "close" at bounding box center [572, 28] width 6 height 6
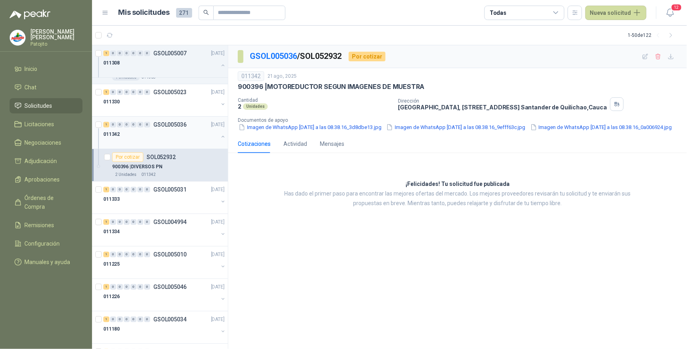
click at [133, 134] on div "011342" at bounding box center [160, 134] width 115 height 10
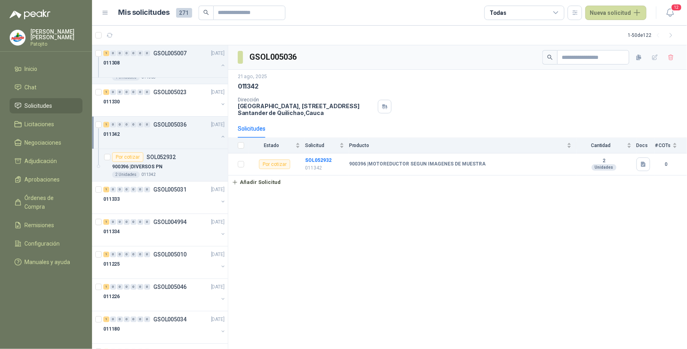
click at [57, 102] on li "Solicitudes" at bounding box center [45, 105] width 63 height 9
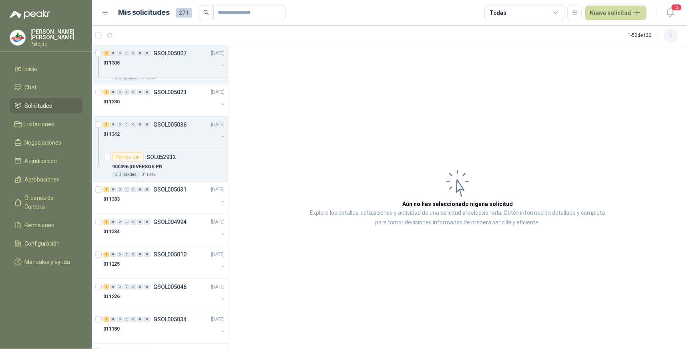
click at [670, 34] on icon "button" at bounding box center [671, 35] width 7 height 7
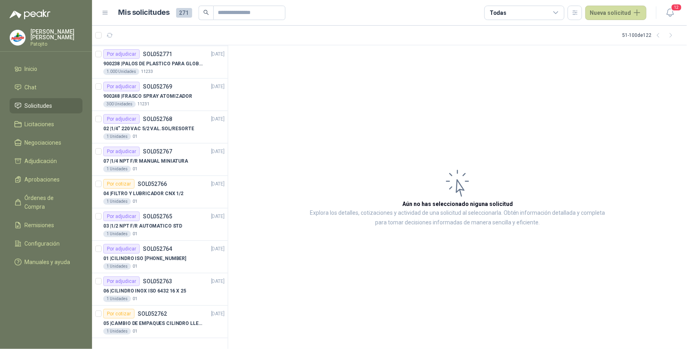
scroll to position [1330, 0]
click at [668, 34] on icon "button" at bounding box center [671, 35] width 7 height 7
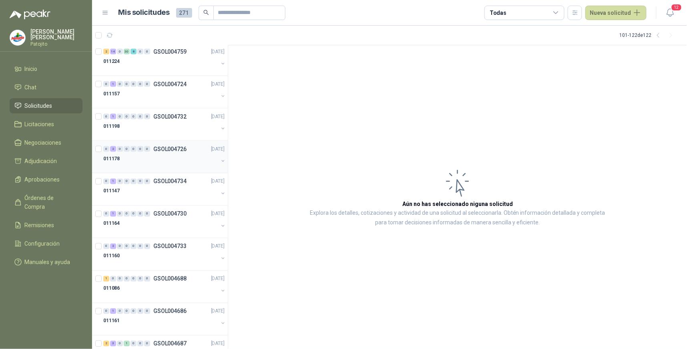
scroll to position [377, 0]
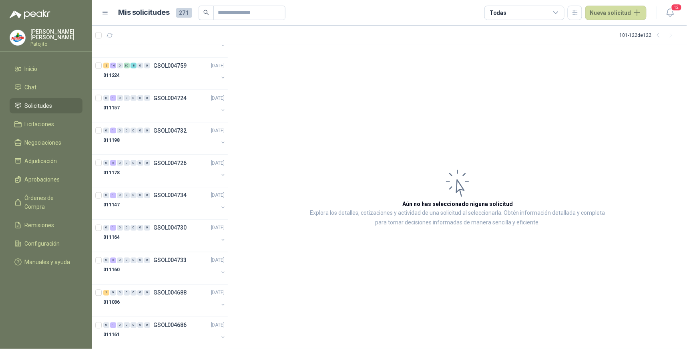
click at [560, 14] on icon at bounding box center [555, 12] width 7 height 7
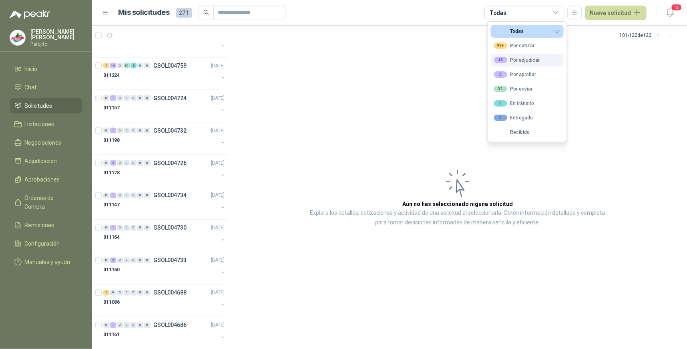
click at [543, 59] on button "43 Por adjudicar" at bounding box center [527, 60] width 73 height 13
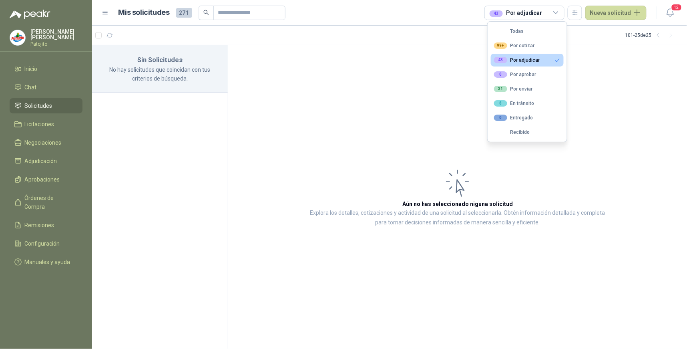
scroll to position [0, 0]
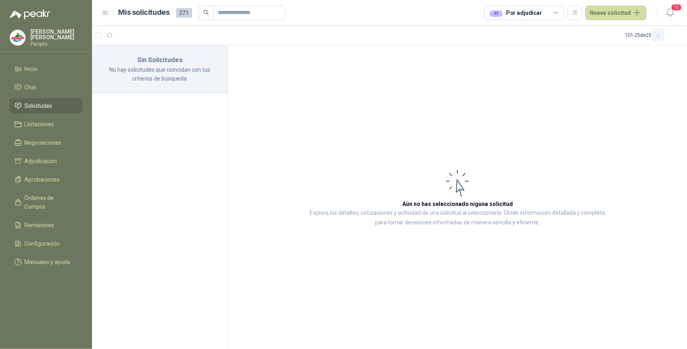
click at [657, 36] on icon "button" at bounding box center [658, 35] width 7 height 7
click at [556, 14] on icon at bounding box center [555, 12] width 7 height 7
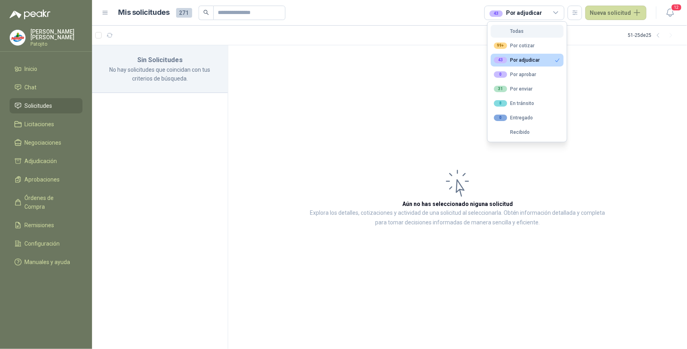
click at [530, 32] on button "Todas" at bounding box center [527, 31] width 73 height 13
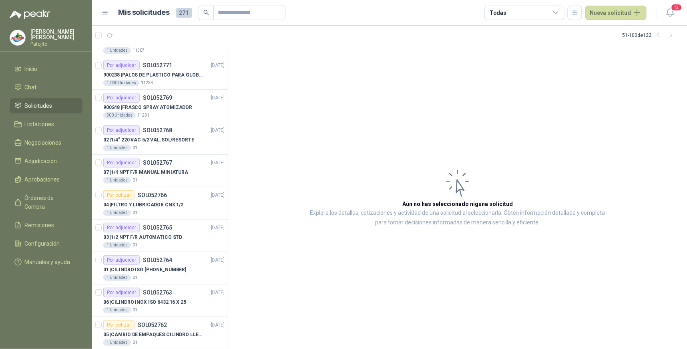
scroll to position [1330, 0]
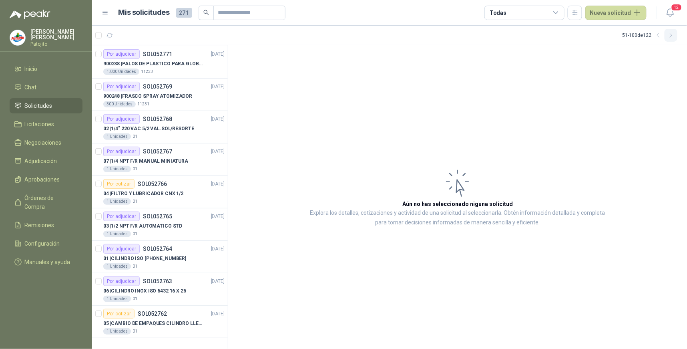
click at [670, 35] on icon "button" at bounding box center [671, 35] width 7 height 7
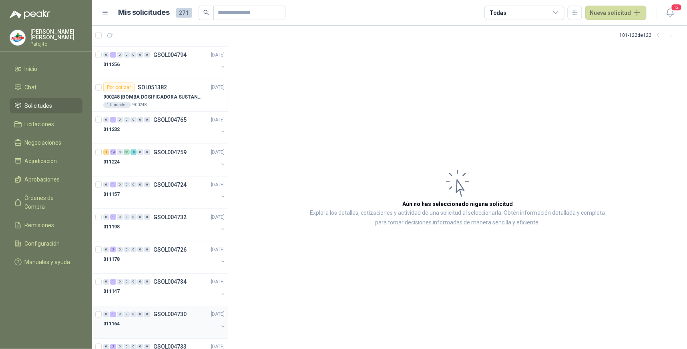
scroll to position [421, 0]
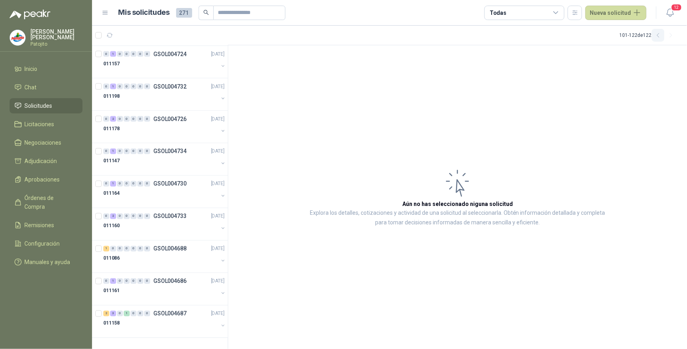
click at [658, 34] on icon "button" at bounding box center [658, 35] width 7 height 7
click at [107, 86] on div "1" at bounding box center [106, 86] width 6 height 6
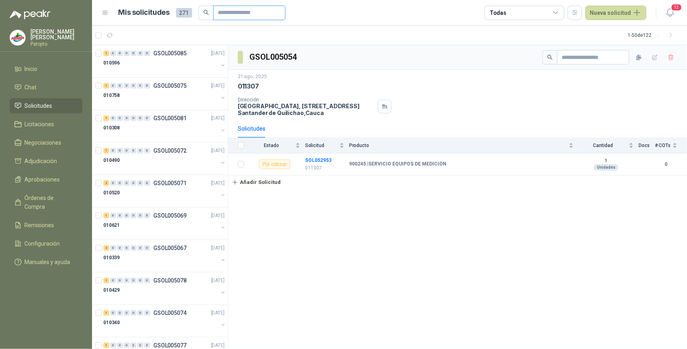
click at [257, 10] on input "text" at bounding box center [246, 13] width 56 height 14
paste input "*********"
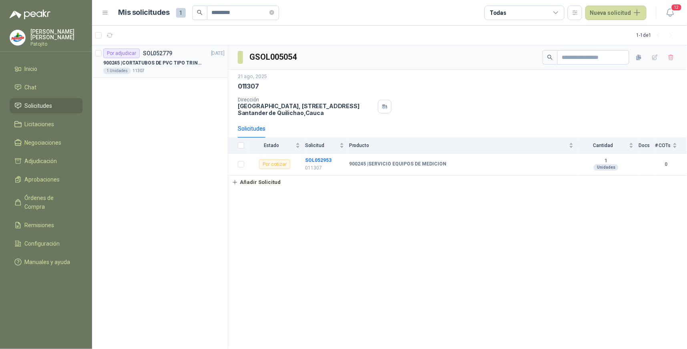
click at [175, 53] on div "Por adjudicar SOL052779 21/08/25" at bounding box center [163, 53] width 121 height 10
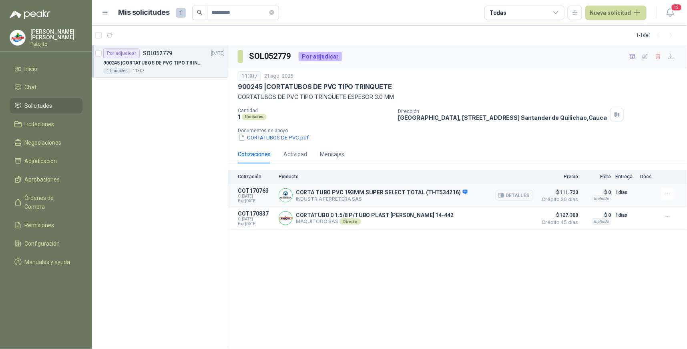
click at [502, 195] on icon "button" at bounding box center [501, 195] width 6 height 6
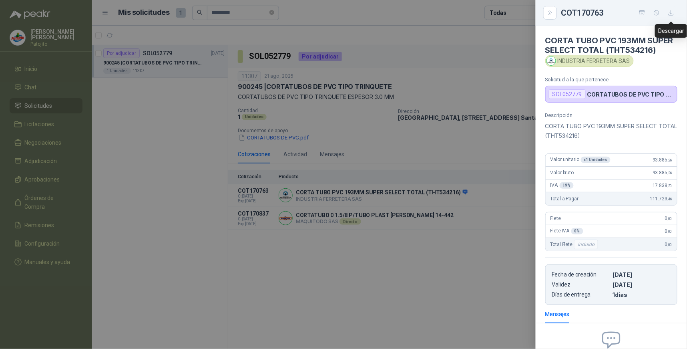
click at [672, 13] on icon "button" at bounding box center [670, 12] width 5 height 5
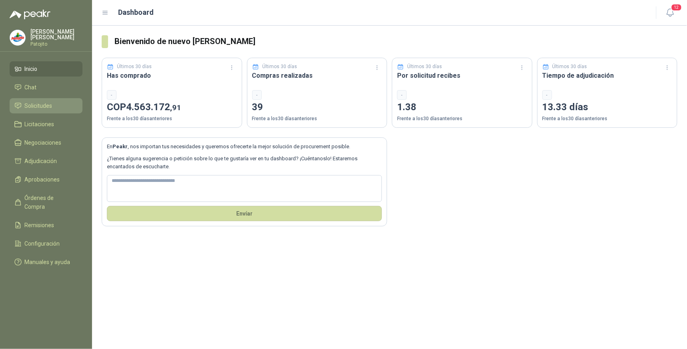
click at [52, 105] on li "Solicitudes" at bounding box center [45, 105] width 63 height 9
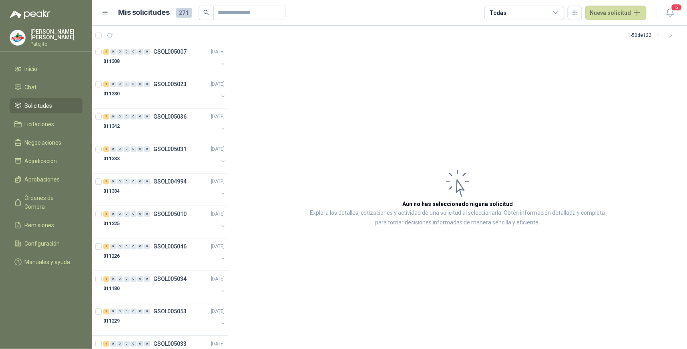
scroll to position [667, 0]
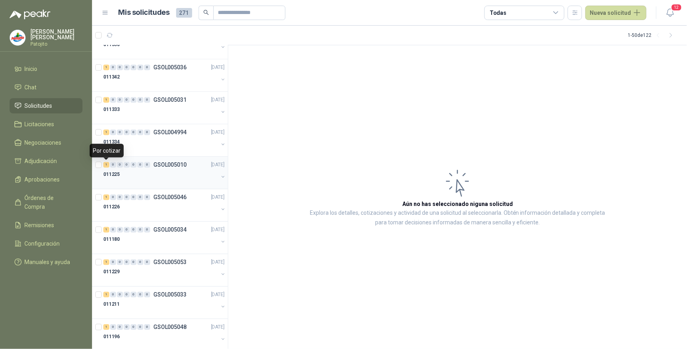
click at [107, 164] on div "1" at bounding box center [106, 165] width 6 height 6
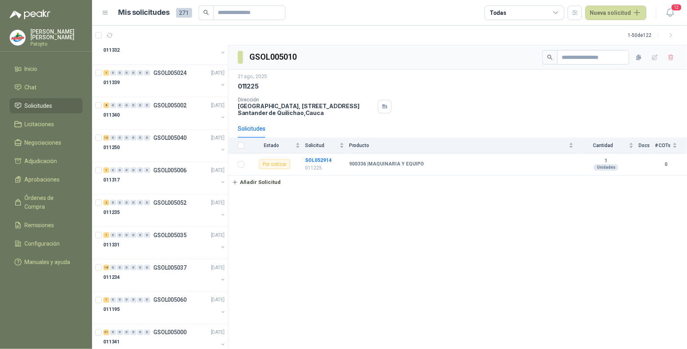
scroll to position [1330, 0]
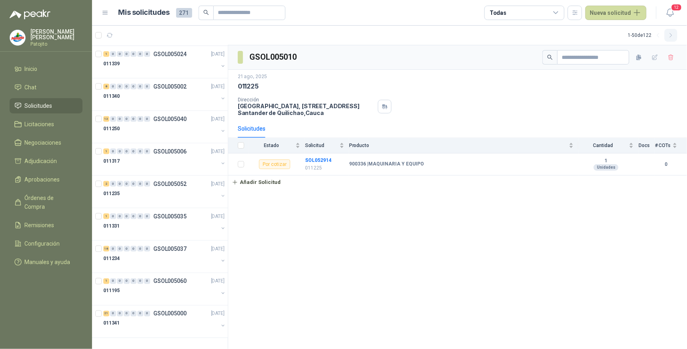
click at [672, 32] on icon "button" at bounding box center [671, 35] width 7 height 7
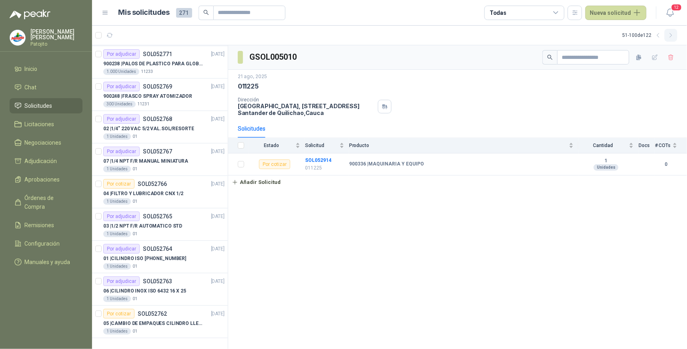
click at [671, 36] on icon "button" at bounding box center [671, 35] width 7 height 7
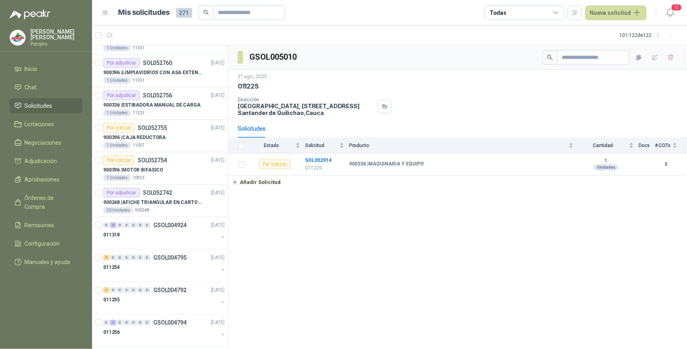
scroll to position [21, 0]
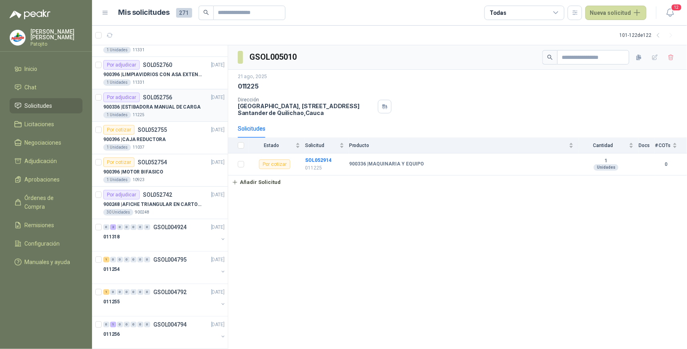
click at [135, 96] on div "Por adjudicar" at bounding box center [121, 97] width 36 height 10
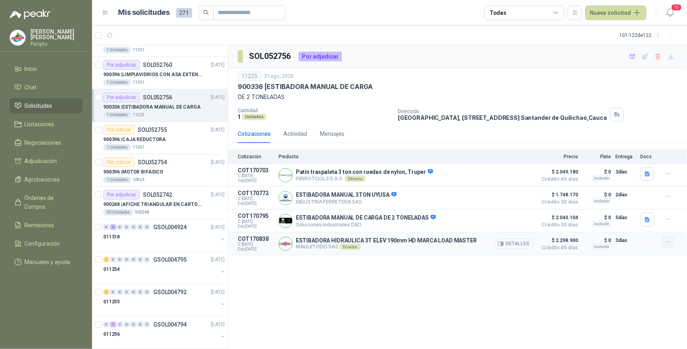
click at [665, 243] on icon "button" at bounding box center [667, 242] width 7 height 7
drag, startPoint x: 598, startPoint y: 271, endPoint x: 436, endPoint y: 253, distance: 163.1
click at [598, 271] on div "SOL052756 Por adjudicar 11225 [DATE] 900336 | ESTIBADORA MANUAL DE CARGA DE 2 T…" at bounding box center [457, 197] width 459 height 304
click at [373, 241] on p "ESTIBADORA HIDRAULICA 3T ELEV 190mm HD MARCA LOAD MASTER" at bounding box center [386, 240] width 181 height 6
click at [520, 241] on button "Detalles" at bounding box center [515, 243] width 38 height 11
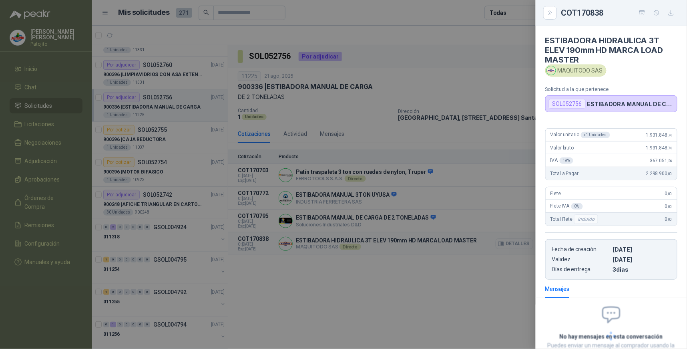
scroll to position [60, 0]
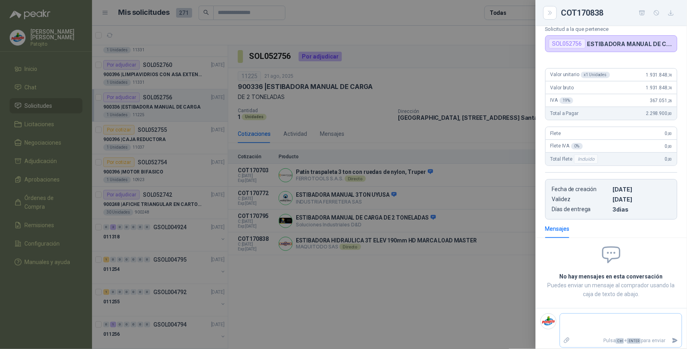
type textarea "*"
type textarea "**"
type textarea "***"
type textarea "*****"
type textarea "******"
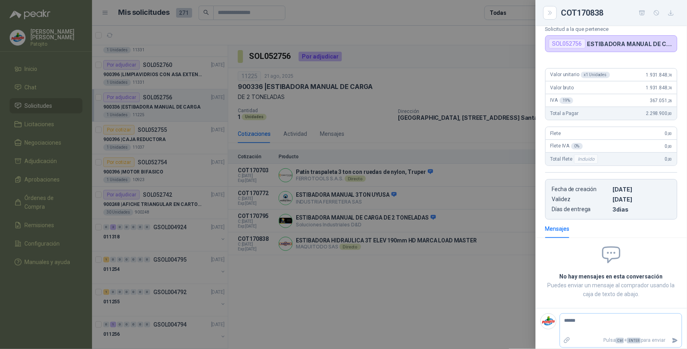
type textarea "*******"
type textarea "********"
type textarea "*******"
type textarea "******"
type textarea "*****"
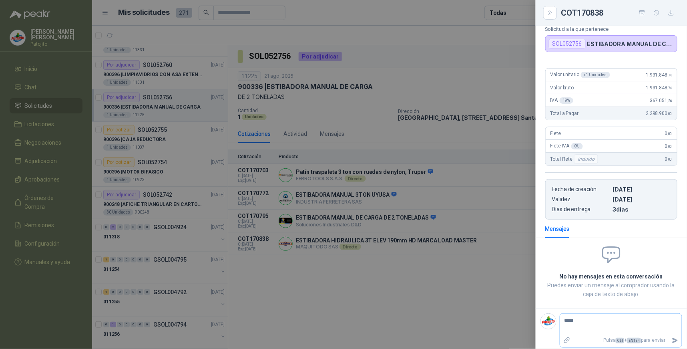
type textarea "***"
type textarea "**"
type textarea "*"
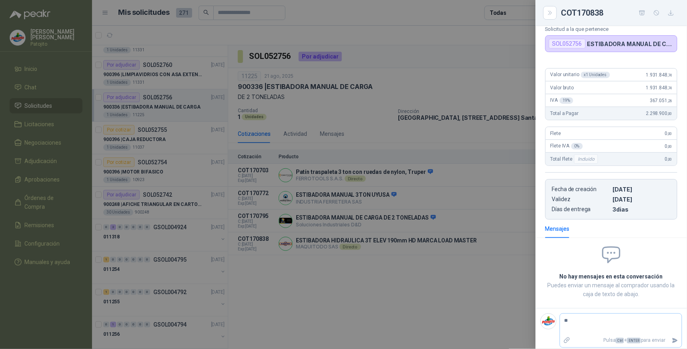
type textarea "***"
type textarea "******"
type textarea "*******"
type textarea "********"
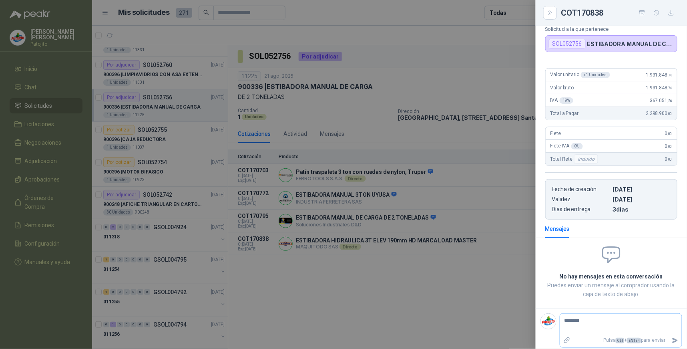
type textarea "*********"
type textarea "**********"
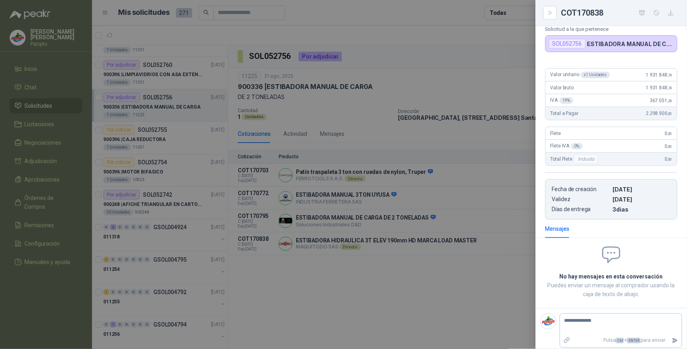
type textarea "**********"
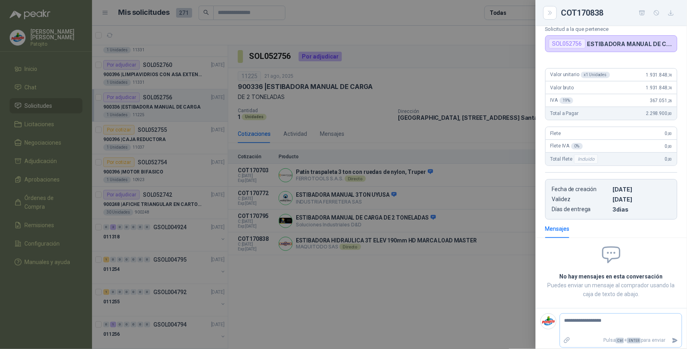
type textarea "**********"
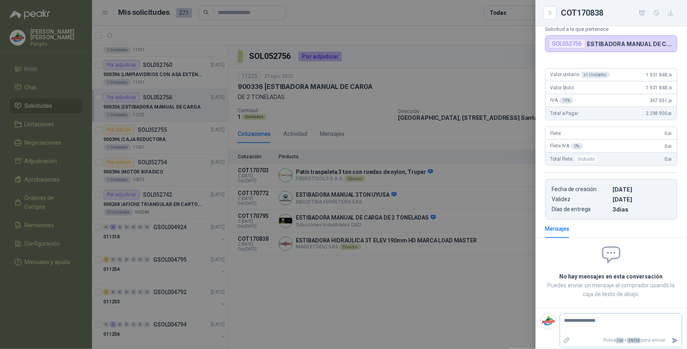
type textarea "**********"
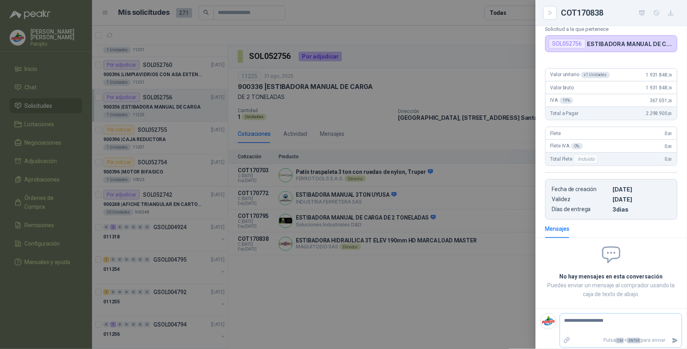
type textarea "**********"
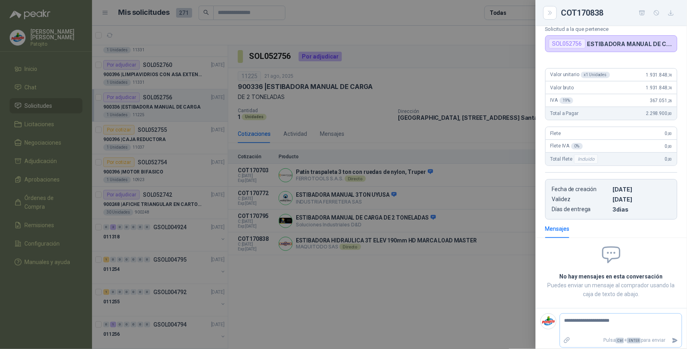
type textarea "**********"
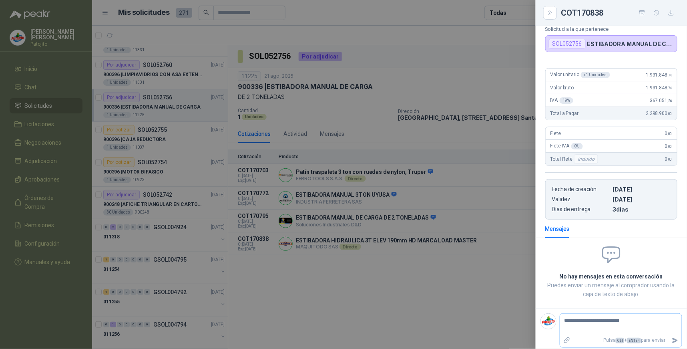
type textarea "**********"
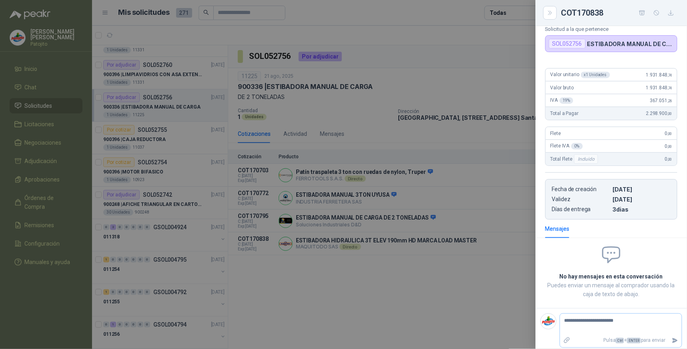
type textarea "**********"
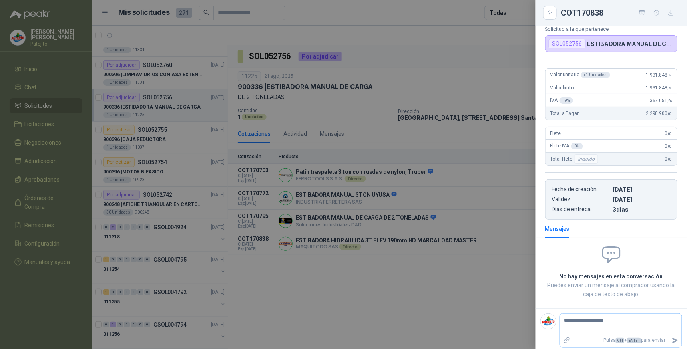
type textarea "**********"
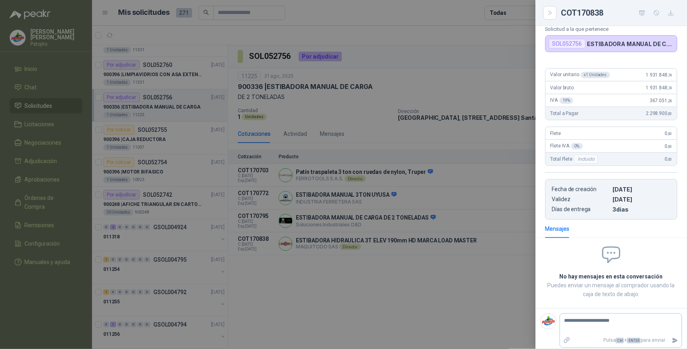
type textarea "**********"
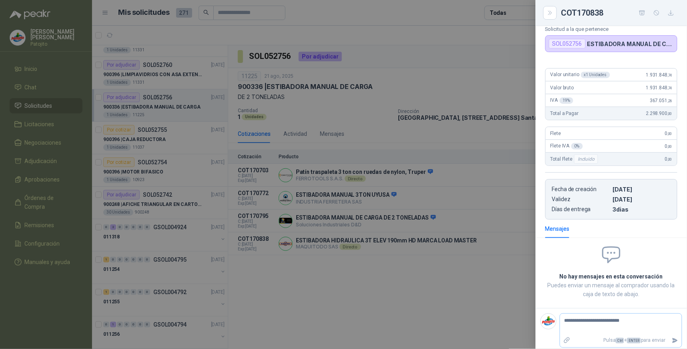
type textarea "**********"
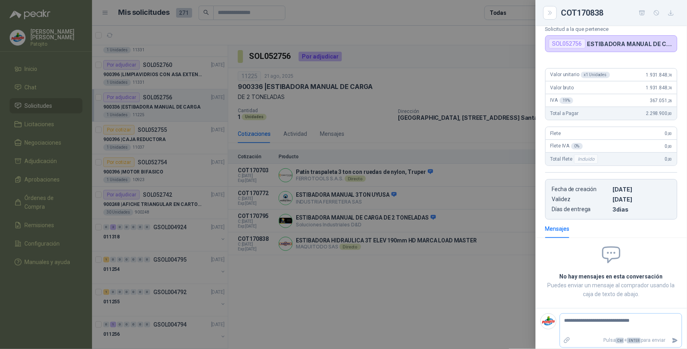
type textarea "**********"
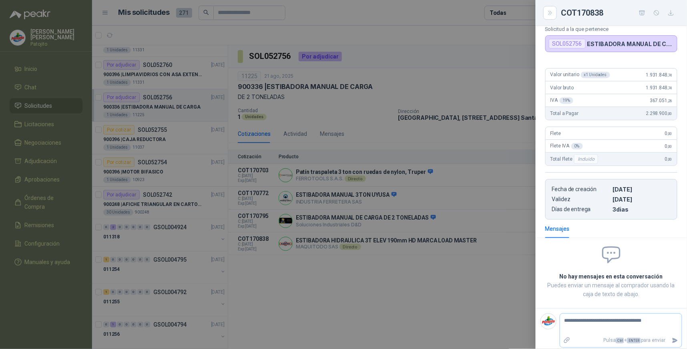
type textarea "**********"
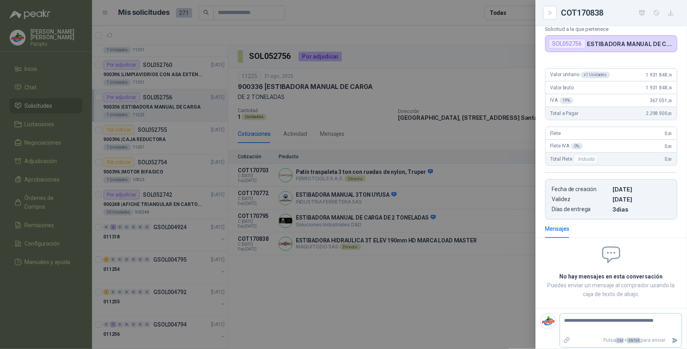
type textarea "**********"
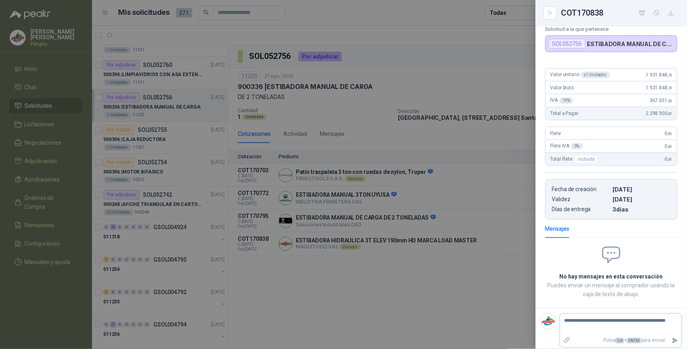
type textarea "**********"
click at [672, 337] on icon "Enviar" at bounding box center [675, 340] width 7 height 7
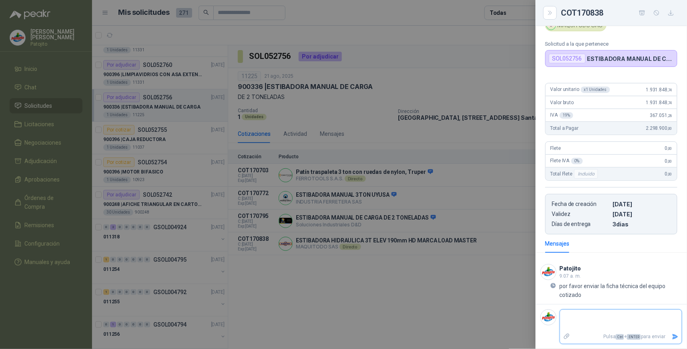
scroll to position [46, 0]
click at [427, 261] on div at bounding box center [343, 174] width 687 height 349
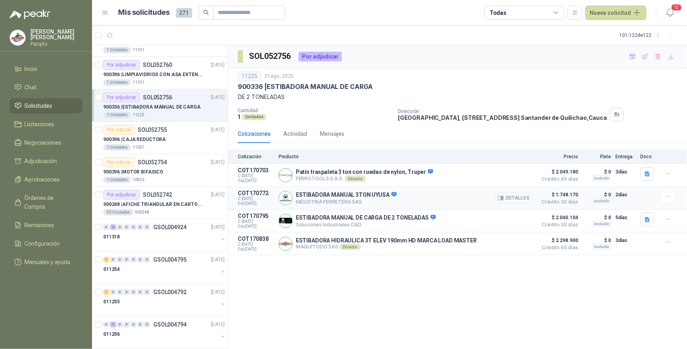
click at [518, 201] on button "Detalles" at bounding box center [515, 198] width 38 height 11
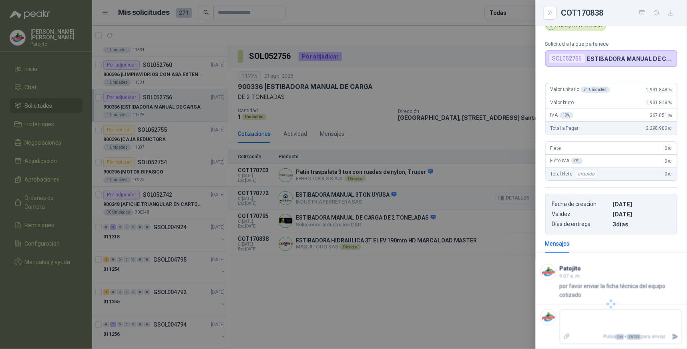
click at [518, 201] on div at bounding box center [343, 174] width 687 height 349
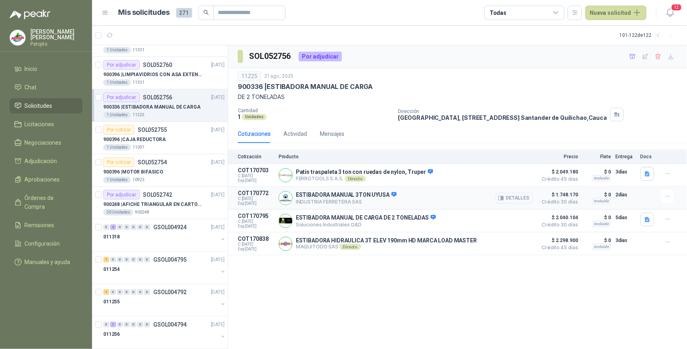
click at [518, 201] on button "Detalles" at bounding box center [515, 198] width 38 height 11
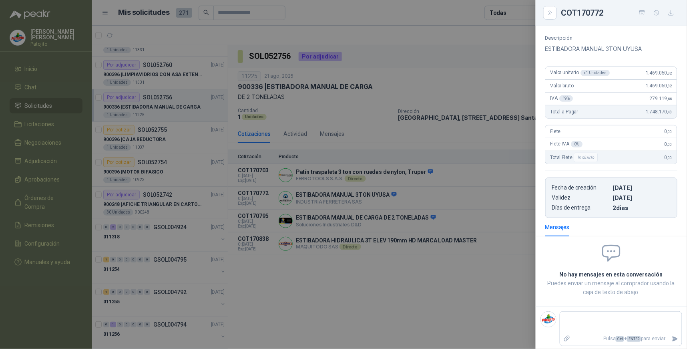
scroll to position [79, 0]
click at [582, 315] on textarea at bounding box center [617, 320] width 115 height 18
type textarea "*"
type textarea "**"
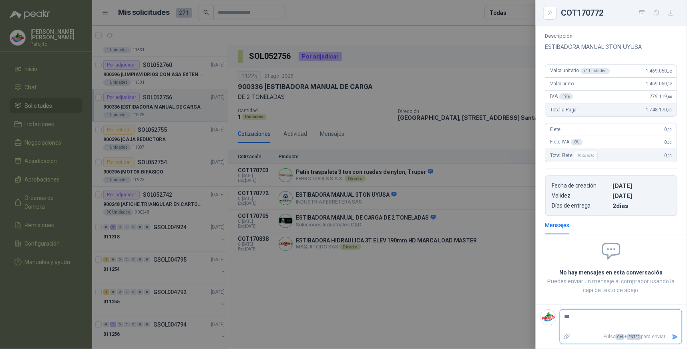
type textarea "**"
click at [672, 335] on icon "Enviar" at bounding box center [675, 336] width 7 height 7
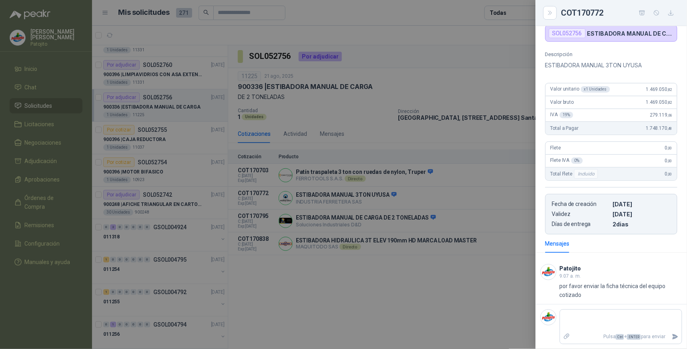
click at [439, 250] on div at bounding box center [343, 174] width 687 height 349
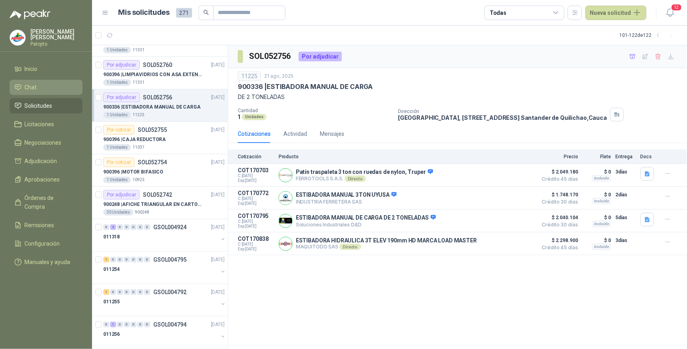
click at [42, 84] on li "Chat" at bounding box center [45, 87] width 63 height 9
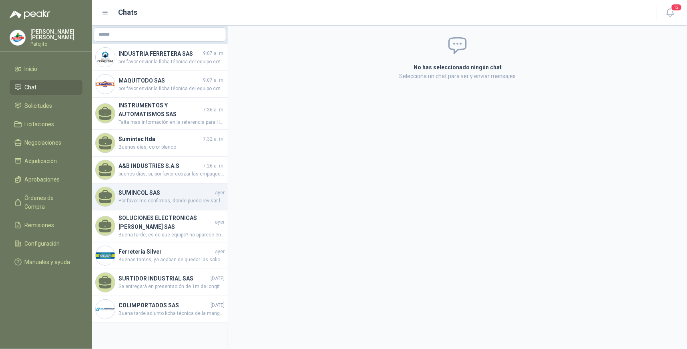
click at [174, 194] on h4 "SUMINCOL SAS" at bounding box center [165, 192] width 95 height 9
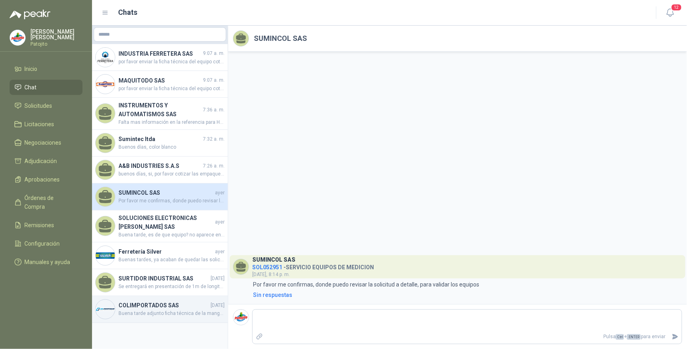
click at [174, 309] on span "Buena tarde adjunto ficha técnica de la manguera" at bounding box center [171, 313] width 106 height 8
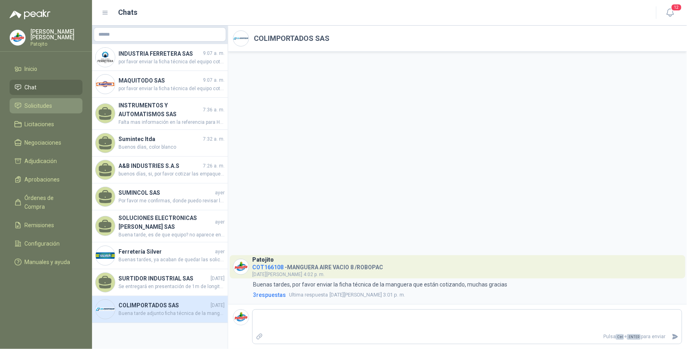
click at [48, 102] on span "Solicitudes" at bounding box center [39, 105] width 28 height 9
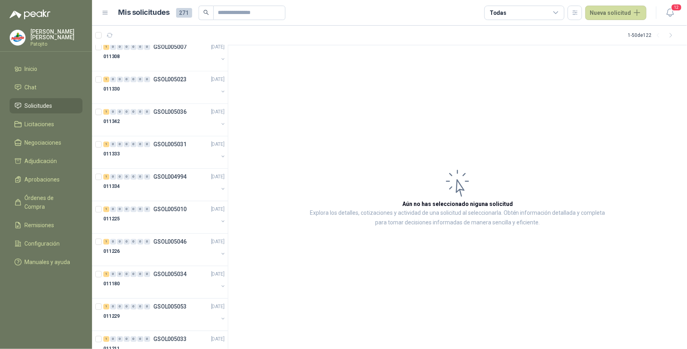
scroll to position [711, 0]
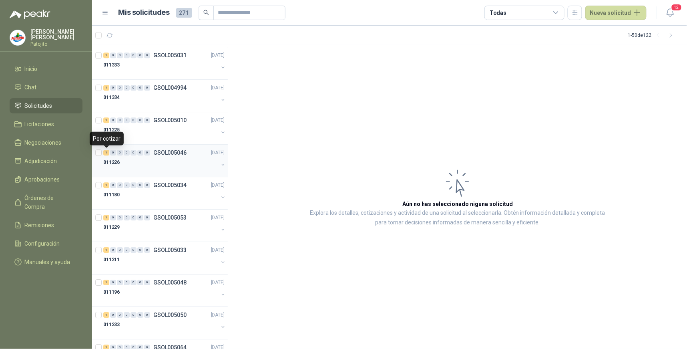
click at [106, 150] on div "1" at bounding box center [106, 153] width 6 height 6
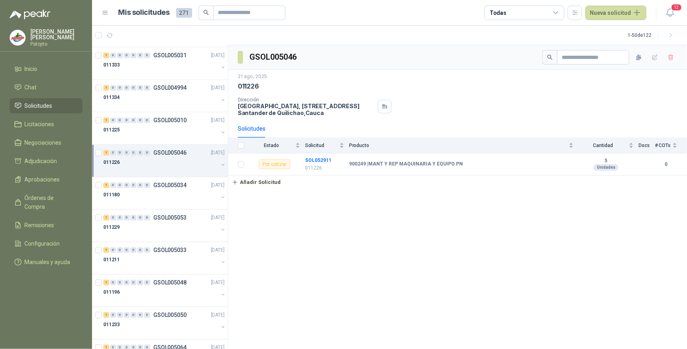
drag, startPoint x: 550, startPoint y: 194, endPoint x: 544, endPoint y: 193, distance: 6.1
click at [550, 194] on div "GSOL005046 [DATE] 011226 Dirección [STREET_ADDRESS] Solicitudes Estado Solicitu…" at bounding box center [457, 197] width 459 height 304
click at [146, 34] on span "1" at bounding box center [149, 31] width 6 height 6
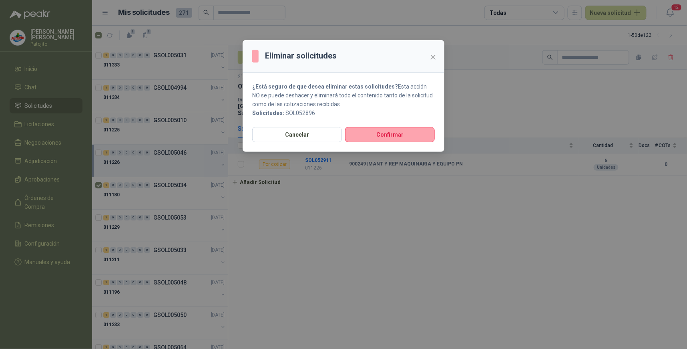
drag, startPoint x: 399, startPoint y: 135, endPoint x: 370, endPoint y: 175, distance: 49.9
click at [399, 134] on button "Confirmar" at bounding box center [390, 134] width 90 height 15
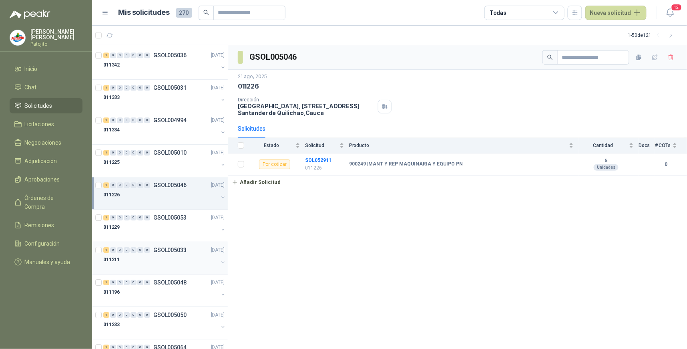
scroll to position [744, 0]
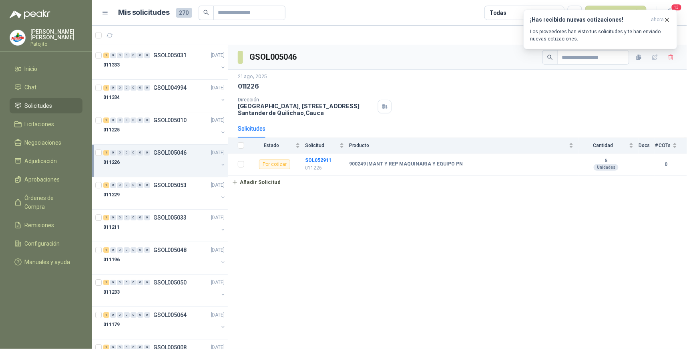
click at [475, 215] on div "GSOL005046 [DATE] 011226 Dirección [STREET_ADDRESS] Solicitudes Estado Solicitu…" at bounding box center [457, 197] width 459 height 304
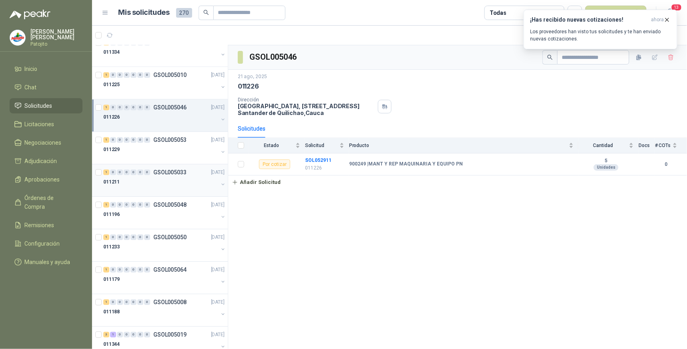
scroll to position [833, 0]
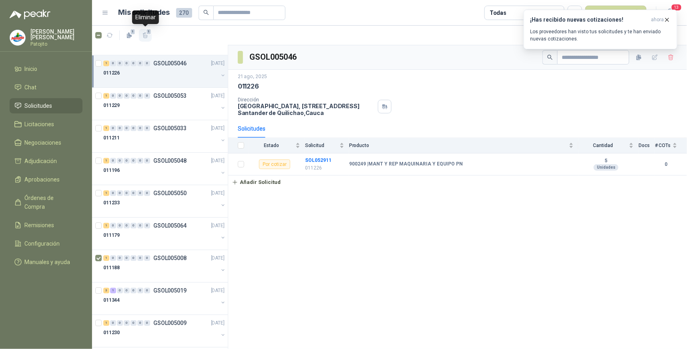
click at [148, 34] on span "1" at bounding box center [149, 31] width 6 height 6
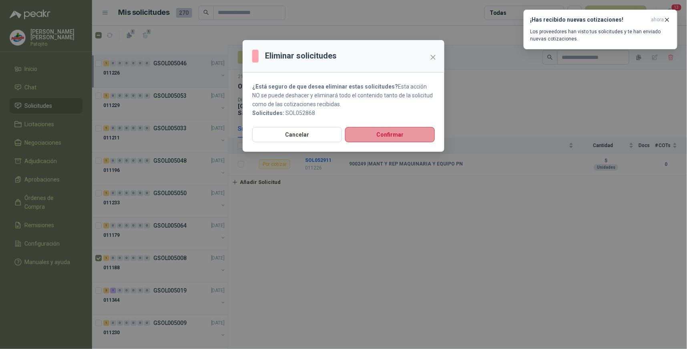
click at [361, 134] on button "Confirmar" at bounding box center [390, 134] width 90 height 15
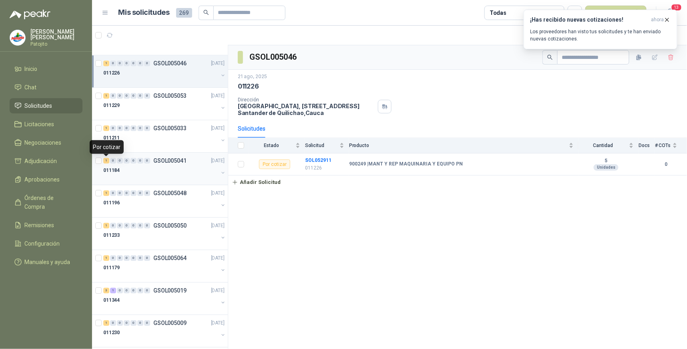
click at [106, 160] on div "1" at bounding box center [106, 161] width 6 height 6
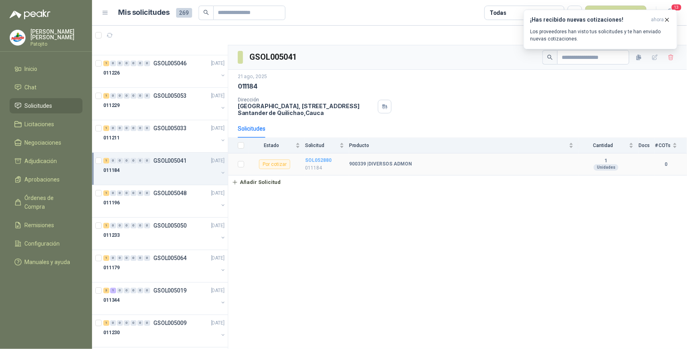
click at [327, 158] on b "SOL052880" at bounding box center [318, 160] width 26 height 6
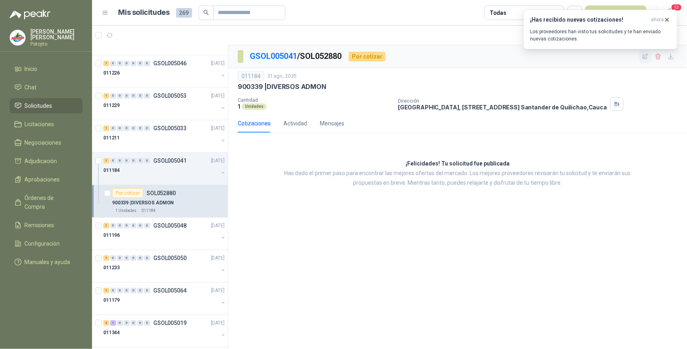
click at [646, 56] on icon "button" at bounding box center [645, 56] width 7 height 7
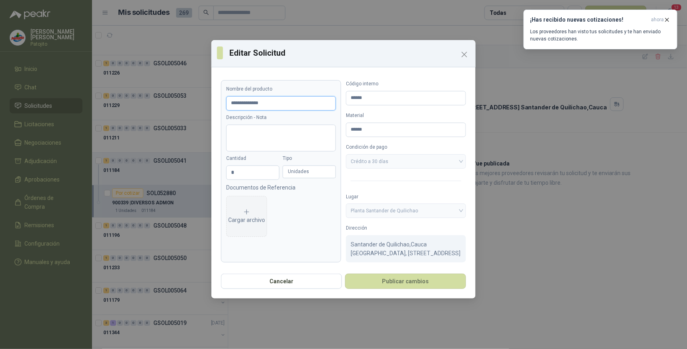
drag, startPoint x: 273, startPoint y: 101, endPoint x: 211, endPoint y: 101, distance: 62.4
click at [211, 101] on div "**********" at bounding box center [343, 169] width 264 height 198
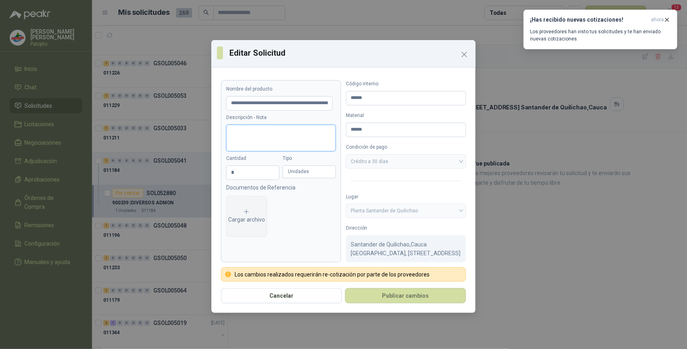
click at [285, 130] on textarea "Descripción - Nota" at bounding box center [281, 137] width 110 height 27
click at [430, 297] on button "Publicar cambios" at bounding box center [405, 295] width 121 height 15
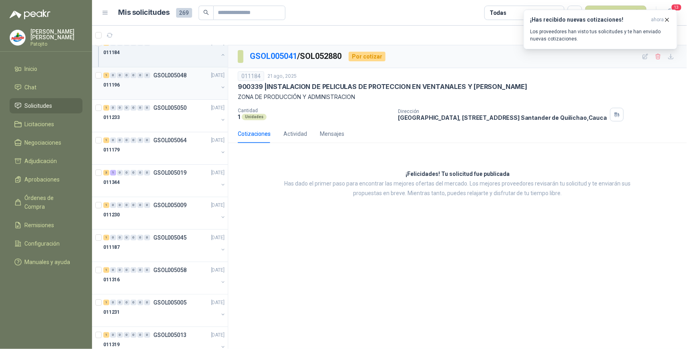
scroll to position [1011, 0]
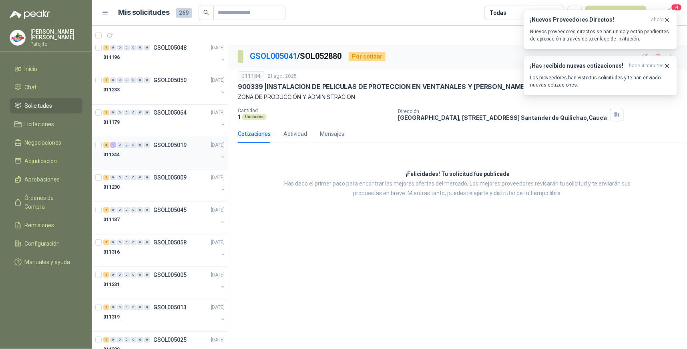
click at [120, 157] on div "011344" at bounding box center [160, 155] width 115 height 10
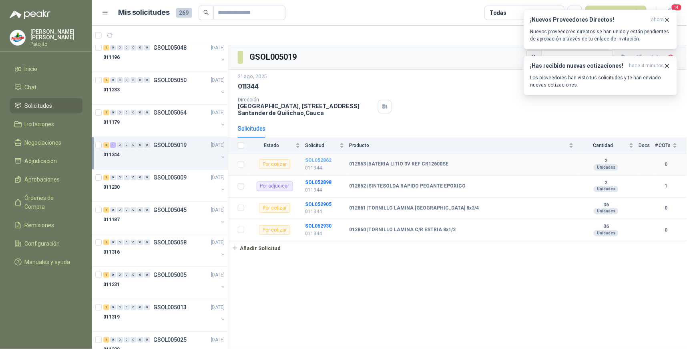
click at [329, 160] on b "SOL052862" at bounding box center [318, 160] width 26 height 6
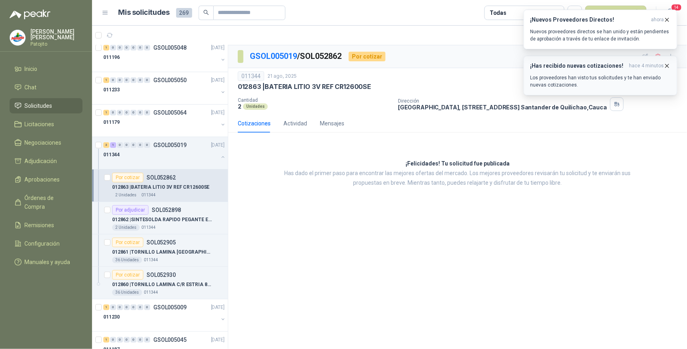
click at [666, 65] on icon "button" at bounding box center [667, 65] width 7 height 7
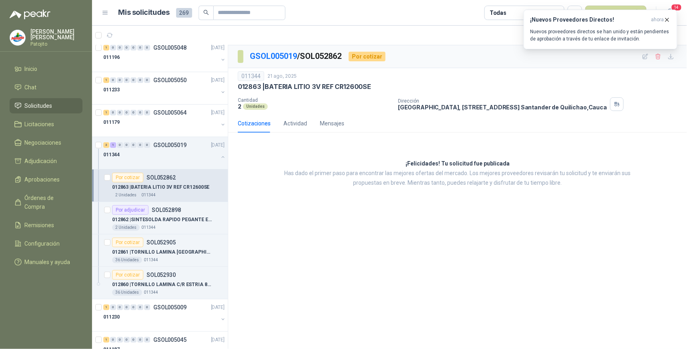
click at [669, 49] on div "¡Nuevos Proveedores Directos! ahora Nuevos proveedores directos se han unido y …" at bounding box center [601, 30] width 154 height 40
click at [367, 88] on p "012863 | BATERIA LITIO 3V REF CR12600SE" at bounding box center [304, 86] width 133 height 8
drag, startPoint x: 372, startPoint y: 88, endPoint x: 266, endPoint y: 90, distance: 106.1
click at [266, 90] on div "012863 | BATERIA LITIO 3V REF CR12600SE" at bounding box center [457, 86] width 439 height 8
drag, startPoint x: 266, startPoint y: 90, endPoint x: 282, endPoint y: 86, distance: 16.0
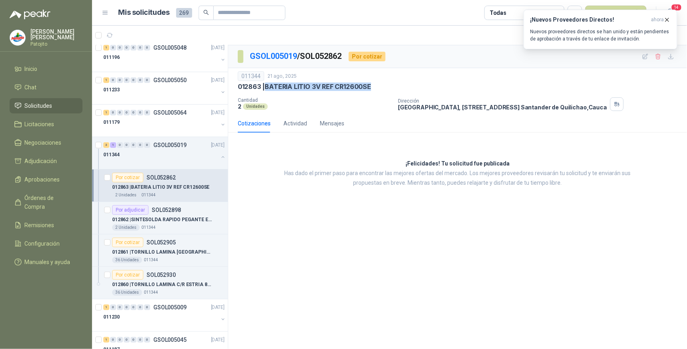
copy p "BATERIA LITIO 3V REF CR12600SE"
click at [323, 88] on p "012863 | BATERIA LITIO 3V REF CR12600SE" at bounding box center [304, 86] width 133 height 8
click at [666, 21] on icon "button" at bounding box center [667, 19] width 7 height 7
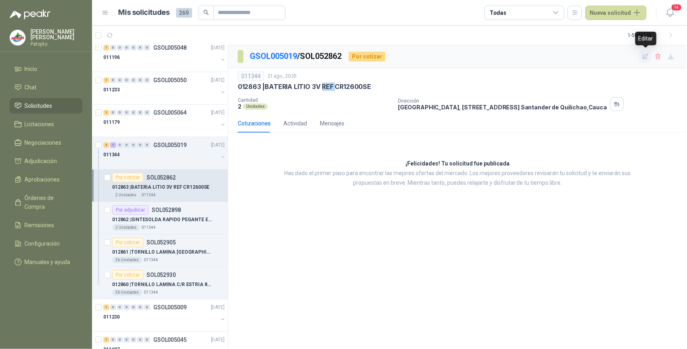
click at [644, 56] on icon "button" at bounding box center [645, 56] width 7 height 7
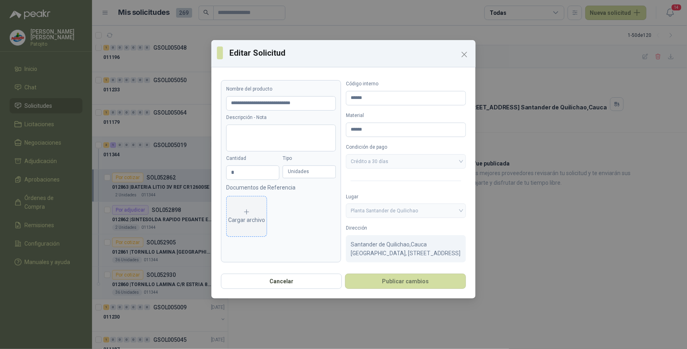
click at [258, 213] on div "Cargar archivo" at bounding box center [246, 216] width 37 height 16
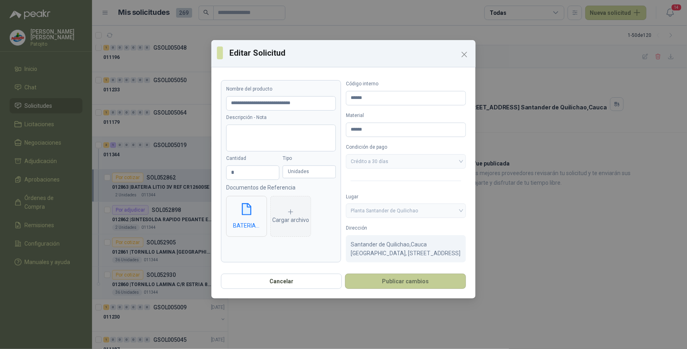
click at [424, 289] on button "Publicar cambios" at bounding box center [405, 280] width 121 height 15
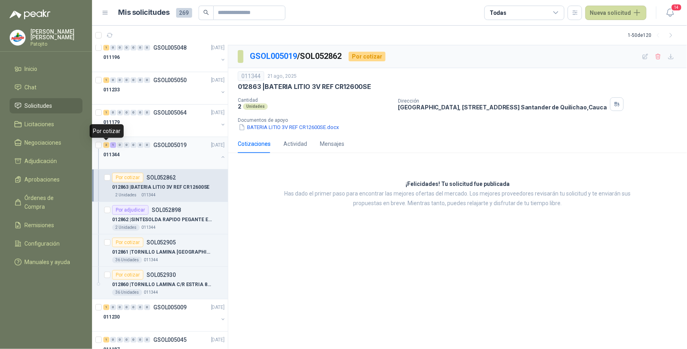
click at [107, 145] on div "3" at bounding box center [106, 145] width 6 height 6
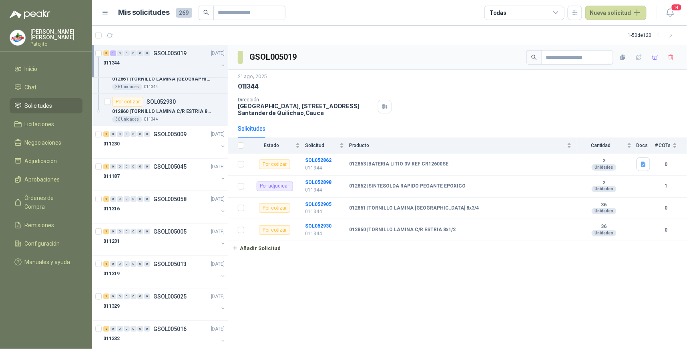
scroll to position [1189, 0]
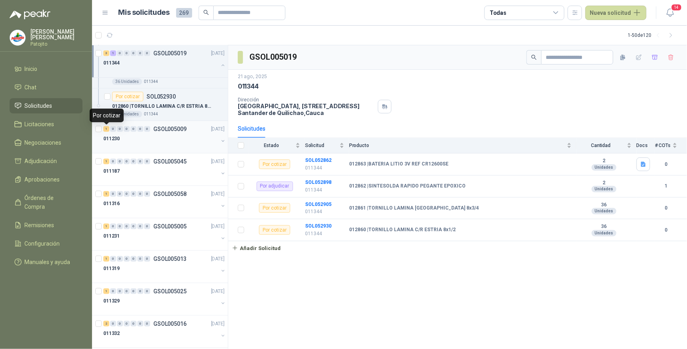
click at [107, 130] on div "1" at bounding box center [106, 129] width 6 height 6
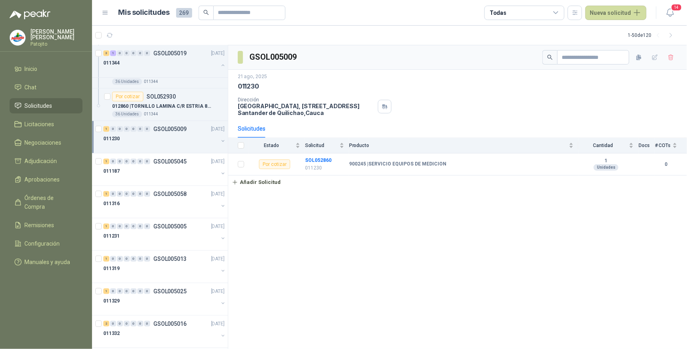
click at [335, 291] on div "GSOL005009 [DATE] 011230 Dirección [STREET_ADDRESS] Estado Solicitud Producto C…" at bounding box center [457, 197] width 459 height 304
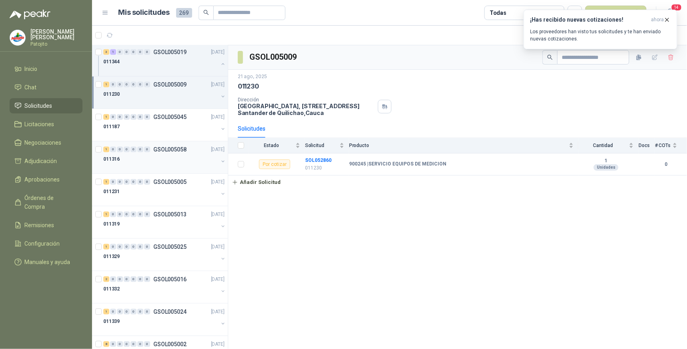
click at [109, 152] on div "1 0 0 0 0 0 0" at bounding box center [126, 149] width 47 height 6
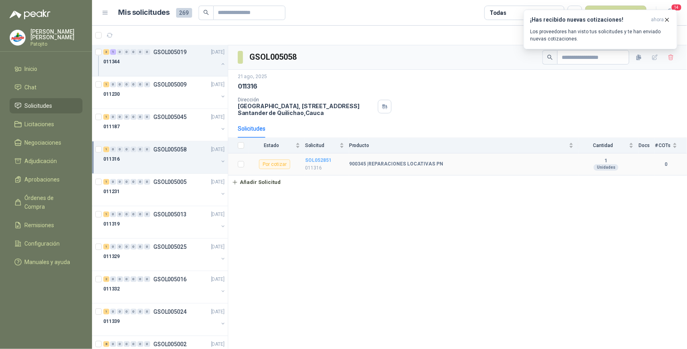
click at [327, 159] on b "SOL052851" at bounding box center [318, 160] width 26 height 6
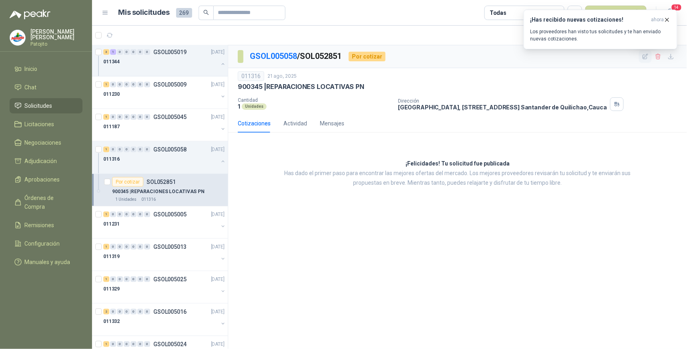
click at [646, 57] on icon "button" at bounding box center [645, 56] width 7 height 7
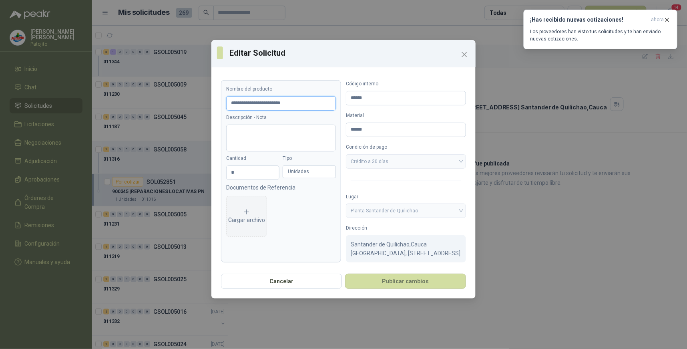
drag, startPoint x: 312, startPoint y: 106, endPoint x: 215, endPoint y: 99, distance: 97.5
click at [217, 100] on div "**********" at bounding box center [343, 169] width 264 height 198
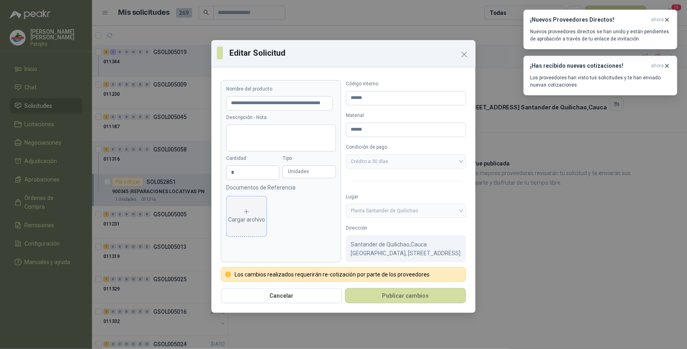
click at [249, 207] on span "Cargar archivo" at bounding box center [247, 216] width 40 height 40
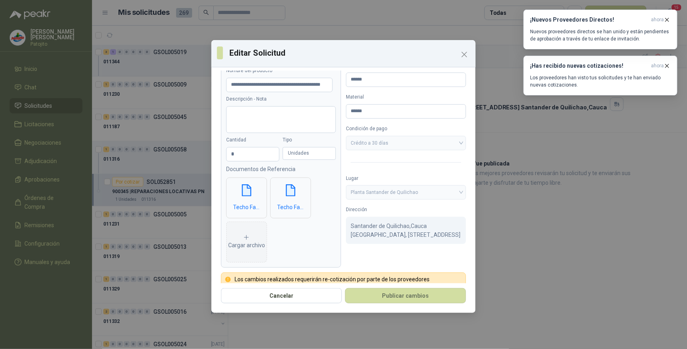
scroll to position [28, 0]
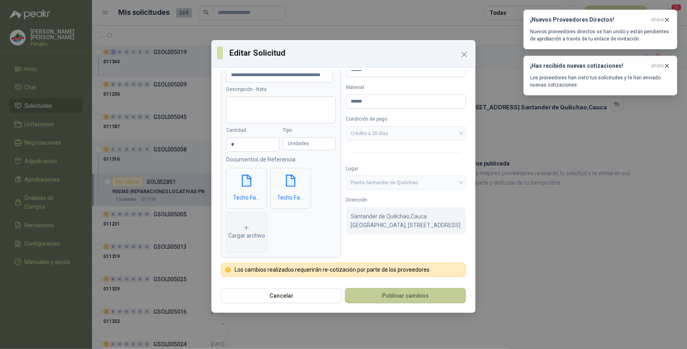
click at [417, 293] on button "Publicar cambios" at bounding box center [405, 295] width 121 height 15
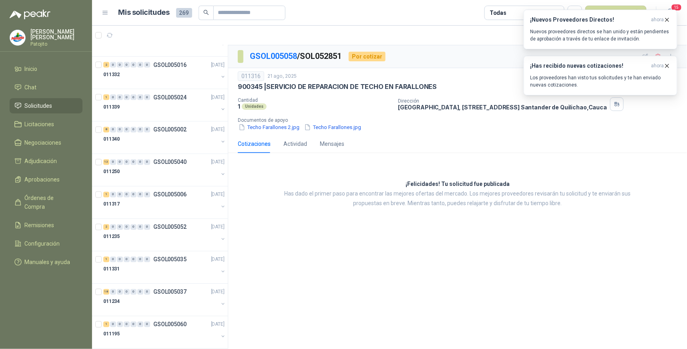
scroll to position [1500, 0]
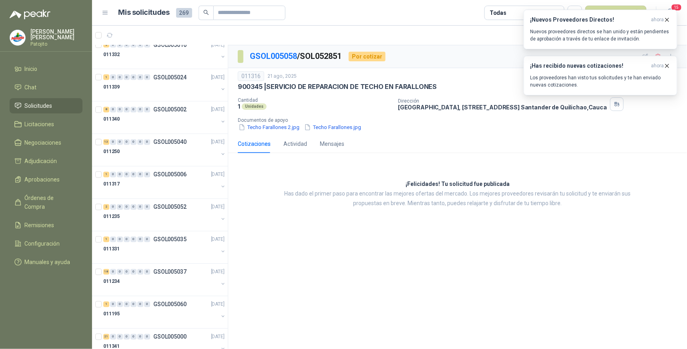
drag, startPoint x: 530, startPoint y: 291, endPoint x: 521, endPoint y: 277, distance: 16.5
click at [528, 287] on div "GSOL005058 / SOL052851 Por cotizar 011316 [DATE] 900345 | SERVICIO DE REPARACIO…" at bounding box center [457, 197] width 459 height 304
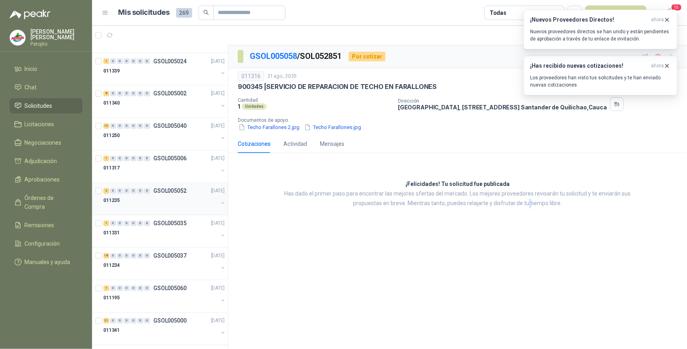
scroll to position [1524, 0]
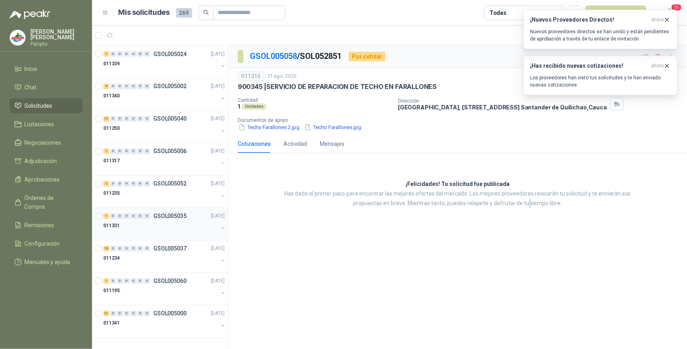
click at [220, 226] on button "button" at bounding box center [223, 228] width 6 height 6
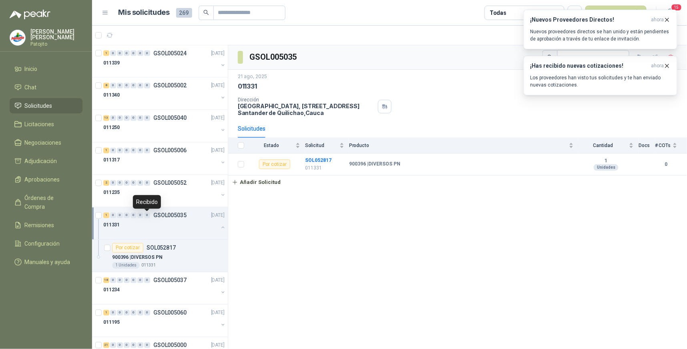
scroll to position [1556, 0]
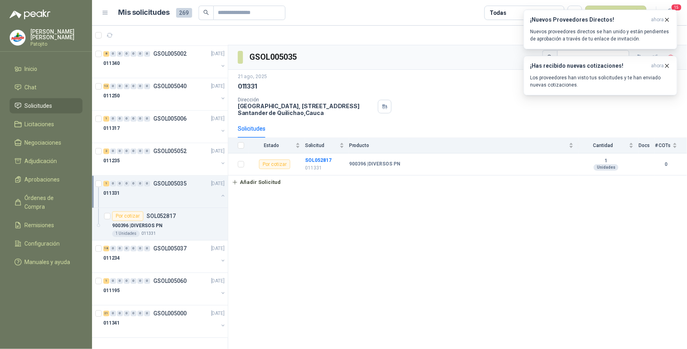
click at [257, 222] on div "GSOL005035 [DATE] 011331 Dirección [STREET_ADDRESS] Solicitudes Estado Solicitu…" at bounding box center [457, 197] width 459 height 304
click at [107, 250] on div "18" at bounding box center [106, 249] width 6 height 6
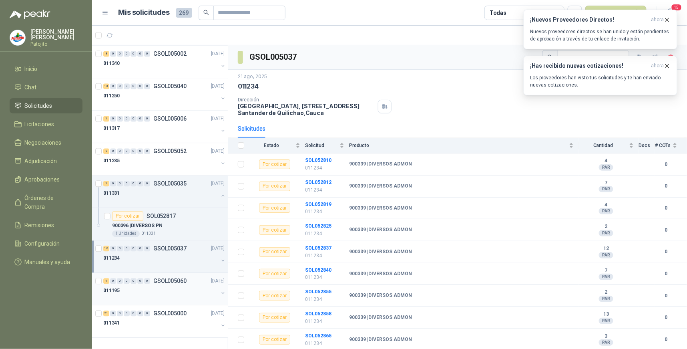
click at [107, 280] on div "1" at bounding box center [106, 281] width 6 height 6
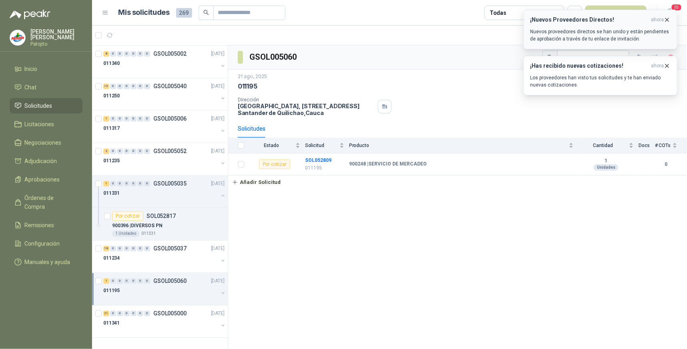
click at [665, 18] on icon "button" at bounding box center [667, 19] width 7 height 7
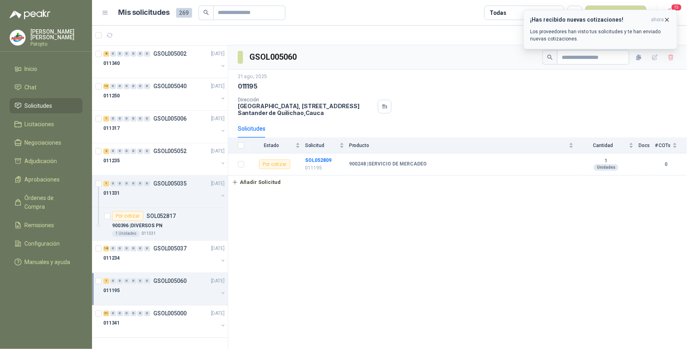
click at [666, 19] on icon "button" at bounding box center [667, 19] width 7 height 7
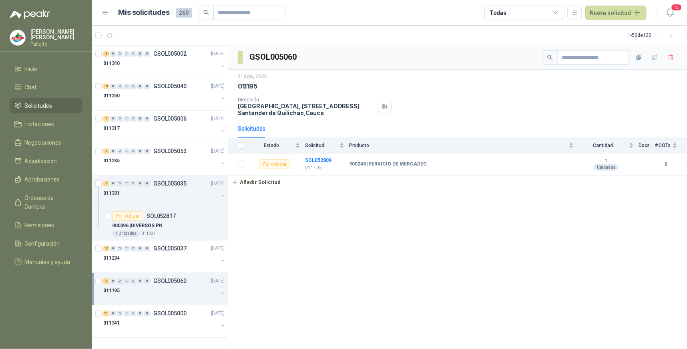
drag, startPoint x: 673, startPoint y: 35, endPoint x: 672, endPoint y: 45, distance: 10.1
click at [673, 35] on icon "button" at bounding box center [671, 35] width 7 height 7
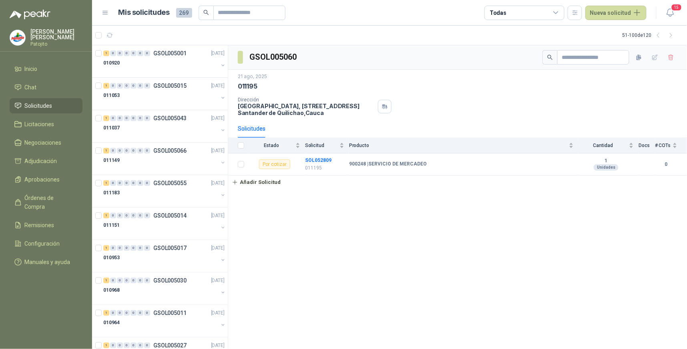
click at [556, 205] on div "GSOL005060 [DATE] 011195 Dirección [STREET_ADDRESS] Solicitudes Estado Solicitu…" at bounding box center [457, 197] width 459 height 304
click at [527, 231] on div "GSOL005060 [DATE] 011195 Dirección [STREET_ADDRESS] Solicitudes Estado Solicitu…" at bounding box center [457, 197] width 459 height 304
click at [142, 34] on icon "button" at bounding box center [145, 35] width 7 height 7
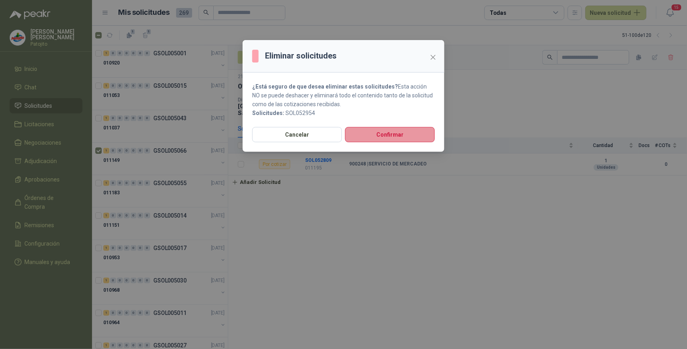
click at [388, 134] on button "Confirmar" at bounding box center [390, 134] width 90 height 15
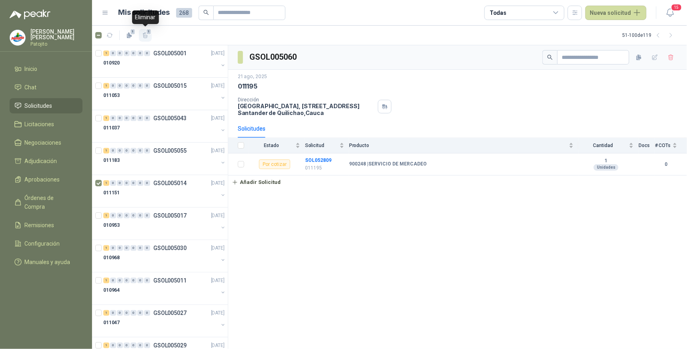
click at [149, 39] on button "1" at bounding box center [145, 35] width 13 height 13
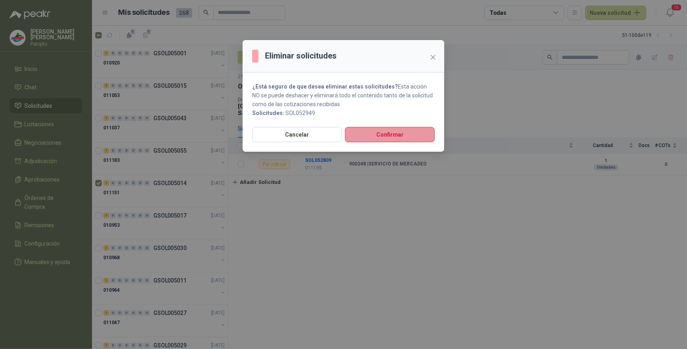
click at [374, 132] on button "Confirmar" at bounding box center [390, 134] width 90 height 15
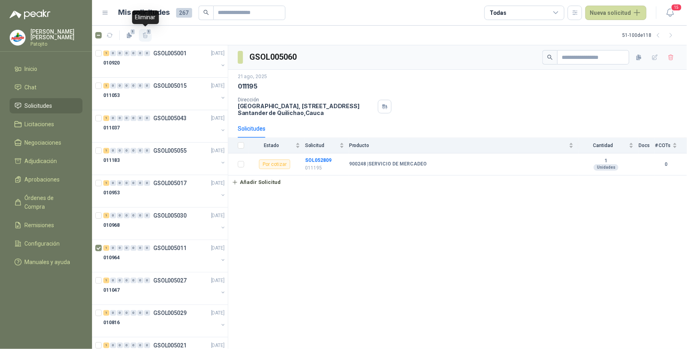
click at [145, 35] on icon "button" at bounding box center [145, 35] width 7 height 7
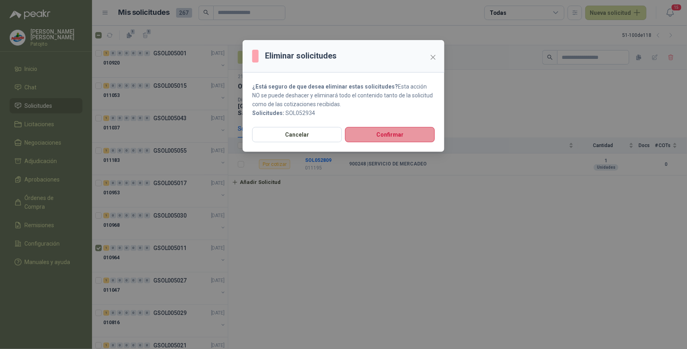
click at [401, 135] on button "Confirmar" at bounding box center [390, 134] width 90 height 15
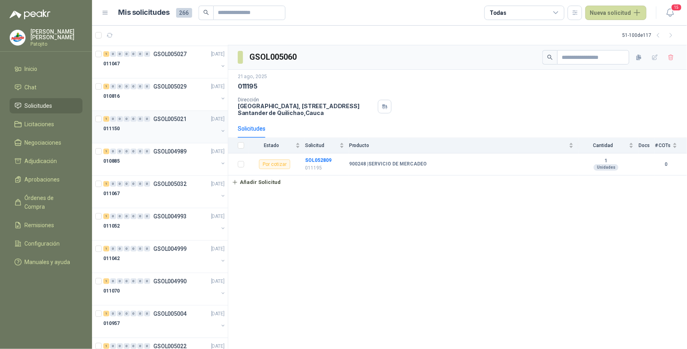
scroll to position [222, 0]
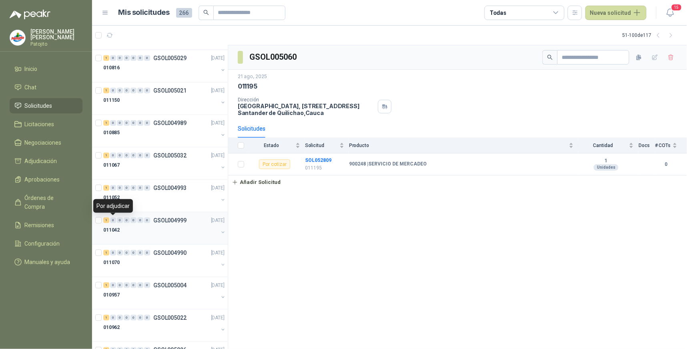
click at [109, 218] on div "1" at bounding box center [106, 220] width 6 height 6
click at [323, 159] on b "SOL052895" at bounding box center [318, 160] width 26 height 6
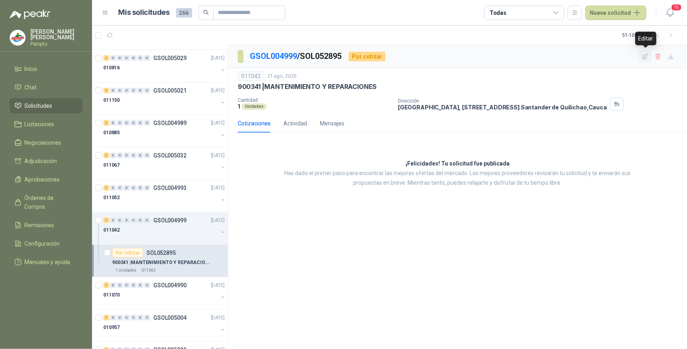
click at [642, 58] on icon "button" at bounding box center [645, 56] width 7 height 7
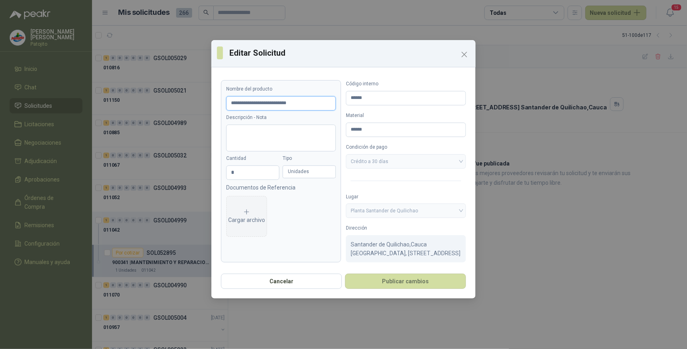
drag, startPoint x: 315, startPoint y: 102, endPoint x: 213, endPoint y: 101, distance: 102.5
click at [213, 101] on div "**********" at bounding box center [343, 169] width 264 height 198
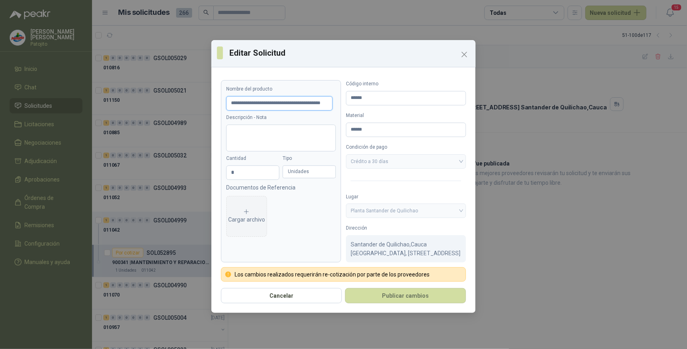
click at [326, 104] on input "**********" at bounding box center [279, 103] width 106 height 14
paste input "**********"
click at [431, 294] on button "Publicar cambios" at bounding box center [405, 295] width 121 height 15
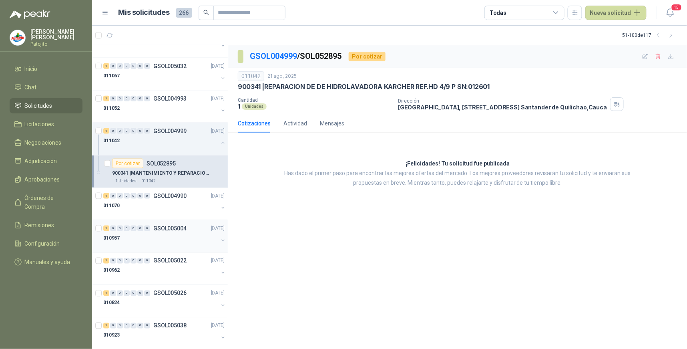
scroll to position [355, 0]
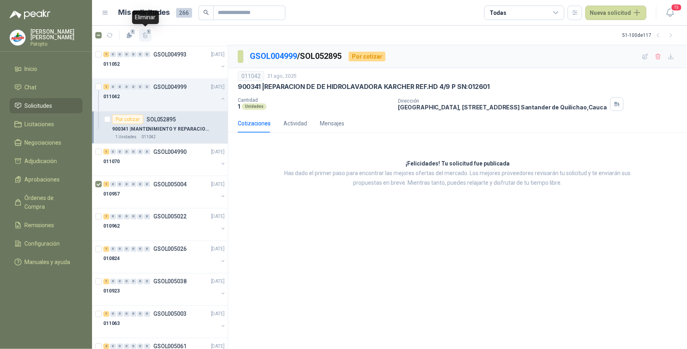
click at [145, 36] on icon "button" at bounding box center [145, 35] width 7 height 7
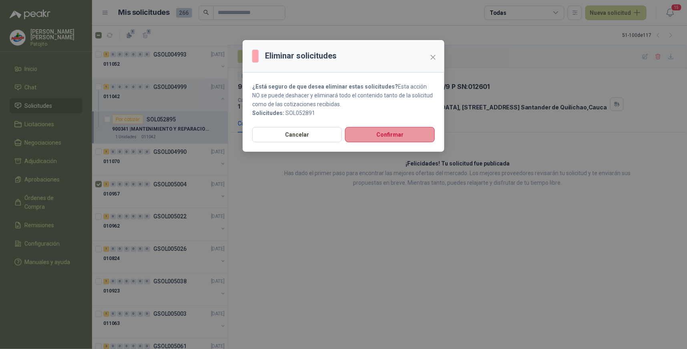
click at [366, 129] on button "Confirmar" at bounding box center [390, 134] width 90 height 15
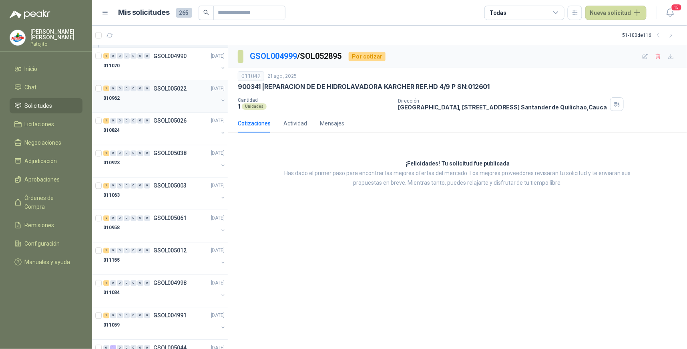
scroll to position [489, 0]
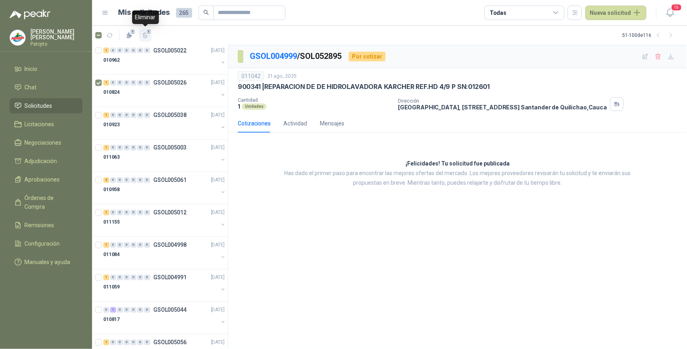
click at [141, 35] on button "1" at bounding box center [145, 35] width 13 height 13
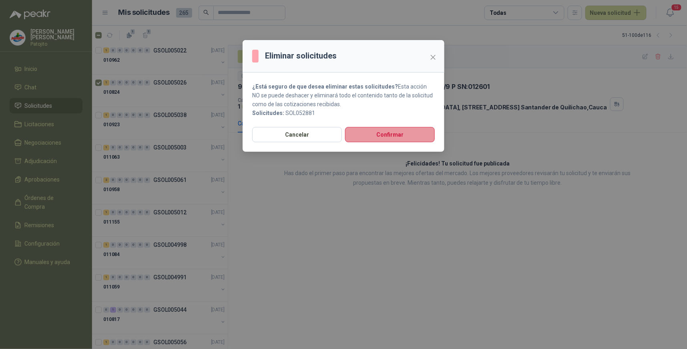
click at [362, 133] on button "Confirmar" at bounding box center [390, 134] width 90 height 15
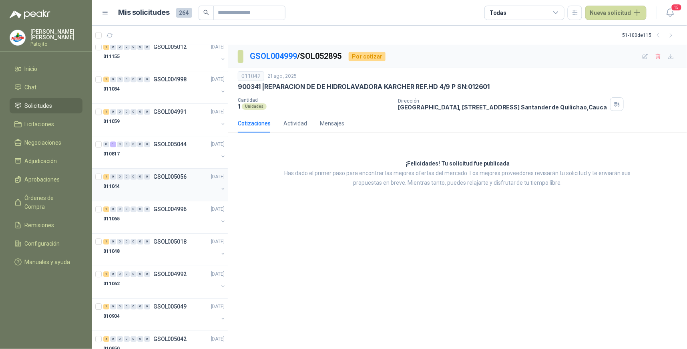
scroll to position [578, 0]
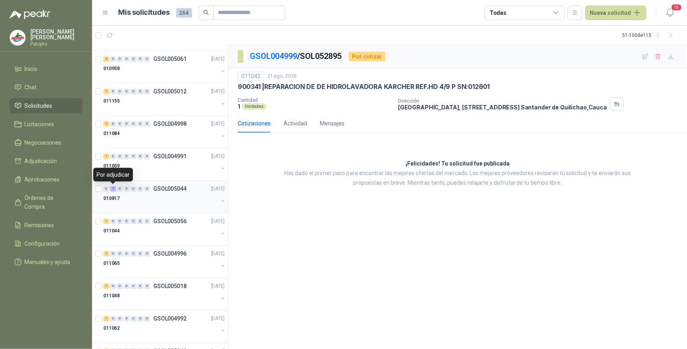
drag, startPoint x: 113, startPoint y: 189, endPoint x: 115, endPoint y: 193, distance: 4.7
click at [113, 189] on div "1" at bounding box center [113, 189] width 6 height 6
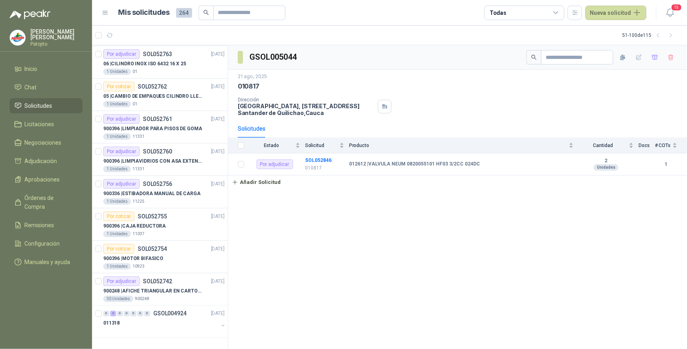
scroll to position [1362, 0]
click at [131, 280] on div "Por adjudicar" at bounding box center [121, 281] width 36 height 10
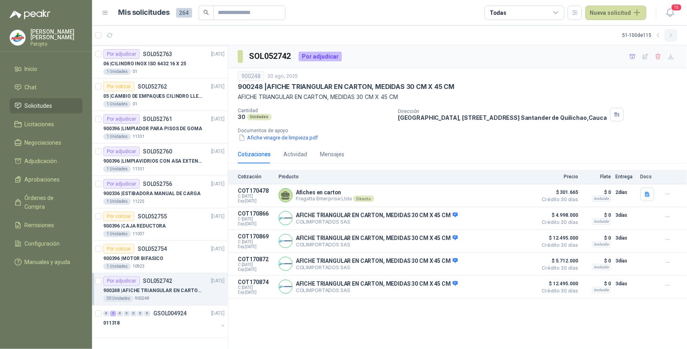
click at [674, 32] on button "button" at bounding box center [670, 35] width 13 height 13
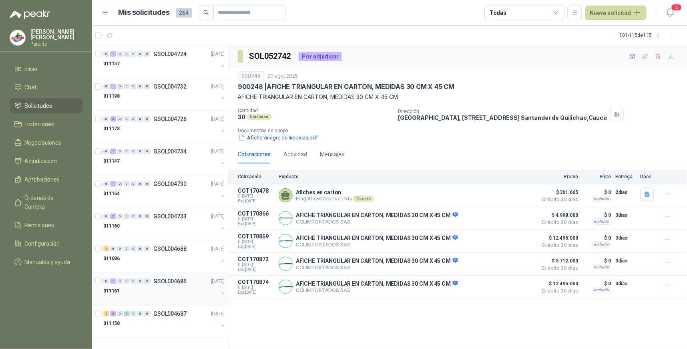
scroll to position [149, 0]
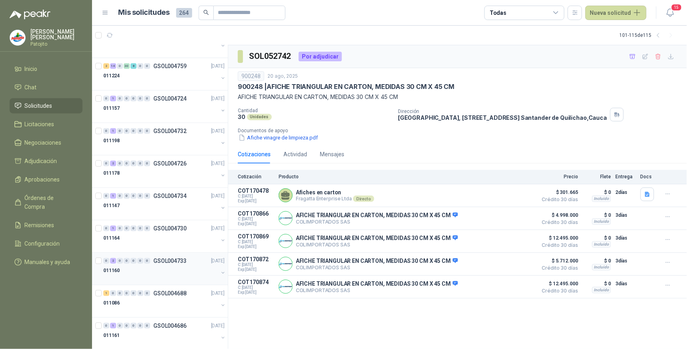
click at [113, 261] on div "2" at bounding box center [113, 261] width 6 height 6
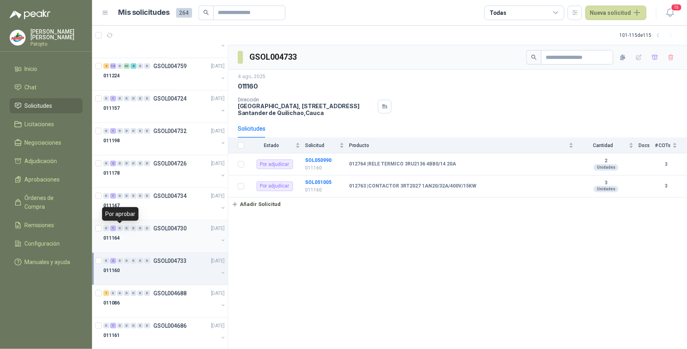
click at [113, 226] on div "1" at bounding box center [113, 228] width 6 height 6
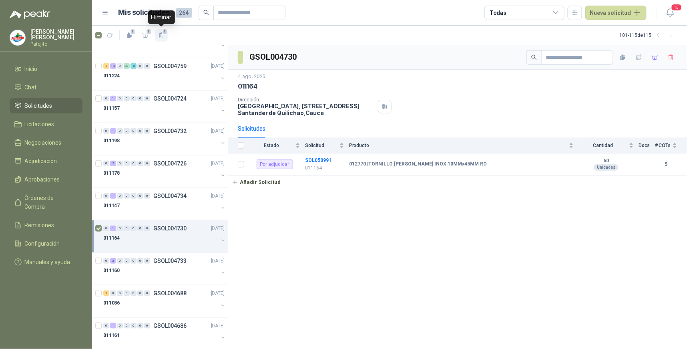
click at [159, 34] on icon "button" at bounding box center [161, 35] width 7 height 7
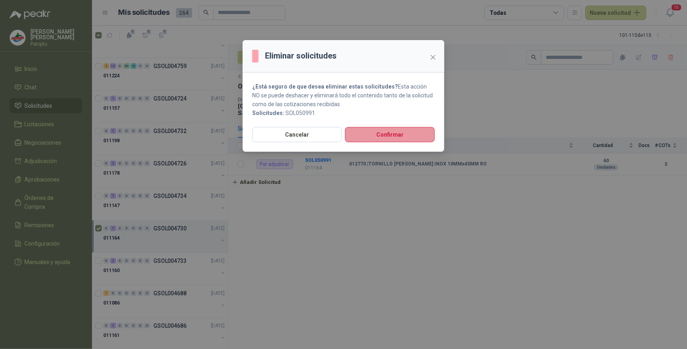
click at [377, 130] on button "Confirmar" at bounding box center [390, 134] width 90 height 15
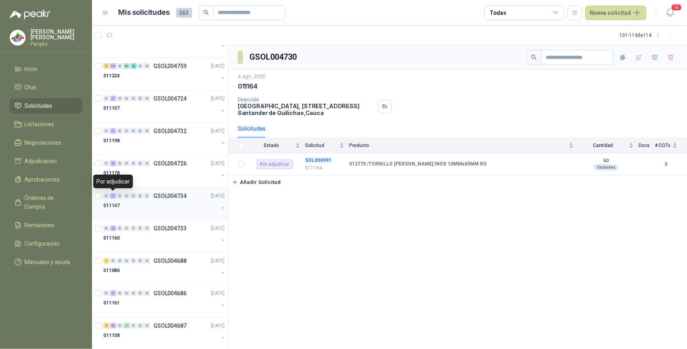
click at [115, 197] on div "1" at bounding box center [113, 196] width 6 height 6
click at [325, 158] on b "SOL050993" at bounding box center [318, 160] width 26 height 6
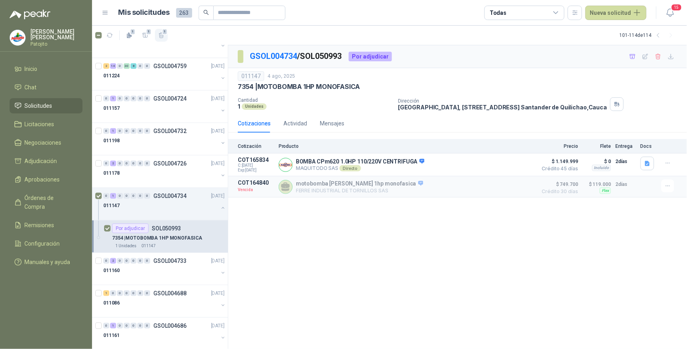
click at [163, 35] on icon "button" at bounding box center [161, 35] width 4 height 6
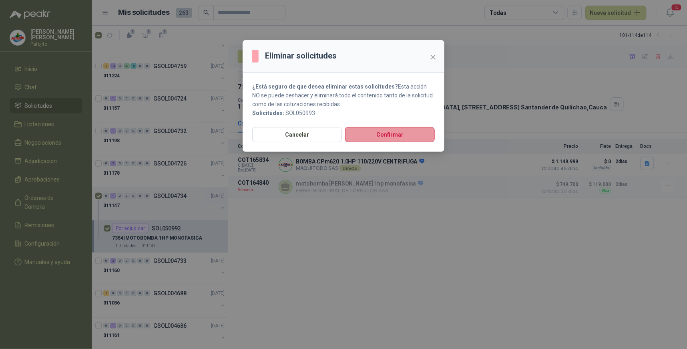
click at [384, 131] on button "Confirmar" at bounding box center [390, 134] width 90 height 15
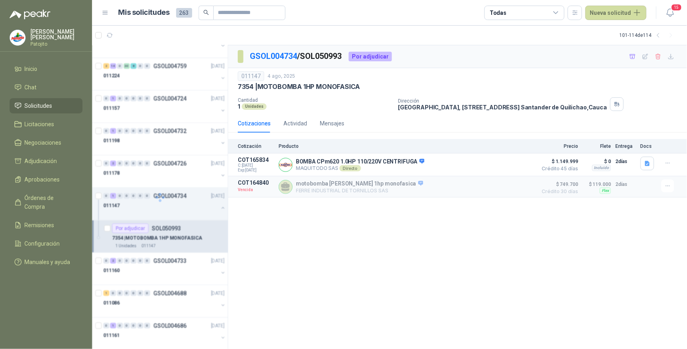
scroll to position [129, 0]
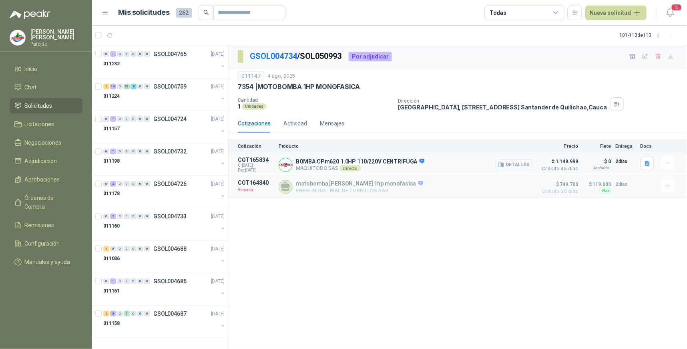
click at [330, 163] on p "BOMBA CPm620 1.0HP 110/220V CENTRIFUGA" at bounding box center [360, 161] width 128 height 7
click at [522, 163] on button "Detalles" at bounding box center [515, 164] width 38 height 11
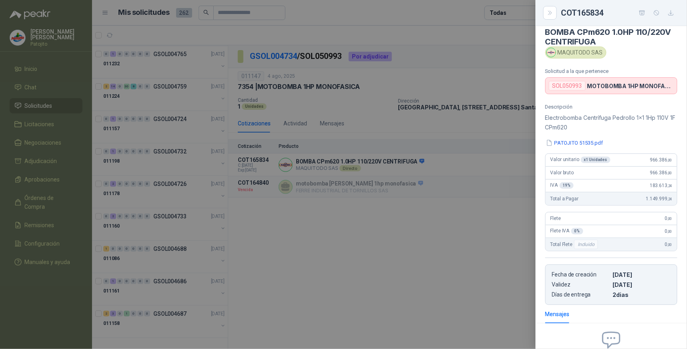
scroll to position [0, 0]
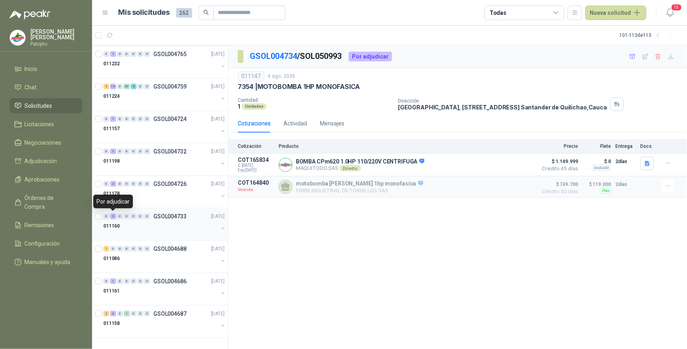
click at [110, 217] on div "2" at bounding box center [113, 216] width 6 height 6
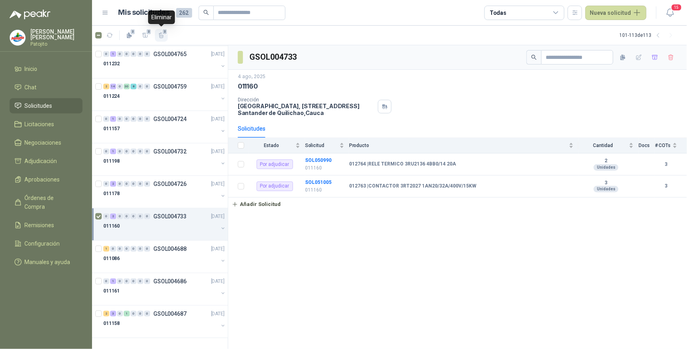
click at [158, 34] on icon "button" at bounding box center [161, 35] width 7 height 7
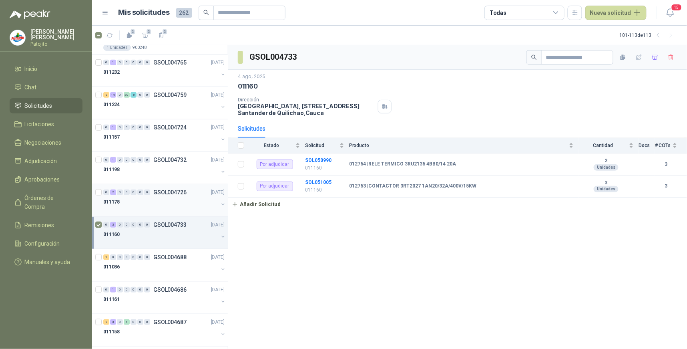
scroll to position [129, 0]
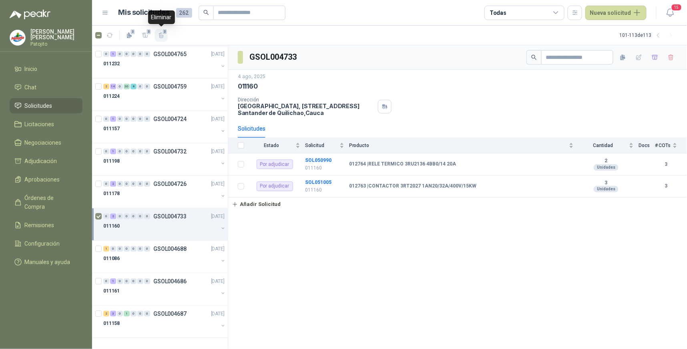
click at [161, 30] on button "2" at bounding box center [161, 35] width 13 height 13
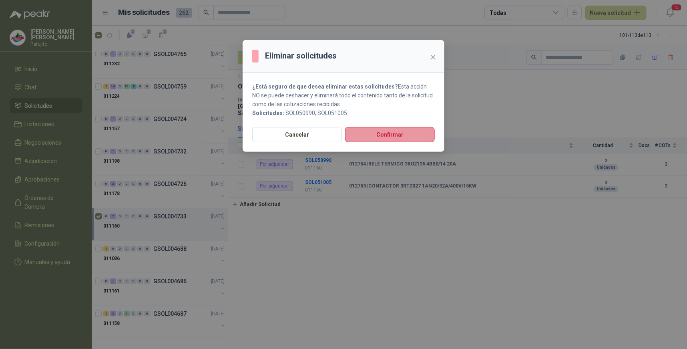
click at [383, 131] on button "Confirmar" at bounding box center [390, 134] width 90 height 15
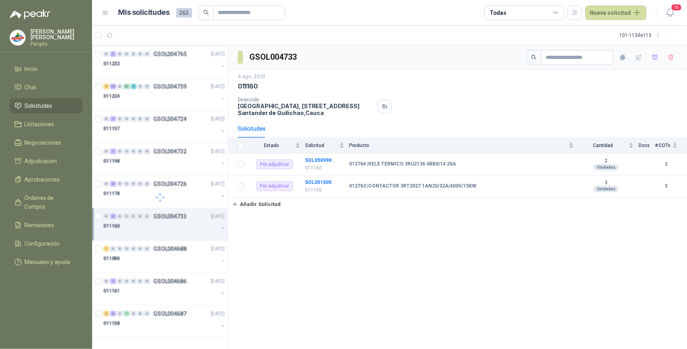
scroll to position [97, 0]
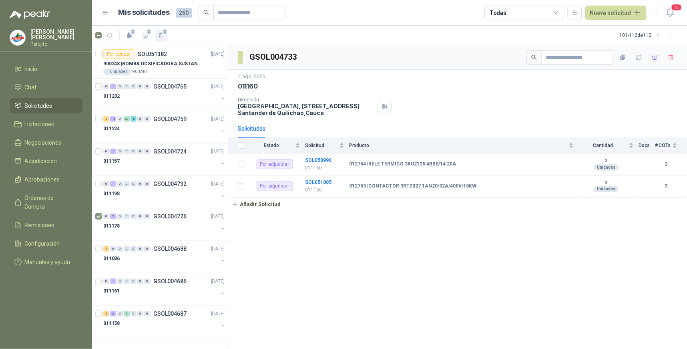
click at [162, 34] on icon "button" at bounding box center [161, 35] width 7 height 7
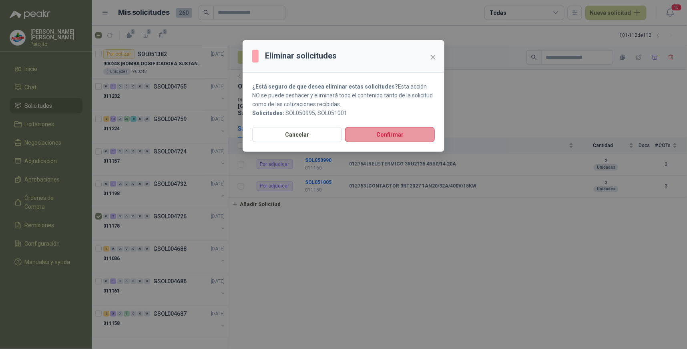
click at [377, 134] on button "Confirmar" at bounding box center [390, 134] width 90 height 15
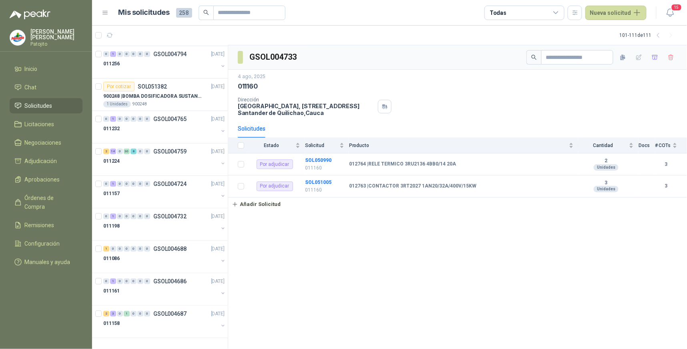
scroll to position [64, 0]
click at [163, 33] on span "1" at bounding box center [165, 31] width 6 height 6
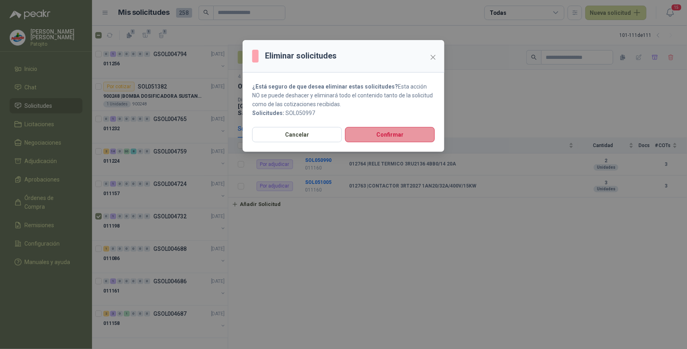
click at [373, 133] on button "Confirmar" at bounding box center [390, 134] width 90 height 15
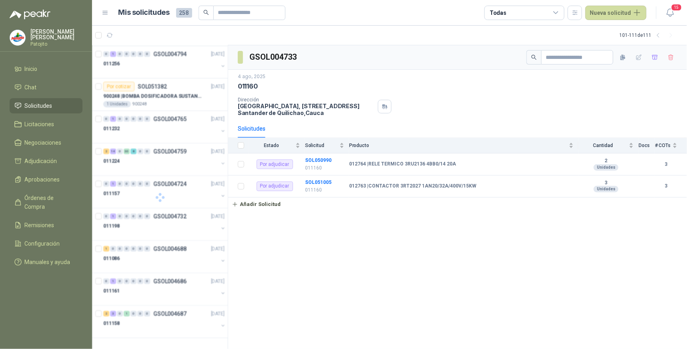
scroll to position [32, 0]
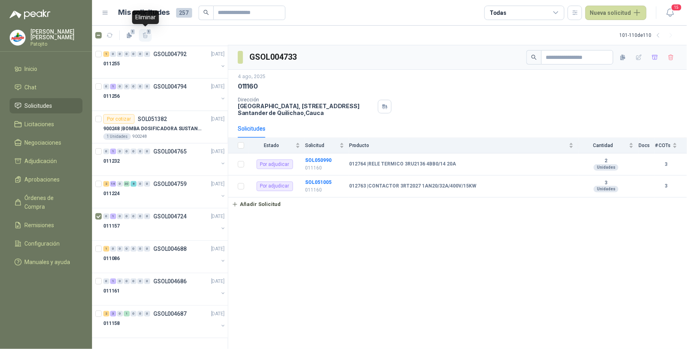
click at [146, 34] on span "1" at bounding box center [149, 31] width 6 height 6
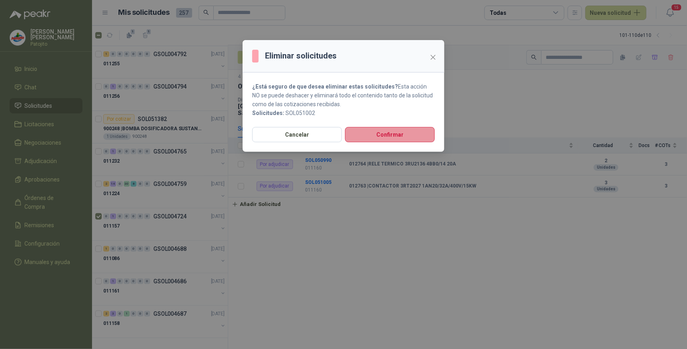
click at [378, 130] on button "Confirmar" at bounding box center [390, 134] width 90 height 15
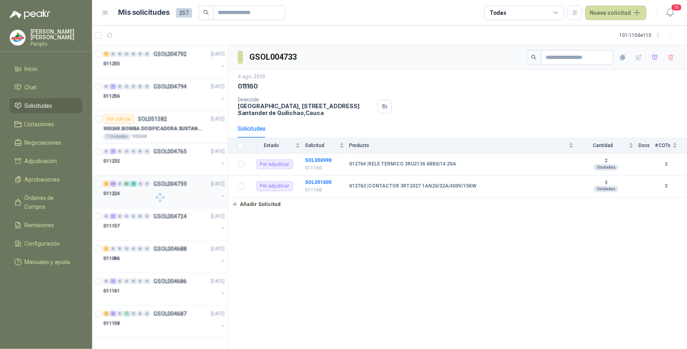
scroll to position [0, 0]
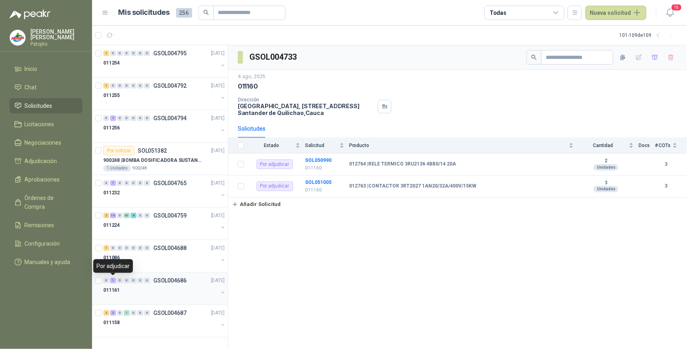
click at [114, 279] on div "1" at bounding box center [113, 280] width 6 height 6
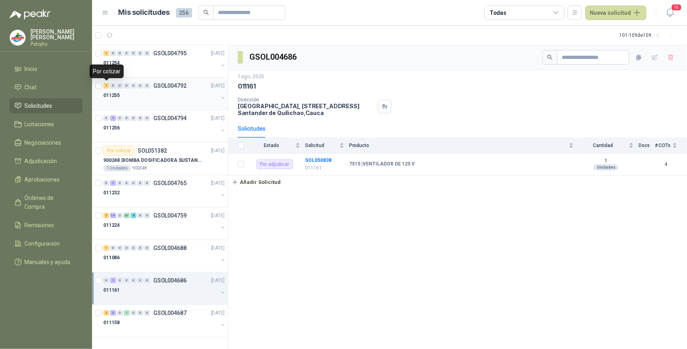
click at [107, 83] on div "1" at bounding box center [106, 86] width 6 height 6
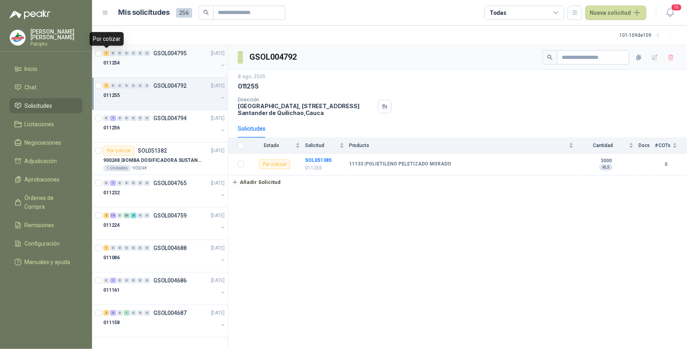
click at [107, 51] on div "1" at bounding box center [106, 53] width 6 height 6
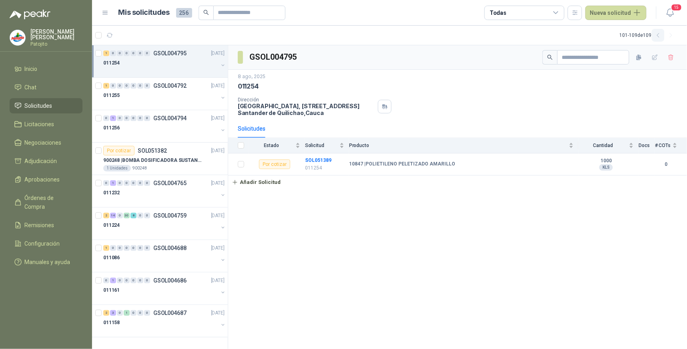
click at [658, 37] on icon "button" at bounding box center [658, 35] width 7 height 7
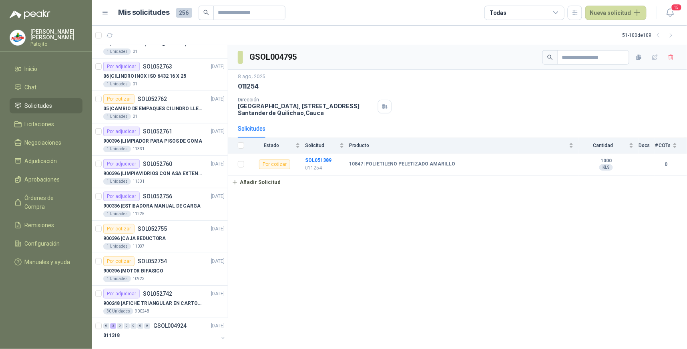
scroll to position [1330, 0]
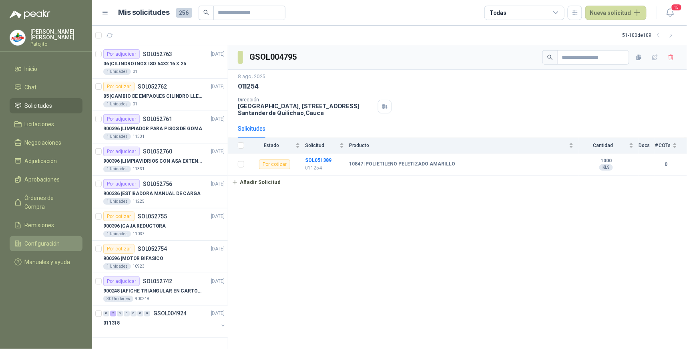
click at [57, 239] on span "Configuración" at bounding box center [42, 243] width 35 height 9
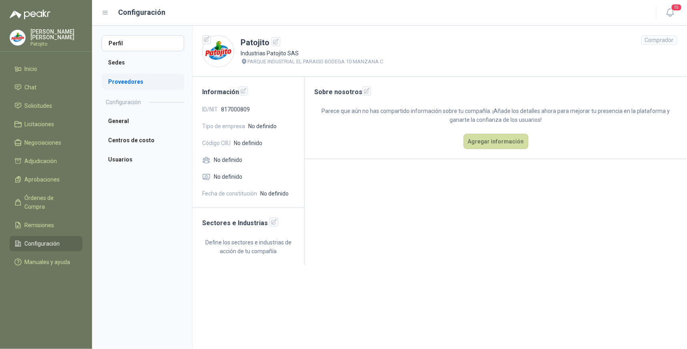
click at [132, 82] on li "Proveedores" at bounding box center [143, 82] width 82 height 16
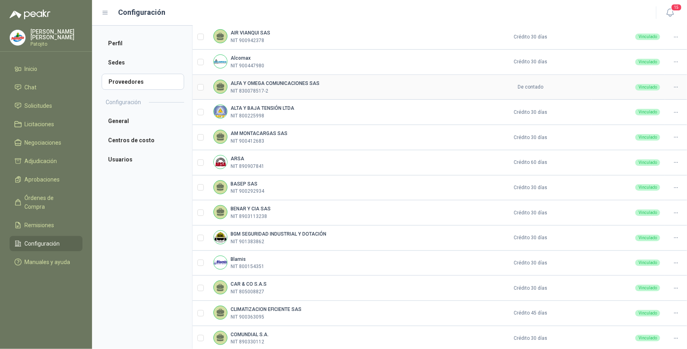
scroll to position [177, 0]
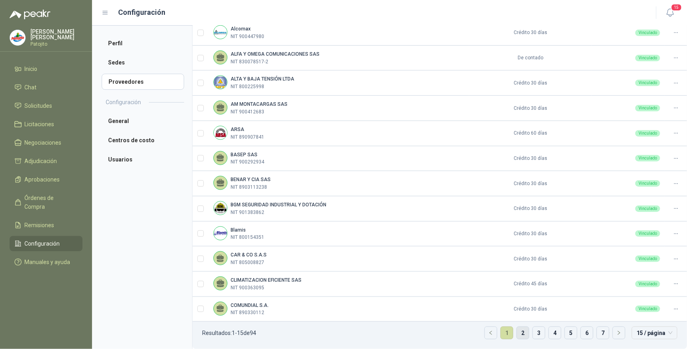
click at [517, 331] on link "2" at bounding box center [523, 333] width 12 height 12
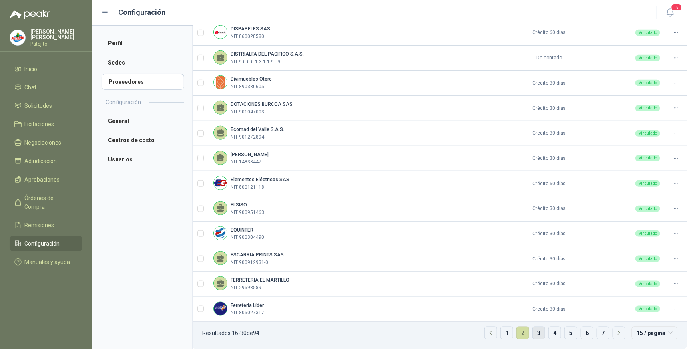
click at [536, 331] on link "3" at bounding box center [539, 333] width 12 height 12
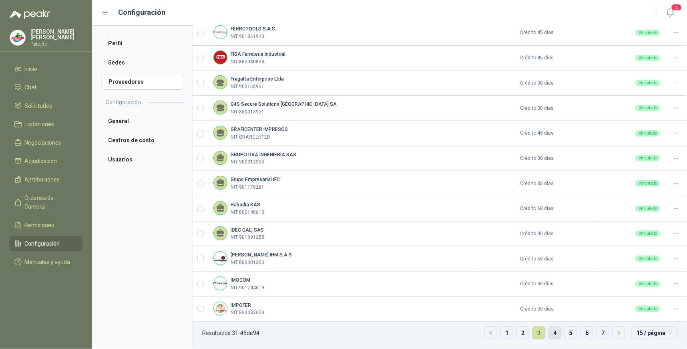
click at [552, 330] on link "4" at bounding box center [555, 333] width 12 height 12
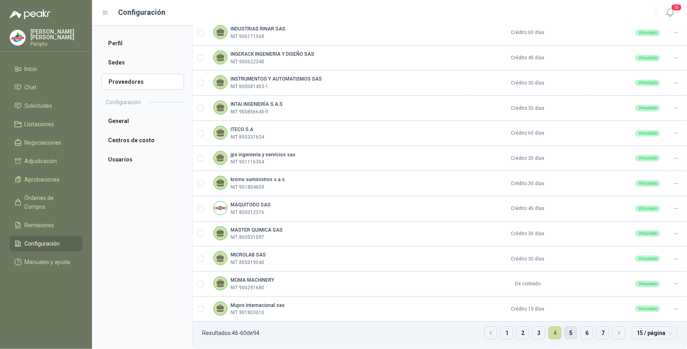
click at [565, 333] on link "5" at bounding box center [571, 333] width 12 height 12
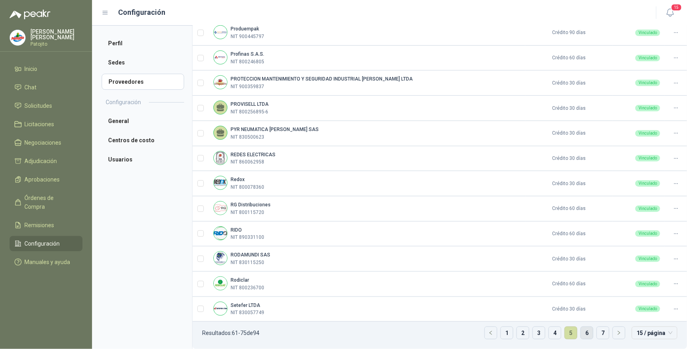
click at [582, 333] on link "6" at bounding box center [587, 333] width 12 height 12
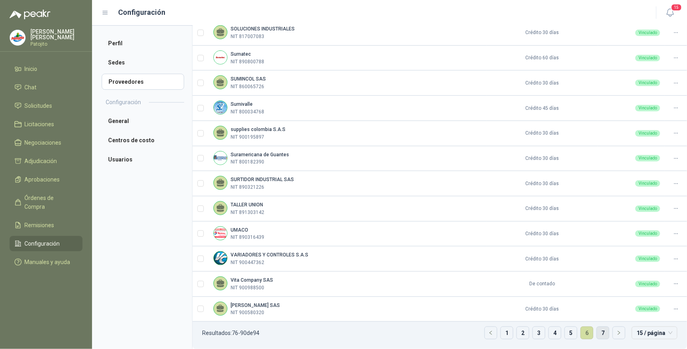
click at [597, 335] on link "7" at bounding box center [603, 333] width 12 height 12
